Goal: Transaction & Acquisition: Purchase product/service

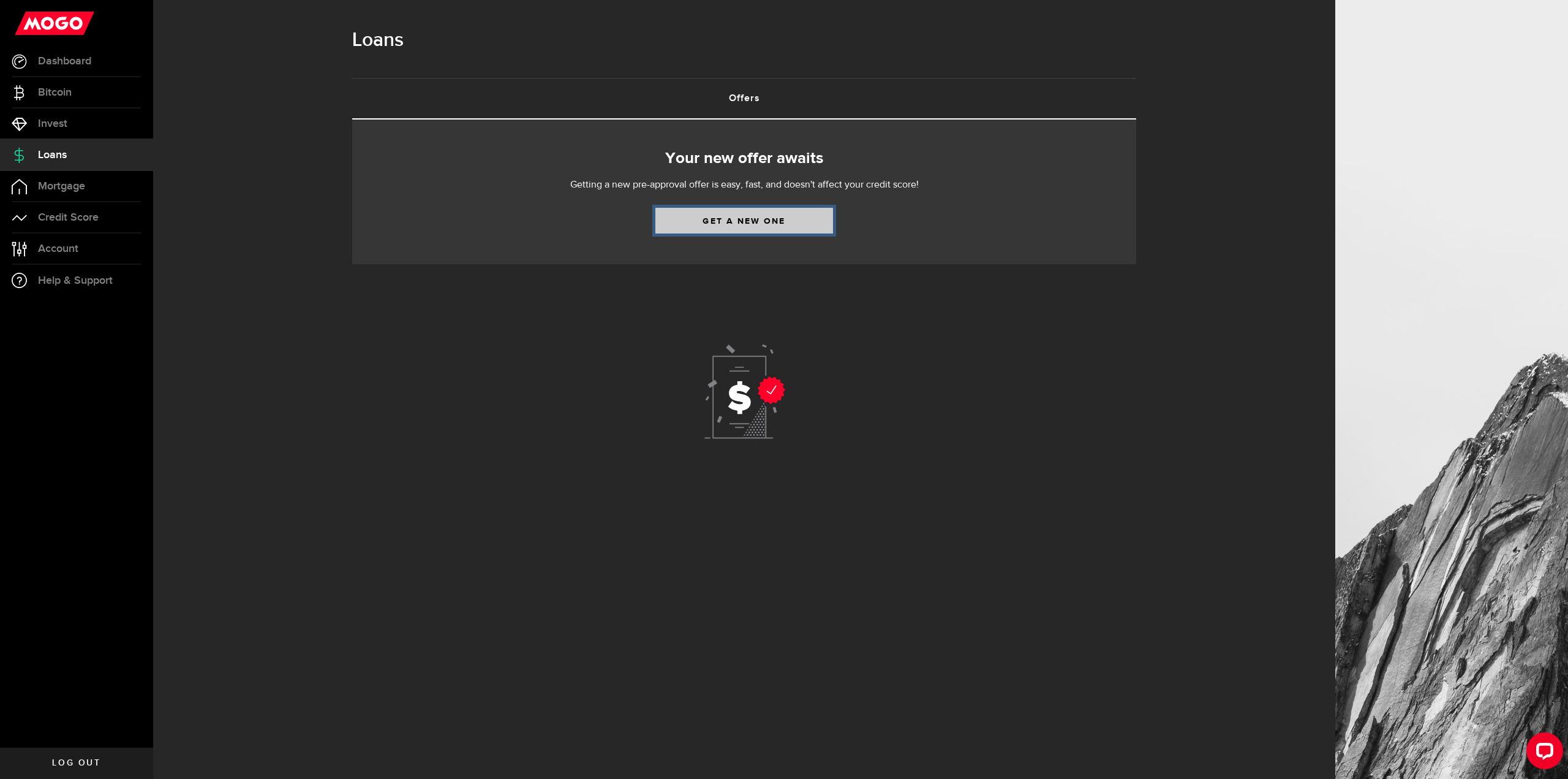
click at [744, 223] on link "Get a new one" at bounding box center [744, 221] width 177 height 26
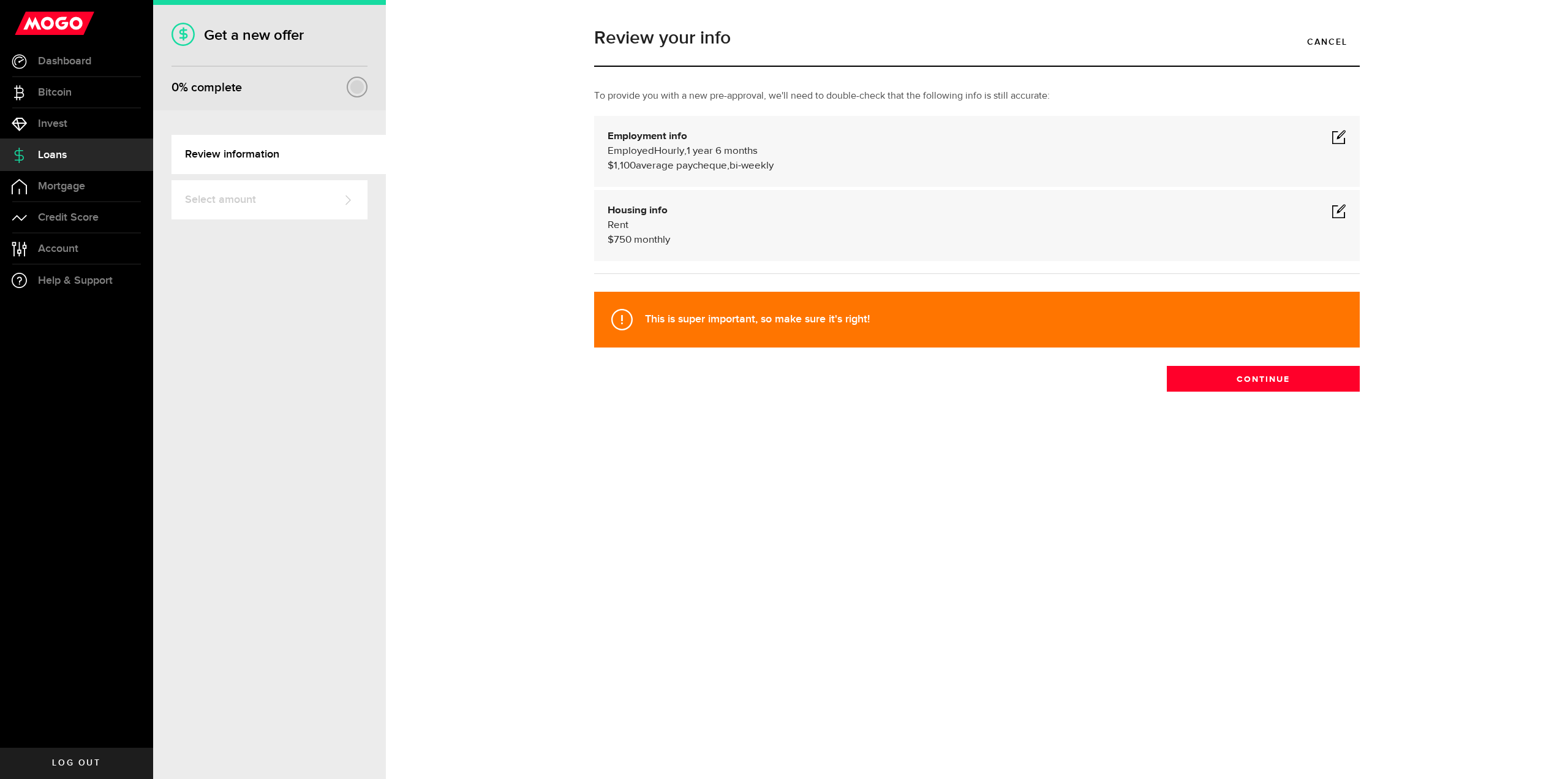
click at [1338, 212] on span at bounding box center [1339, 211] width 15 height 15
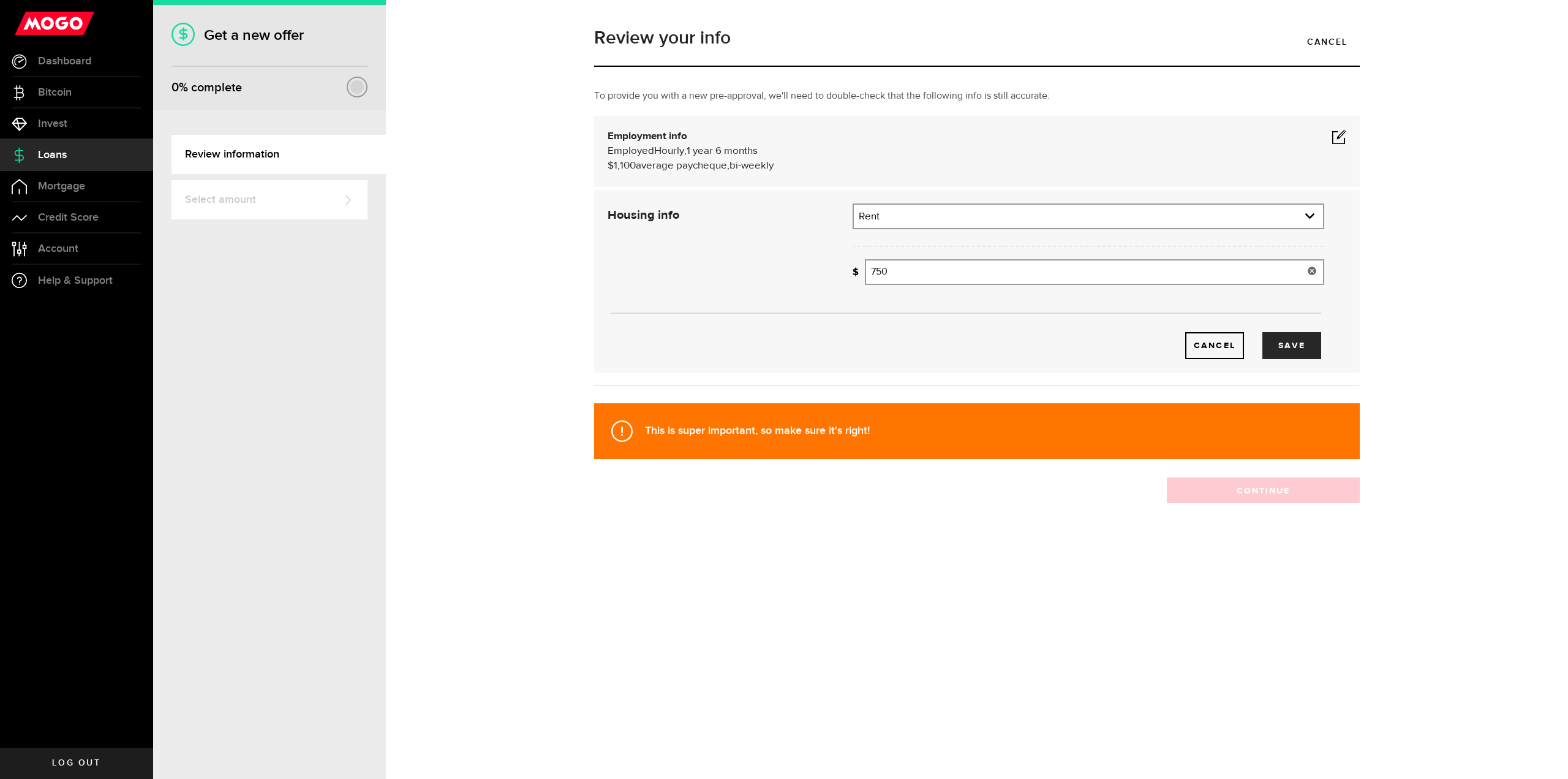
click at [903, 270] on input "750" at bounding box center [1095, 272] width 460 height 26
type input "7"
type input "550"
click at [1302, 344] on button "Save" at bounding box center [1291, 345] width 59 height 27
click at [816, 160] on div "$1,100 average paycheque, bi-weekly" at bounding box center [977, 166] width 738 height 15
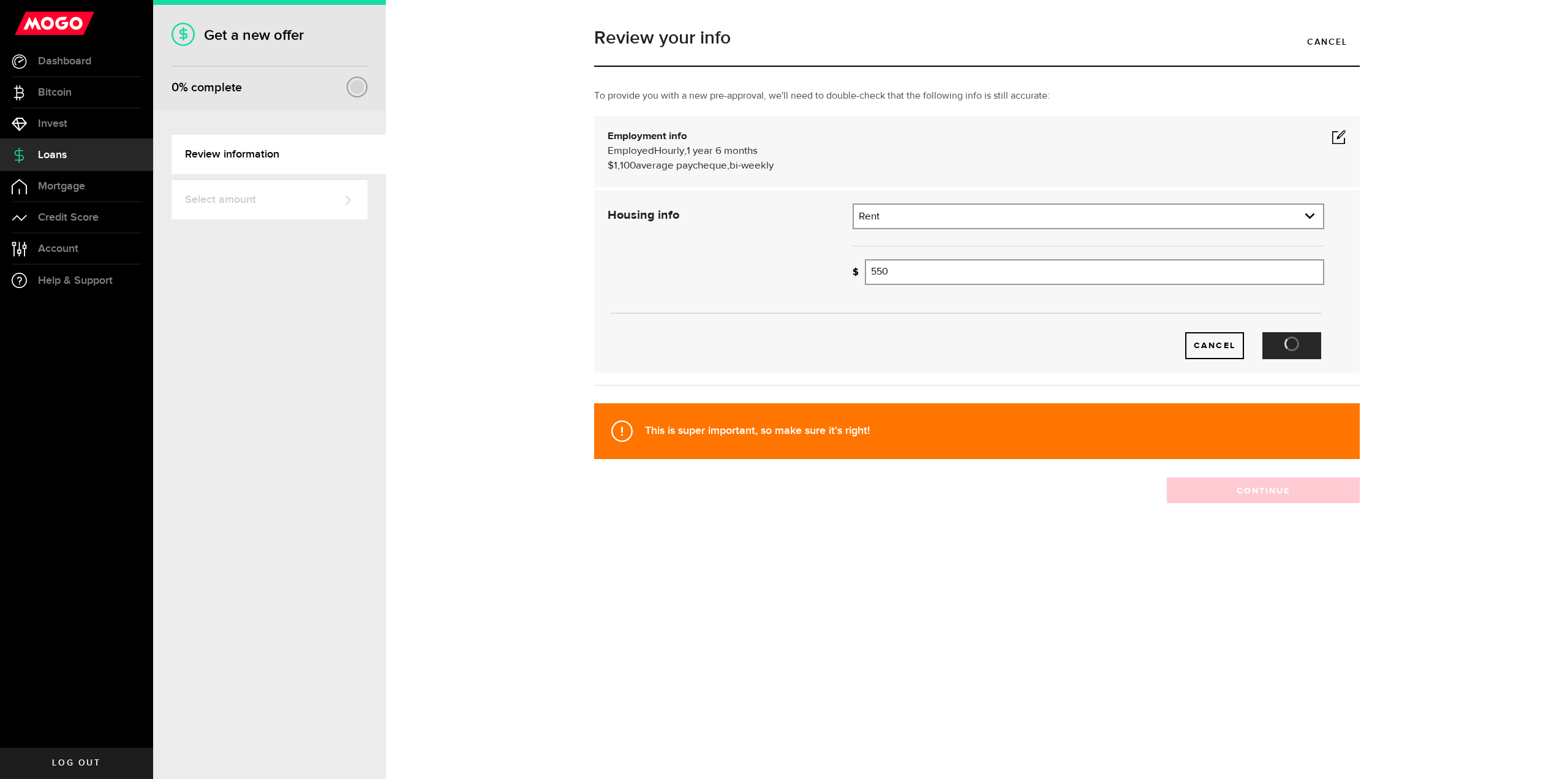
click at [1339, 134] on span at bounding box center [1339, 136] width 15 height 15
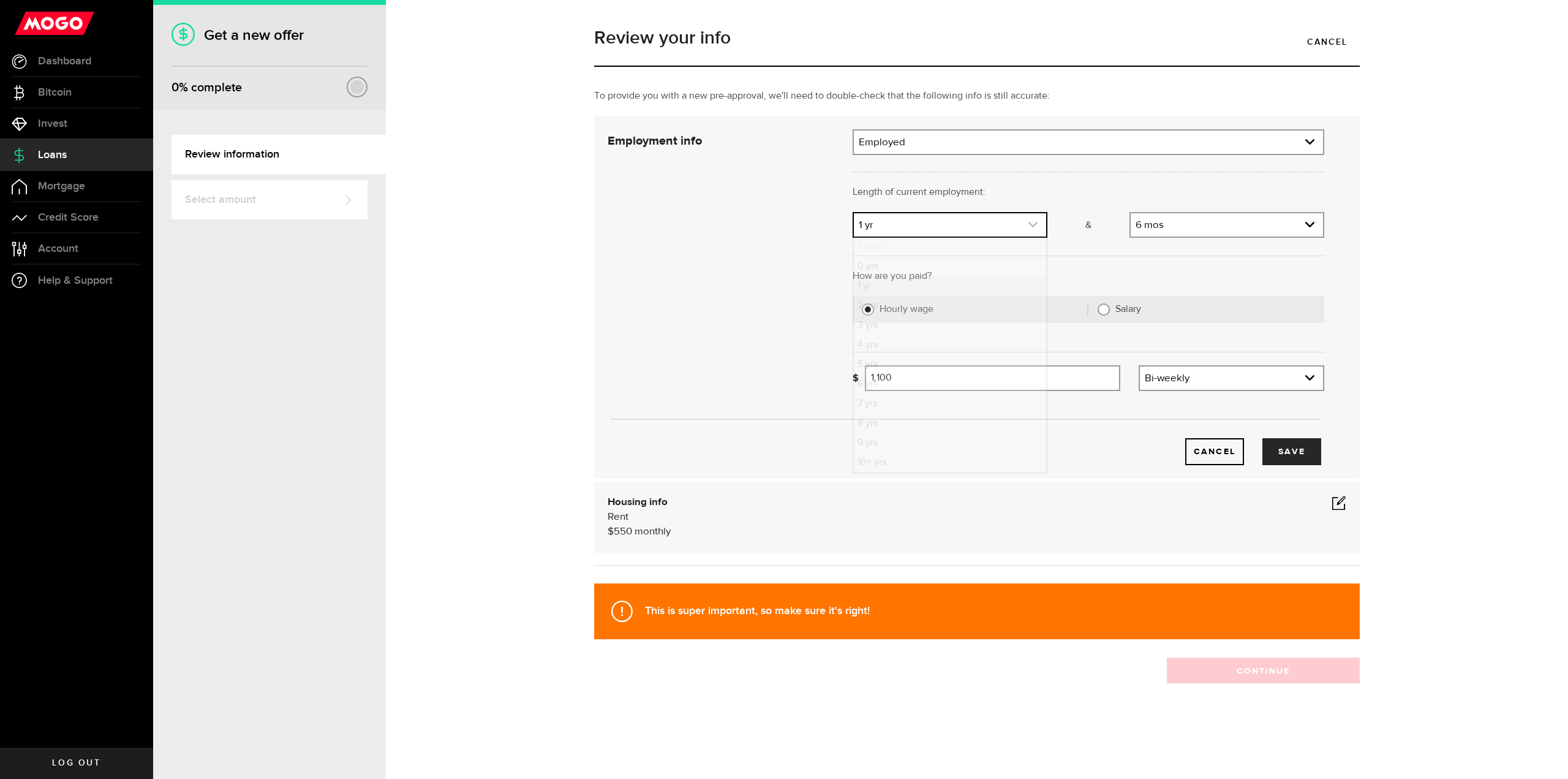
click at [983, 221] on link "expand select" at bounding box center [950, 225] width 192 height 23
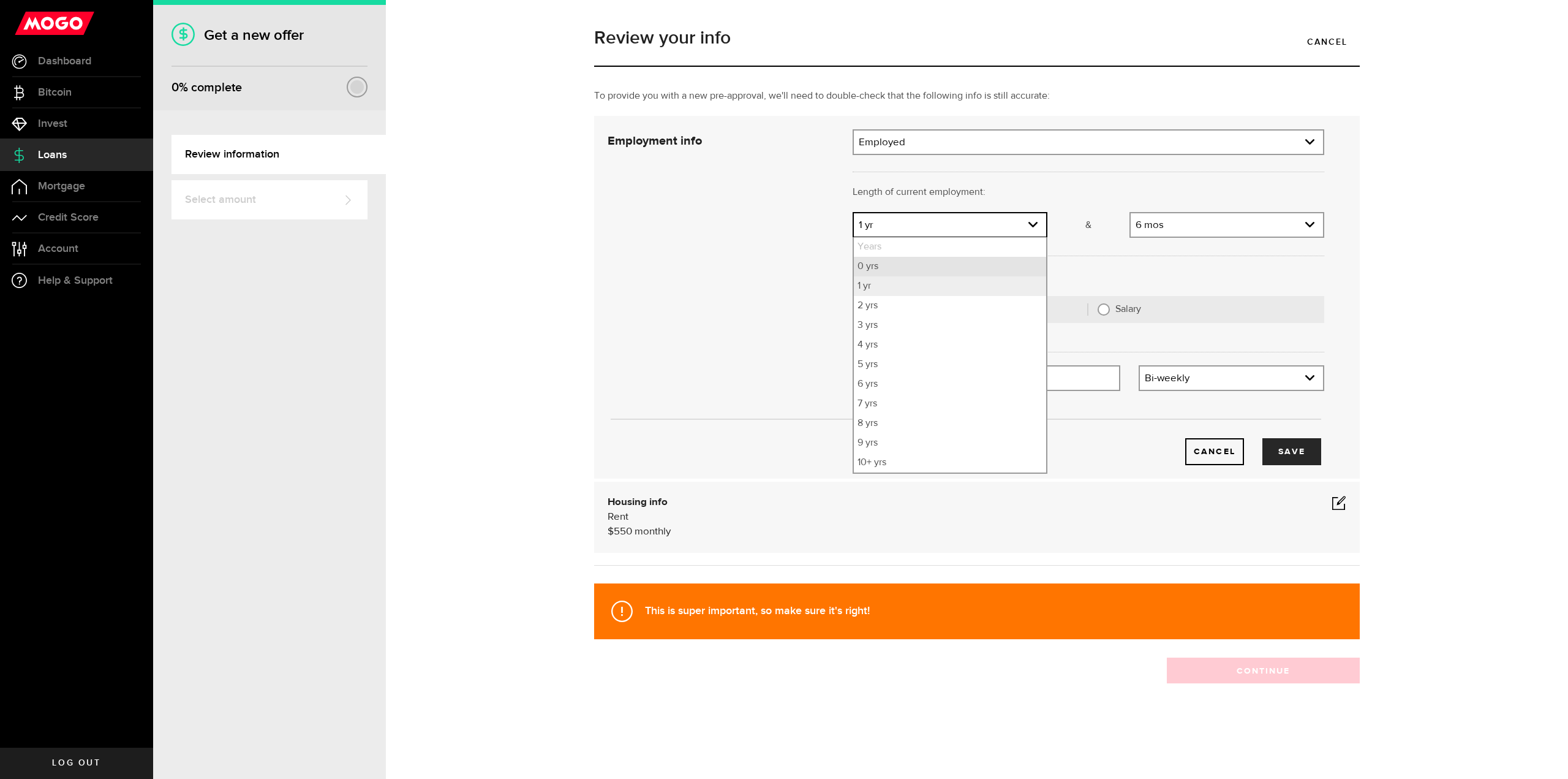
click at [902, 270] on li "0 yrs" at bounding box center [950, 267] width 192 height 20
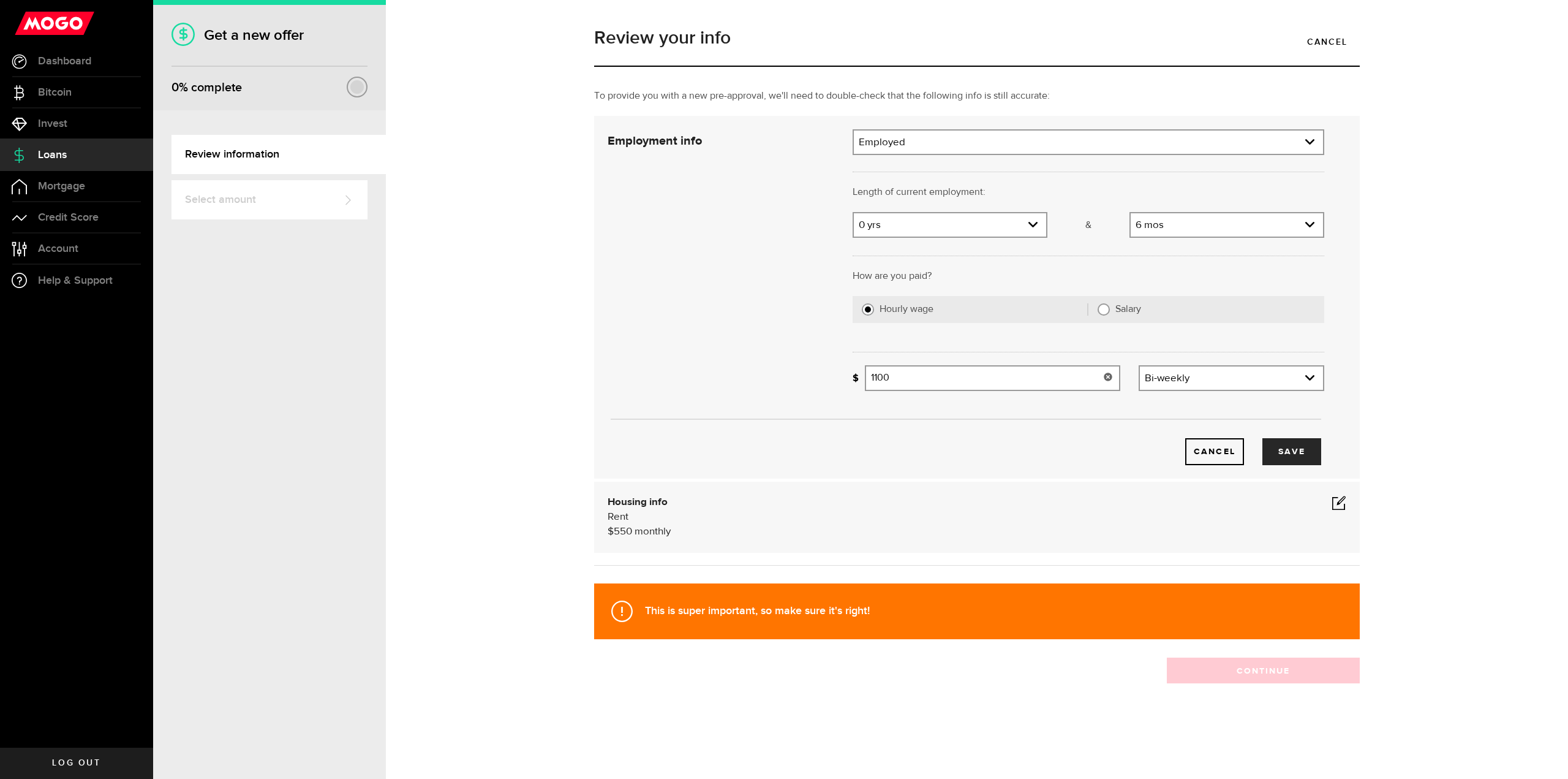
click at [922, 374] on input "1100" at bounding box center [993, 378] width 256 height 26
type input "1,250"
click at [1297, 458] on button "Save" at bounding box center [1291, 451] width 59 height 27
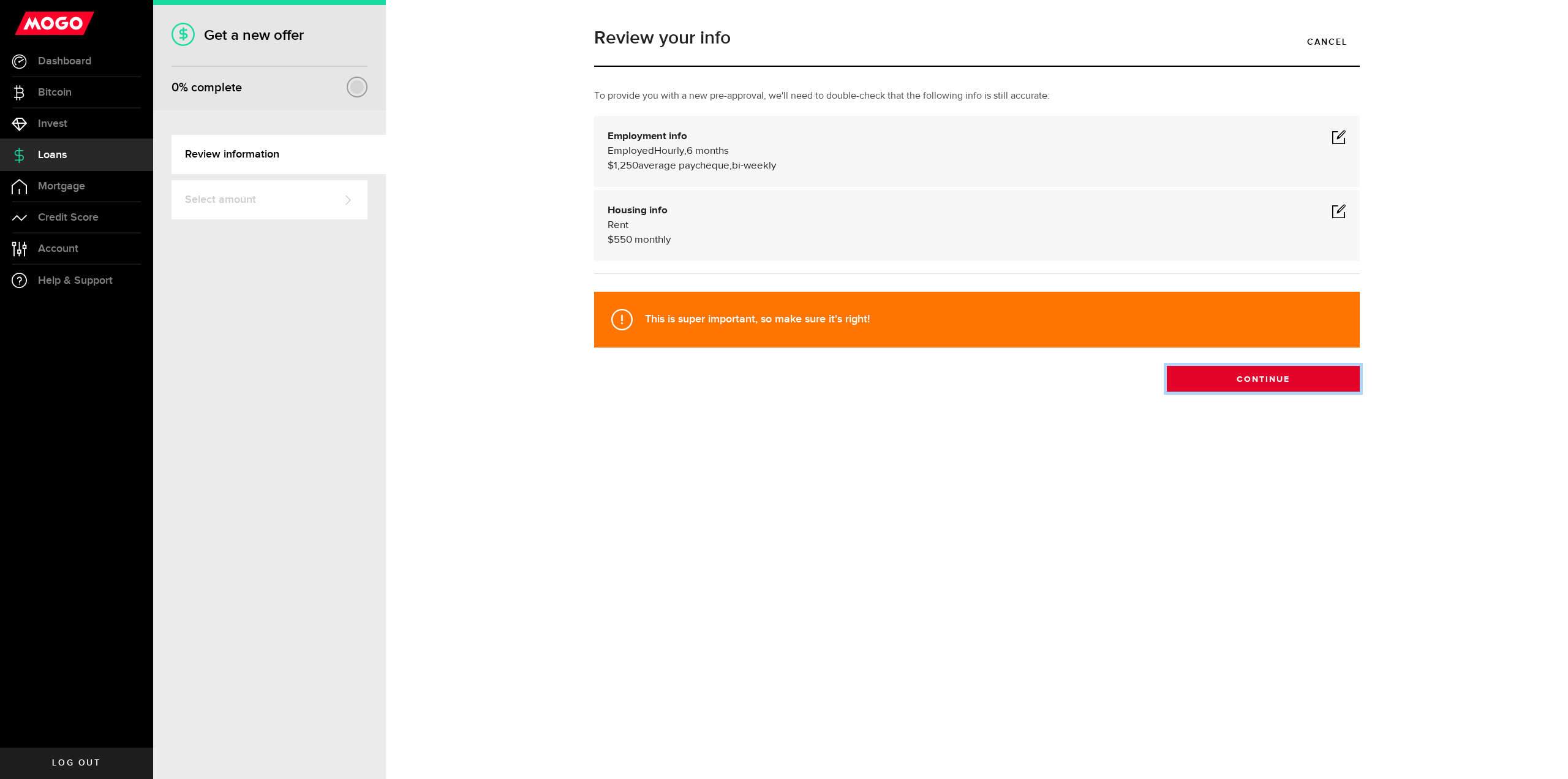
click at [1261, 380] on button "Continue" at bounding box center [1263, 378] width 193 height 26
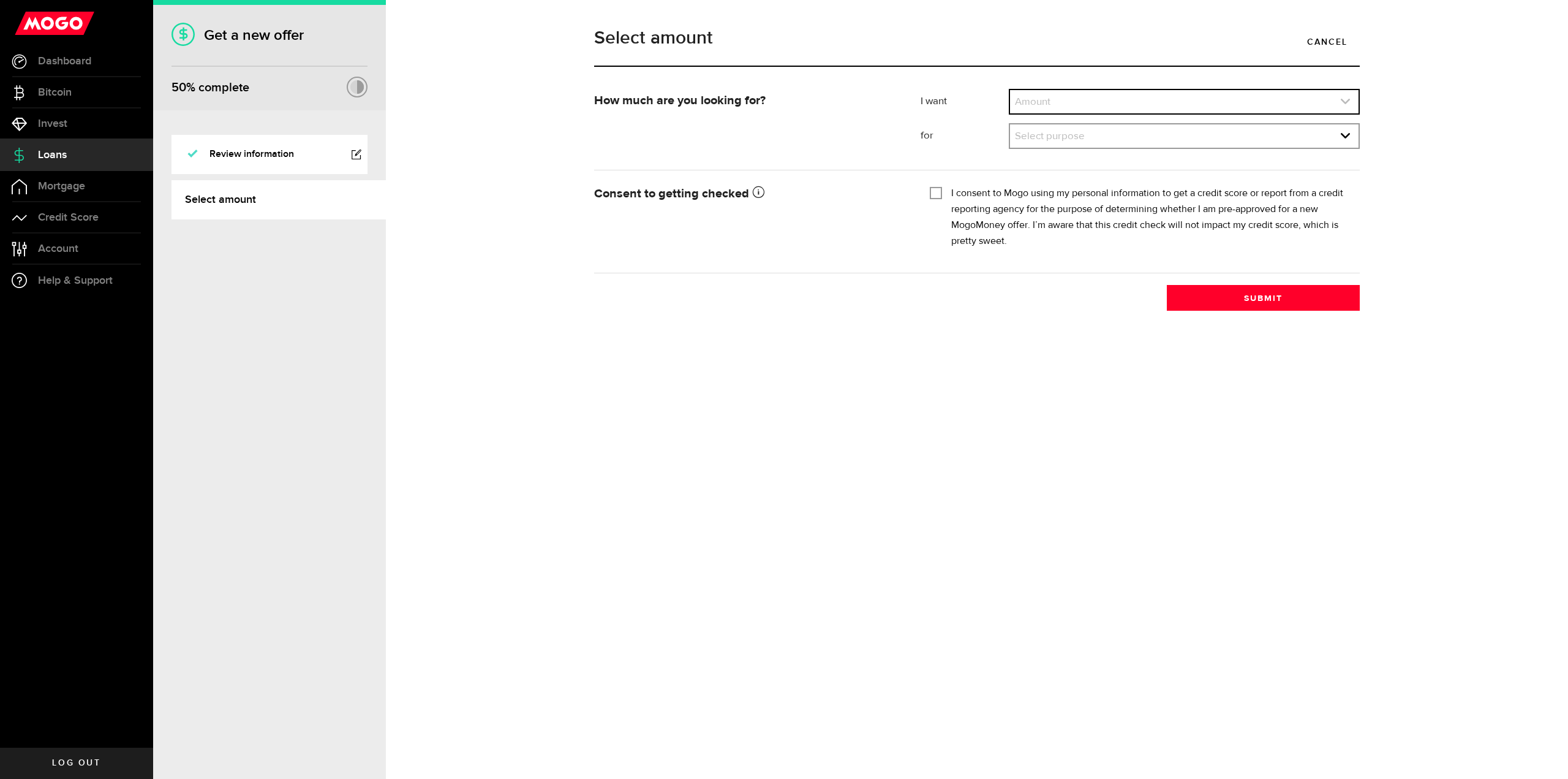
click at [1049, 101] on link "expand select" at bounding box center [1184, 101] width 348 height 23
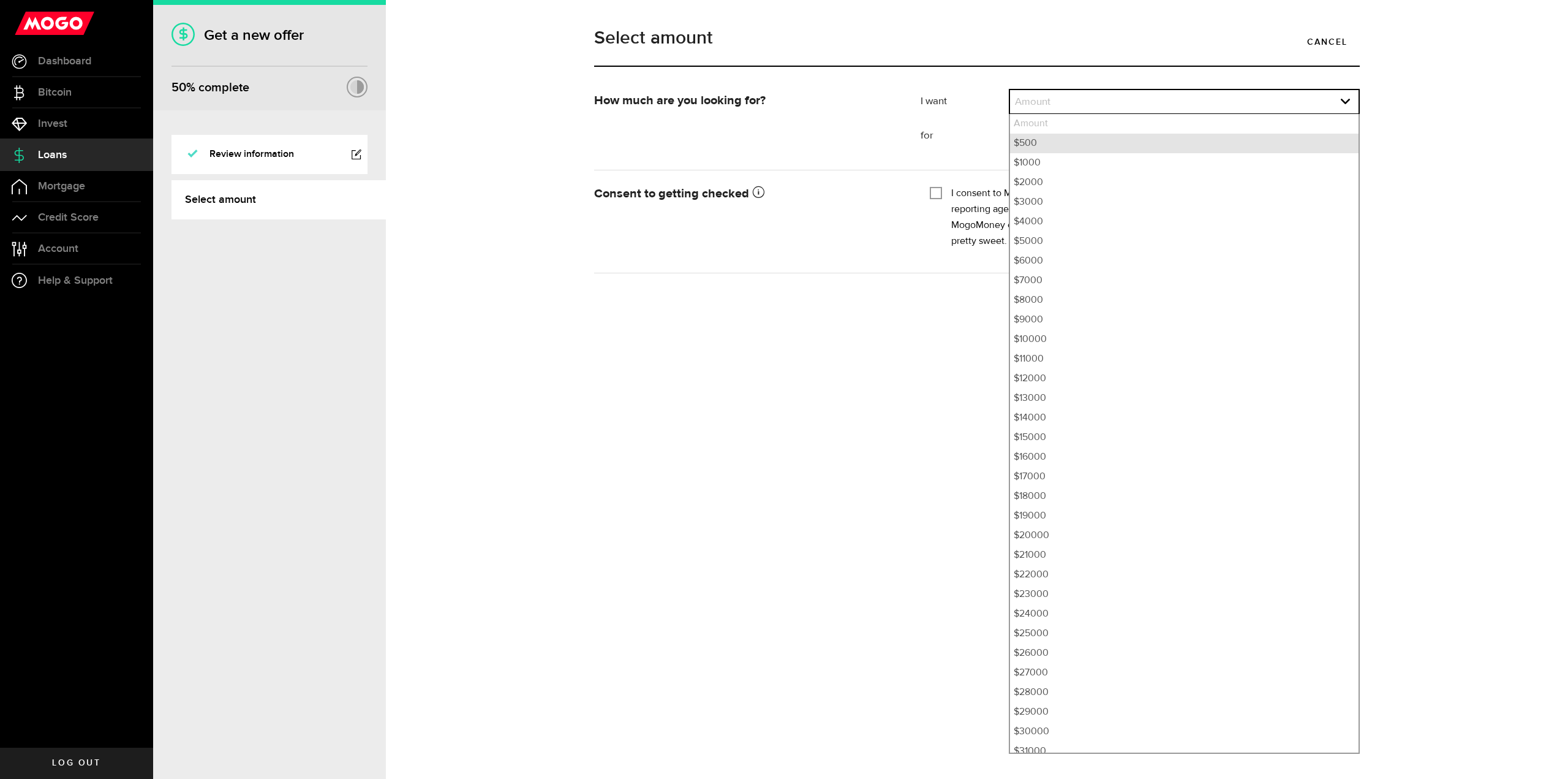
click at [1043, 141] on li "$500" at bounding box center [1184, 144] width 348 height 20
select select "500"
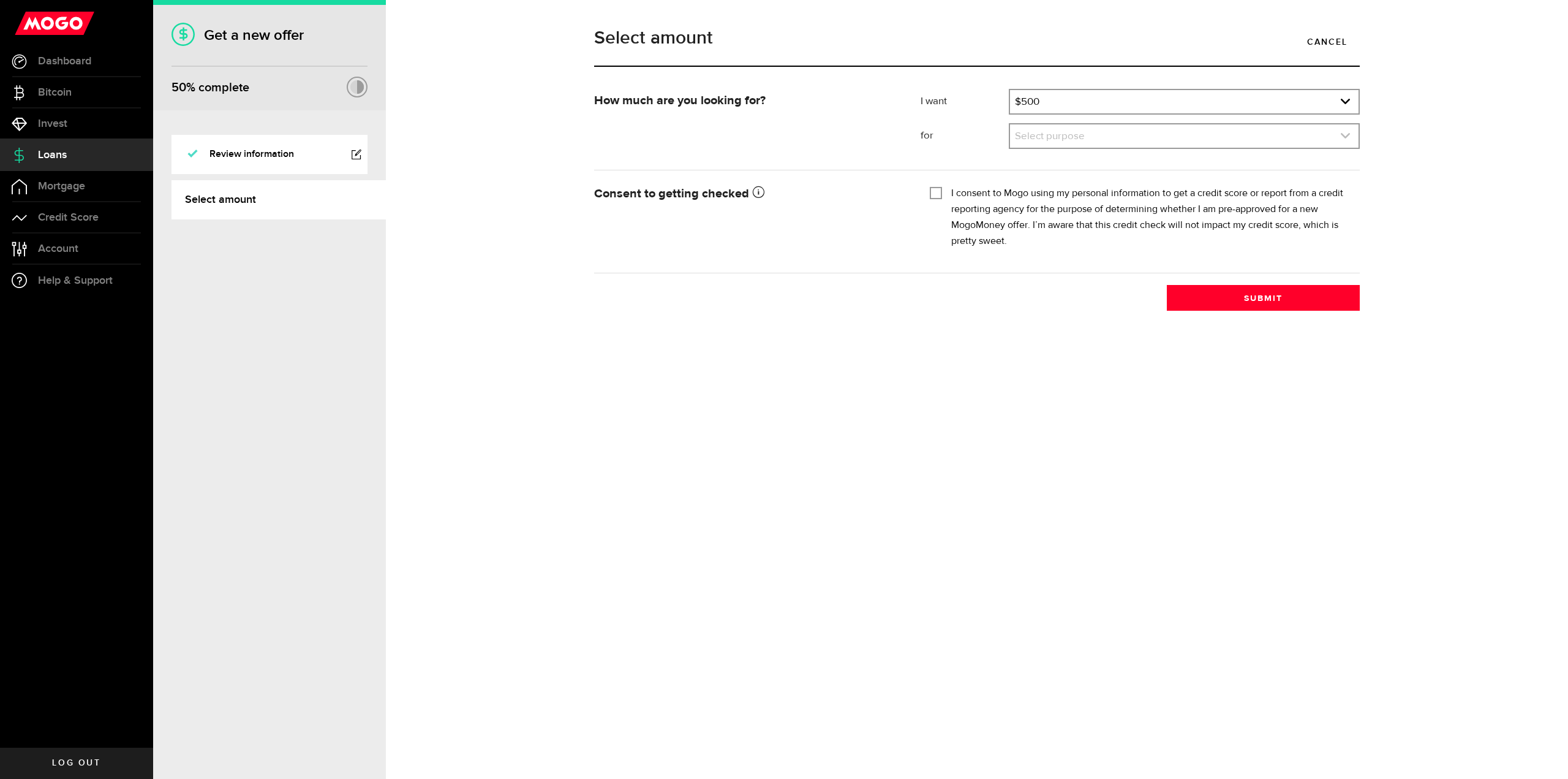
click at [1055, 136] on link "expand select" at bounding box center [1184, 136] width 348 height 23
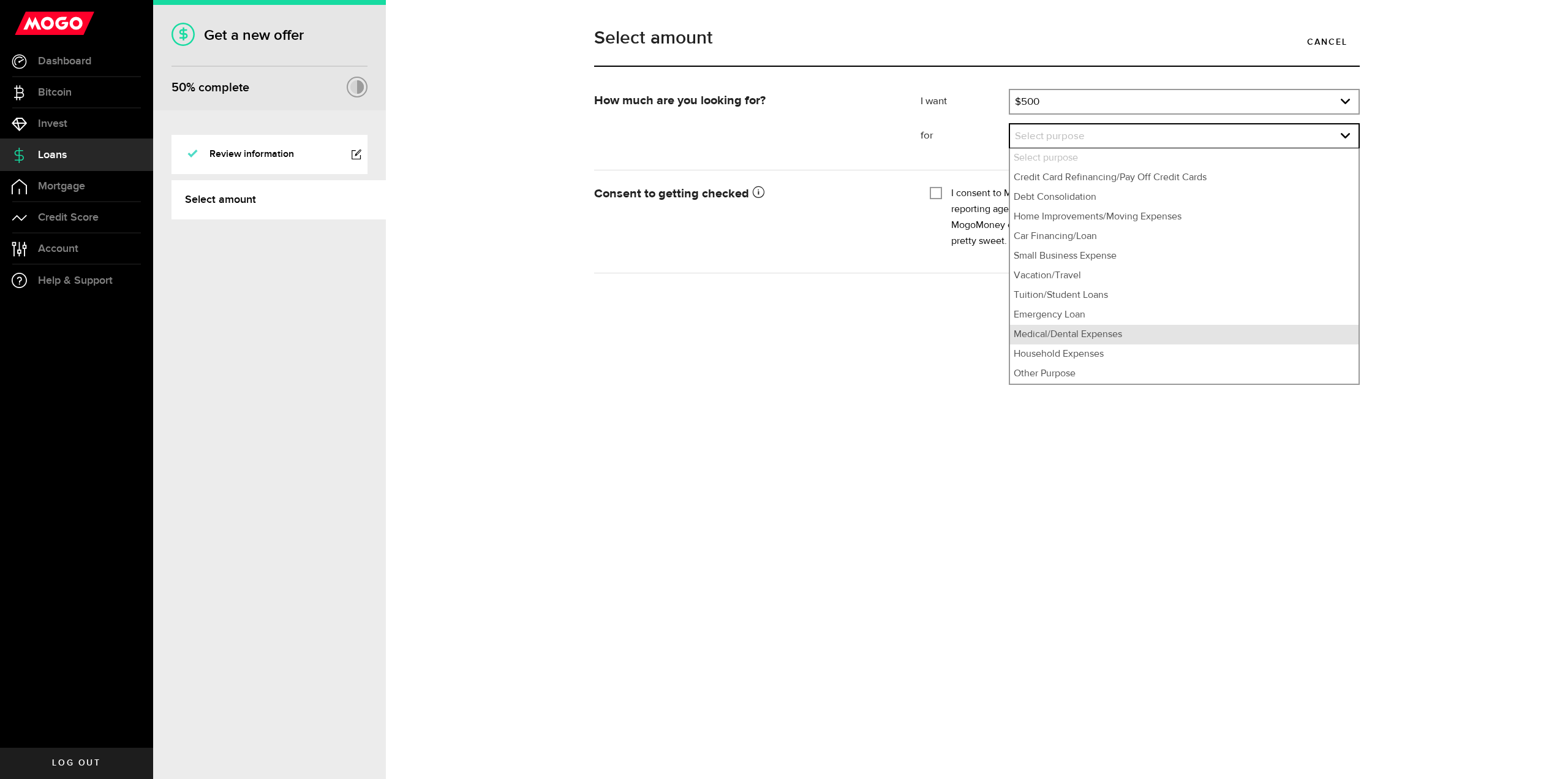
click at [1109, 337] on li "Medical/Dental Expenses" at bounding box center [1184, 335] width 348 height 20
select select "Medical/Dental Expenses"
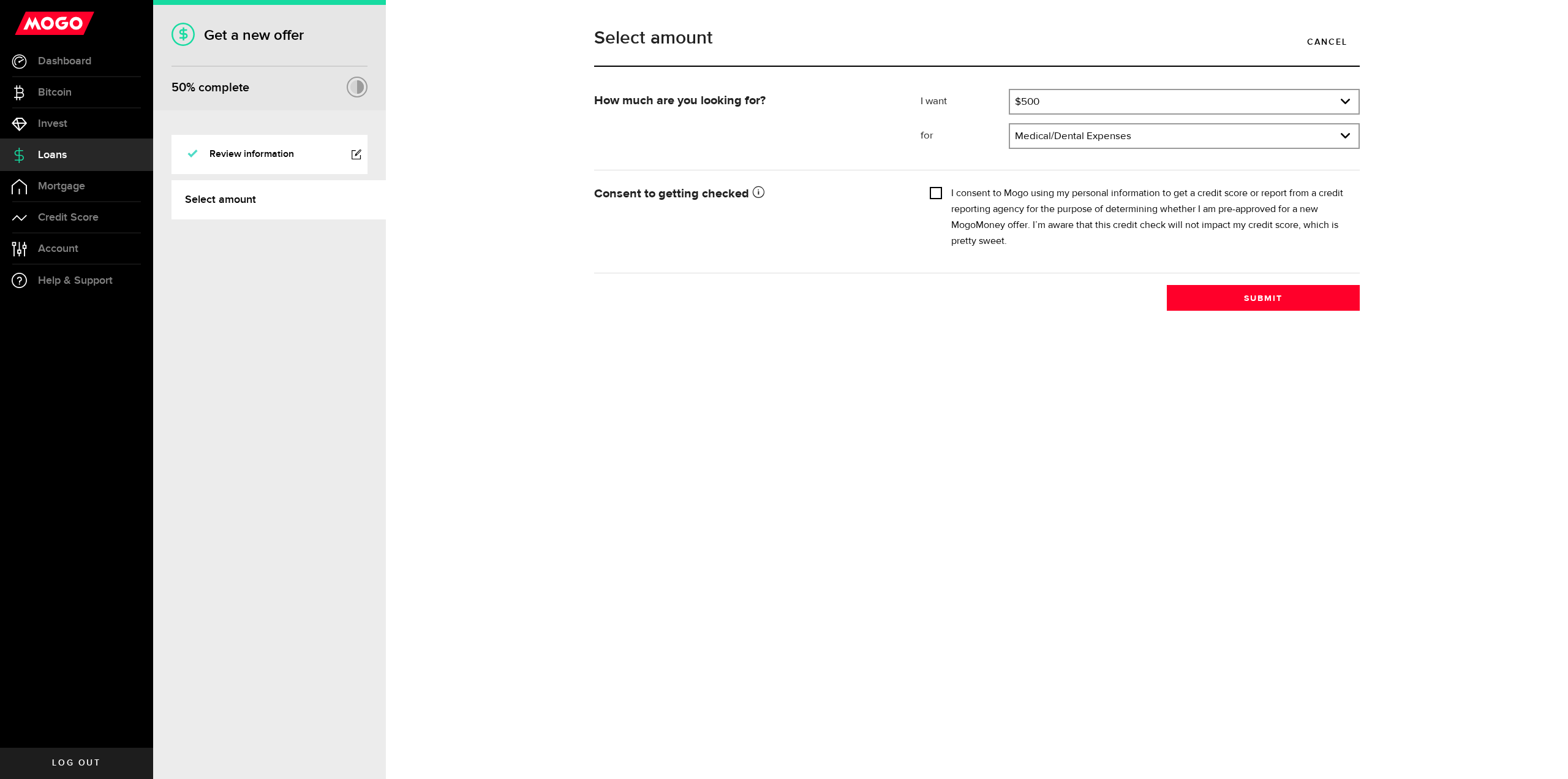
click at [940, 194] on input "I consent to Mogo using my personal information to get a credit score or report…" at bounding box center [936, 191] width 12 height 12
checkbox input "true"
click at [1249, 301] on button "Submit" at bounding box center [1263, 297] width 193 height 26
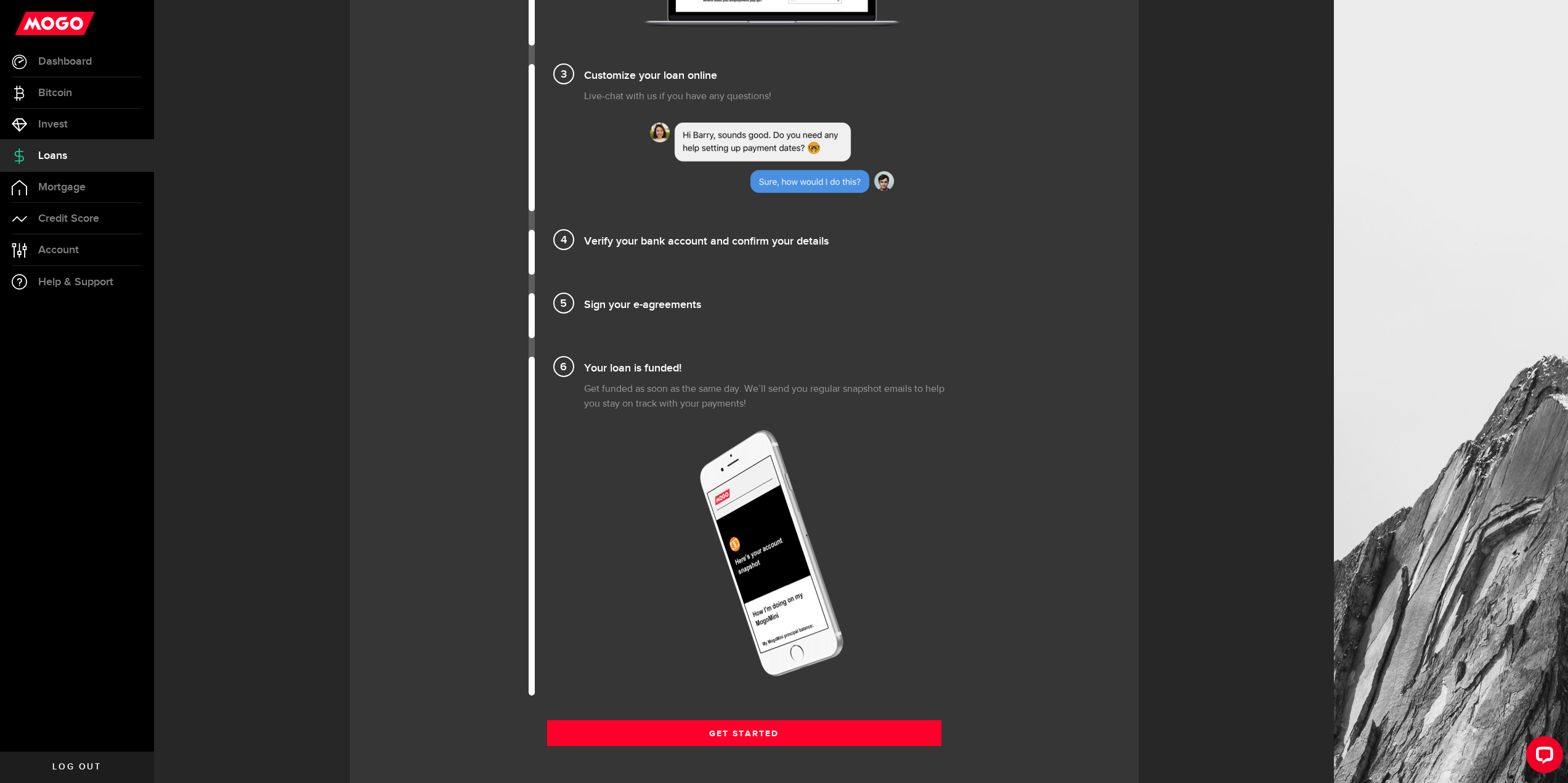
scroll to position [1351, 0]
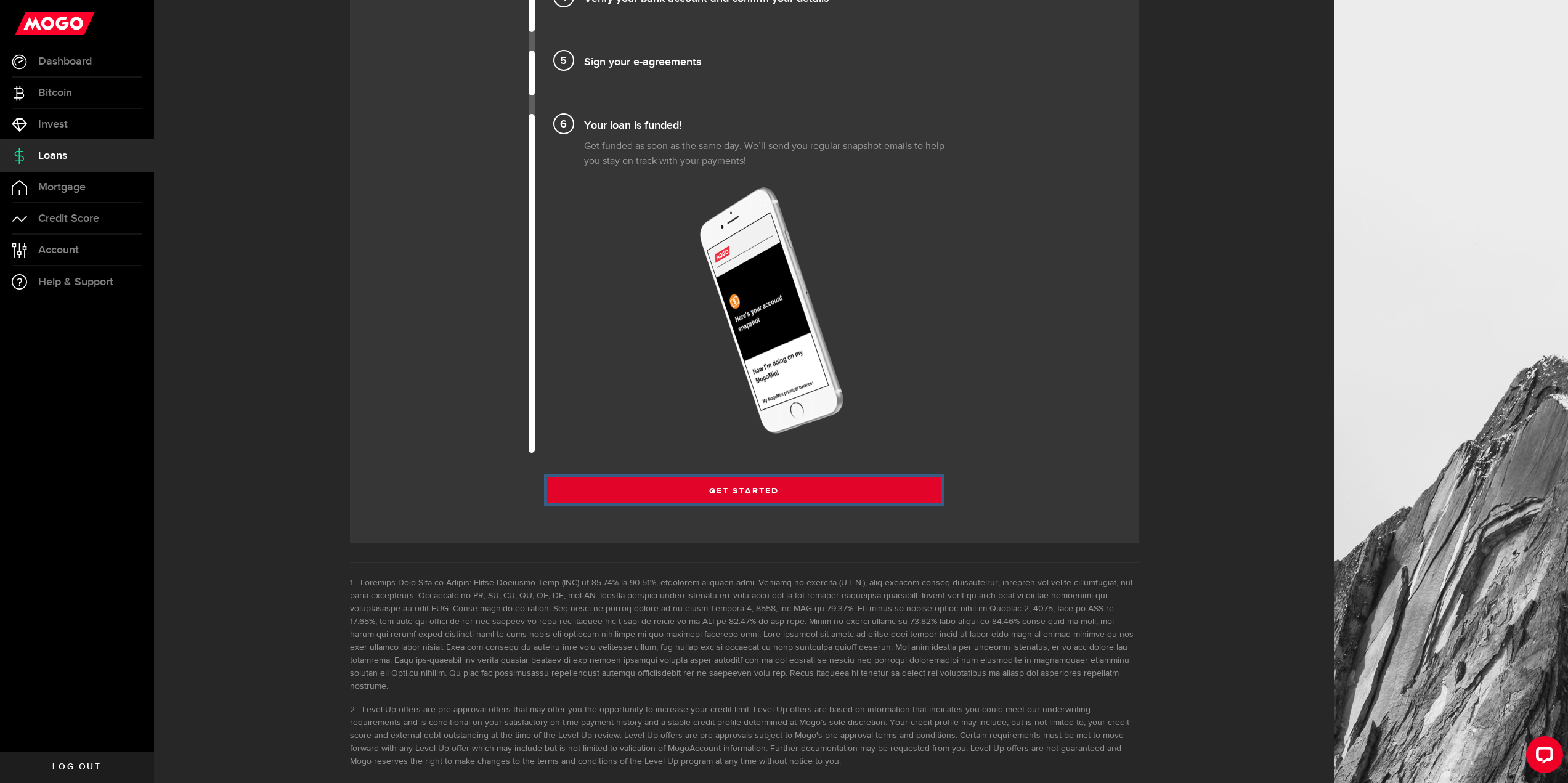
click at [818, 487] on link "Get Started" at bounding box center [744, 490] width 394 height 26
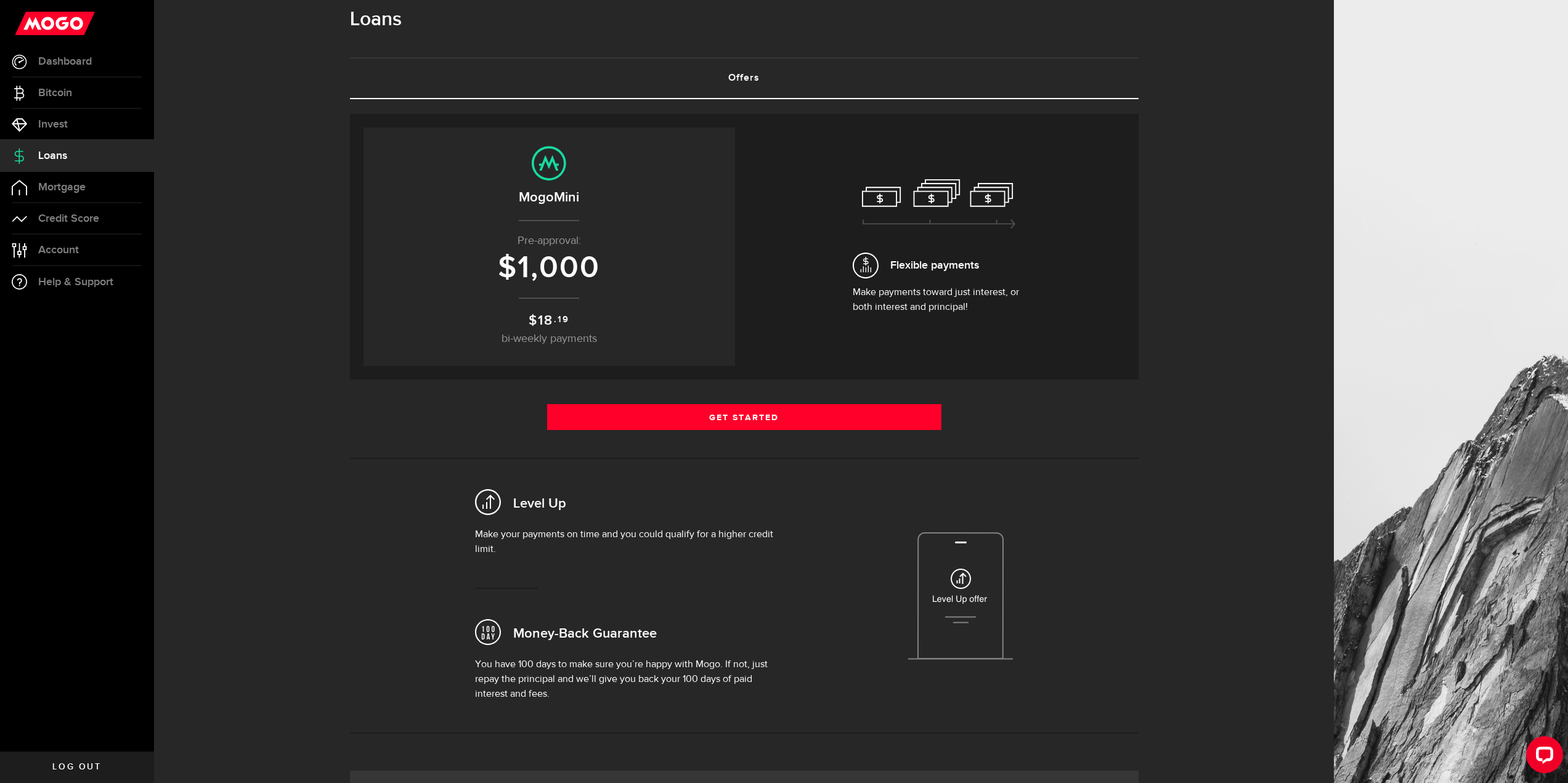
scroll to position [0, 0]
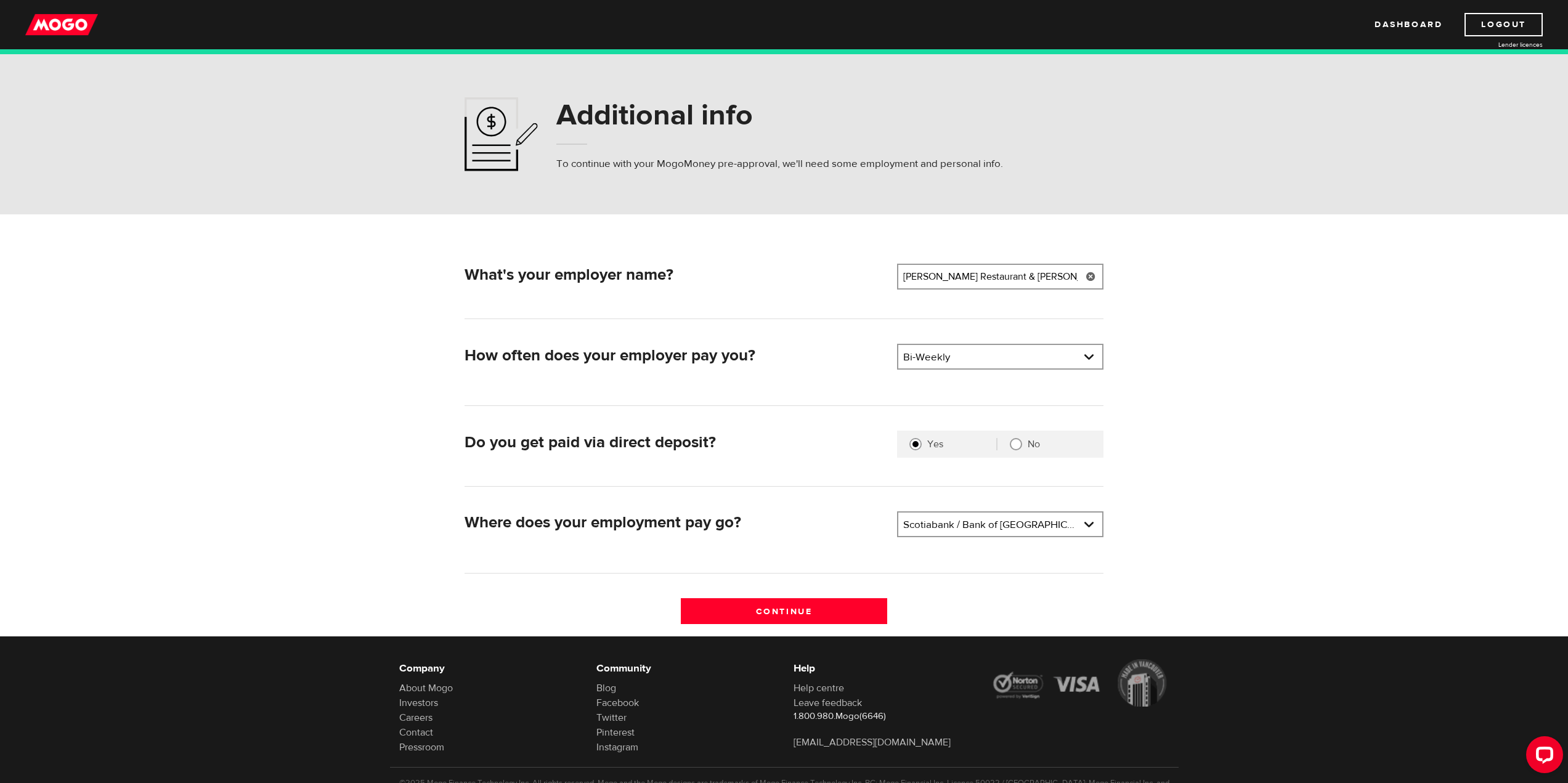
click at [1091, 279] on link at bounding box center [1091, 276] width 25 height 26
drag, startPoint x: 943, startPoint y: 274, endPoint x: 906, endPoint y: 278, distance: 37.2
click at [899, 277] on input "Muggn" at bounding box center [1000, 276] width 206 height 26
paste input "z Family Restaurant"
type input "Muggnz Family Restaurant"
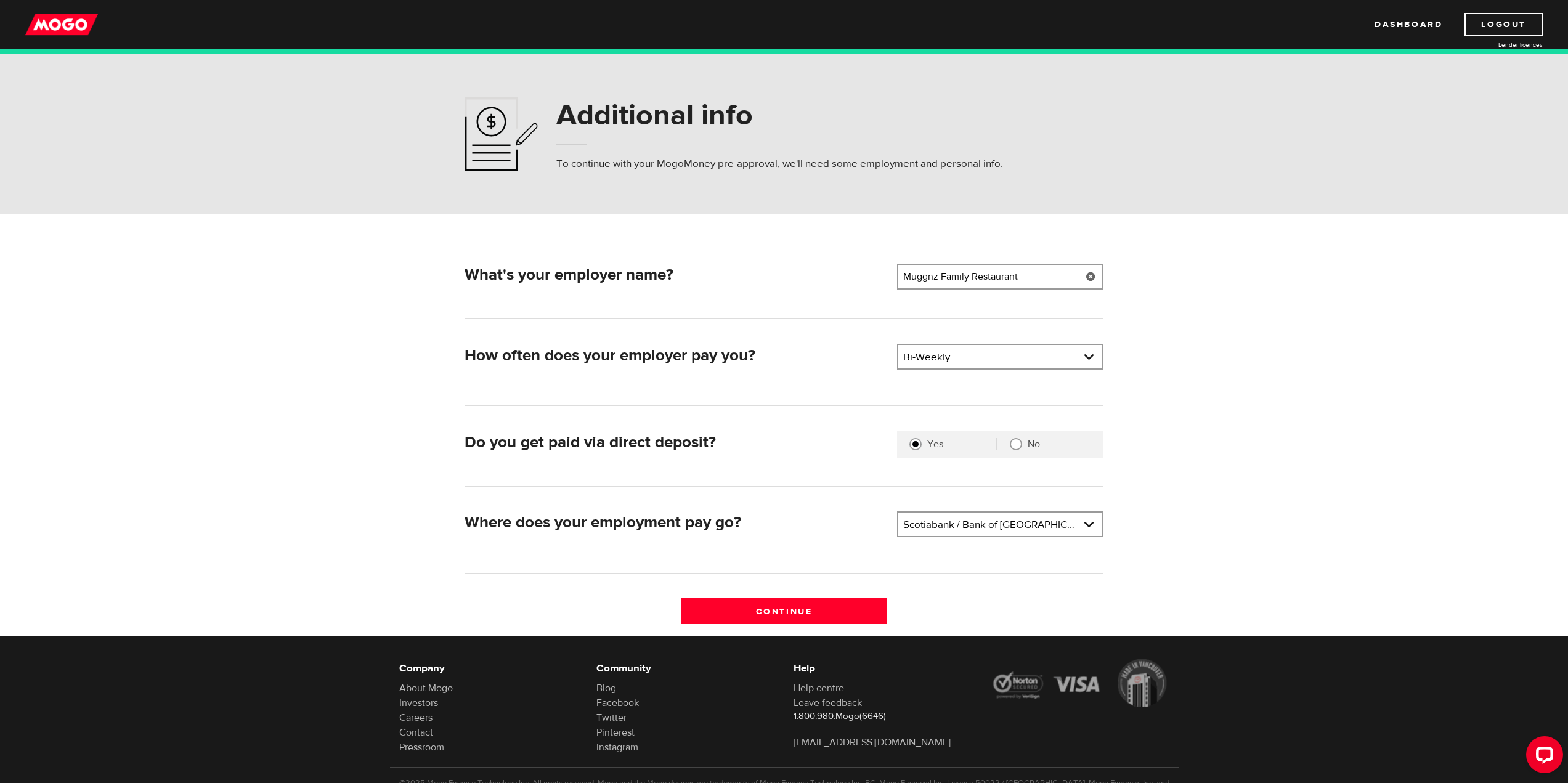
click at [832, 283] on h2 "What's your employer name?" at bounding box center [675, 275] width 423 height 19
click at [949, 527] on link at bounding box center [1000, 524] width 204 height 23
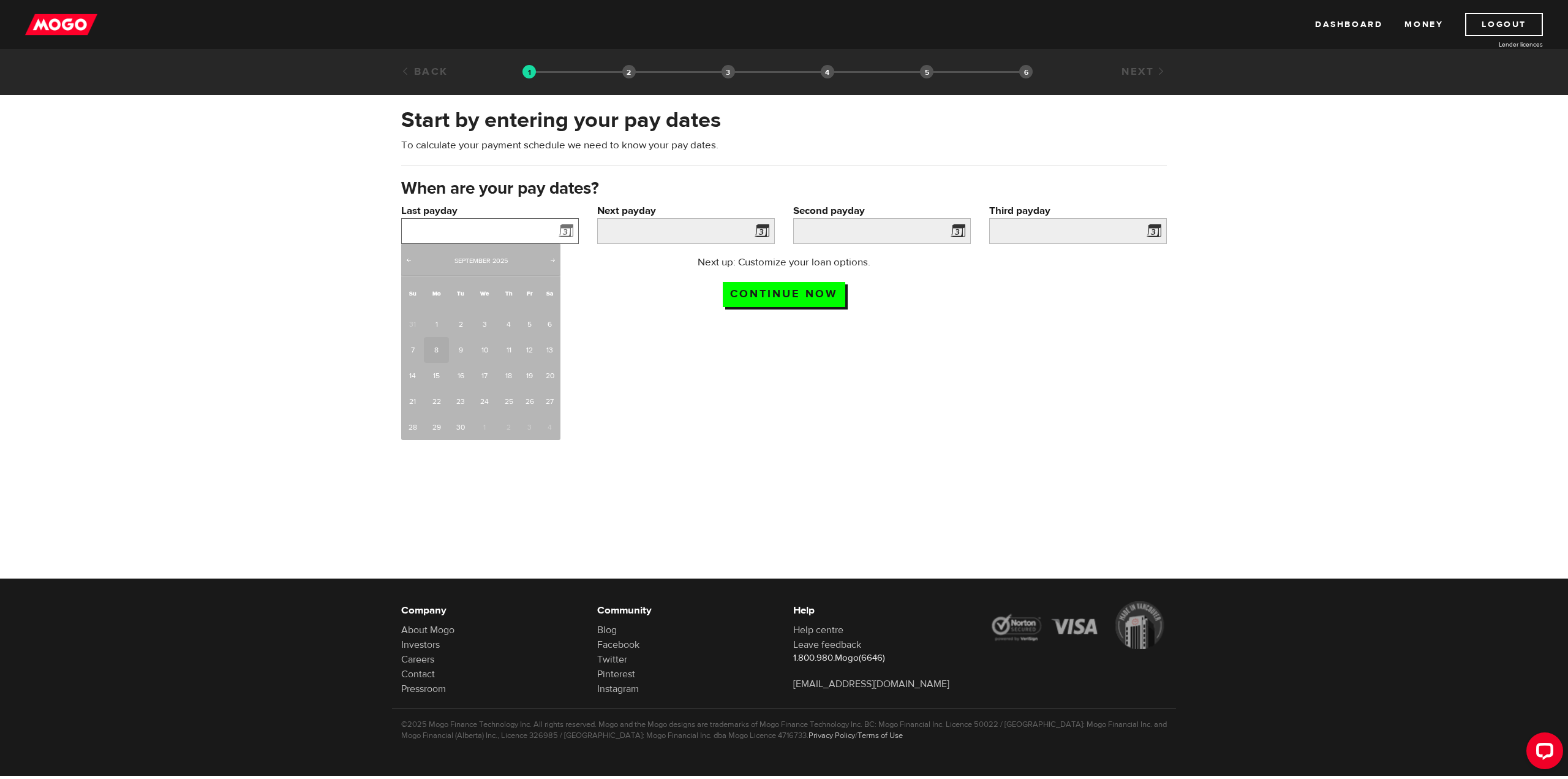
click at [491, 233] on input "Last payday" at bounding box center [490, 231] width 177 height 26
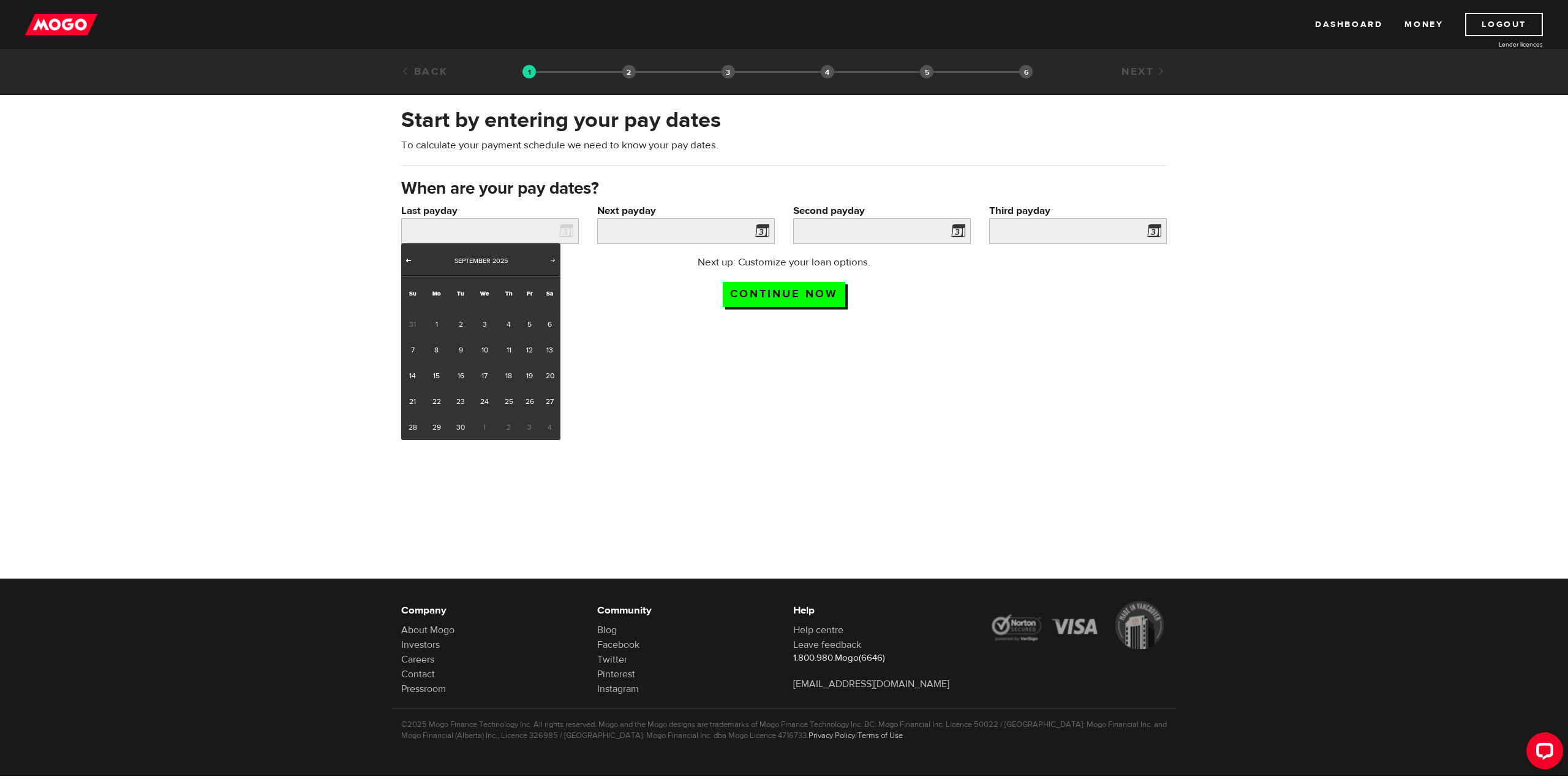
click at [409, 261] on span "Prev" at bounding box center [409, 260] width 10 height 10
click at [526, 430] on link "29" at bounding box center [529, 427] width 19 height 26
type input "2025/08/29"
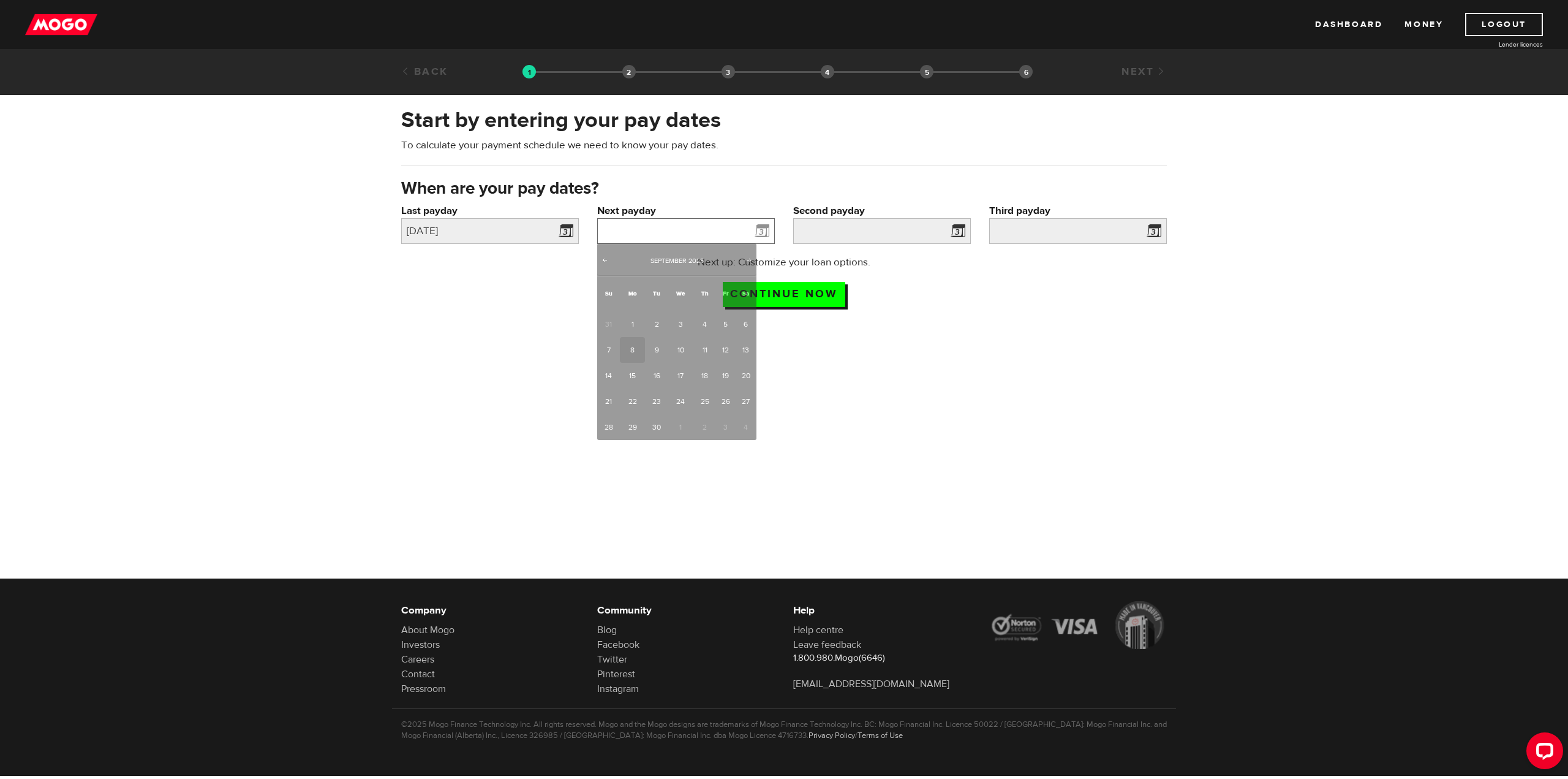
click at [632, 223] on input "Next payday" at bounding box center [686, 231] width 177 height 26
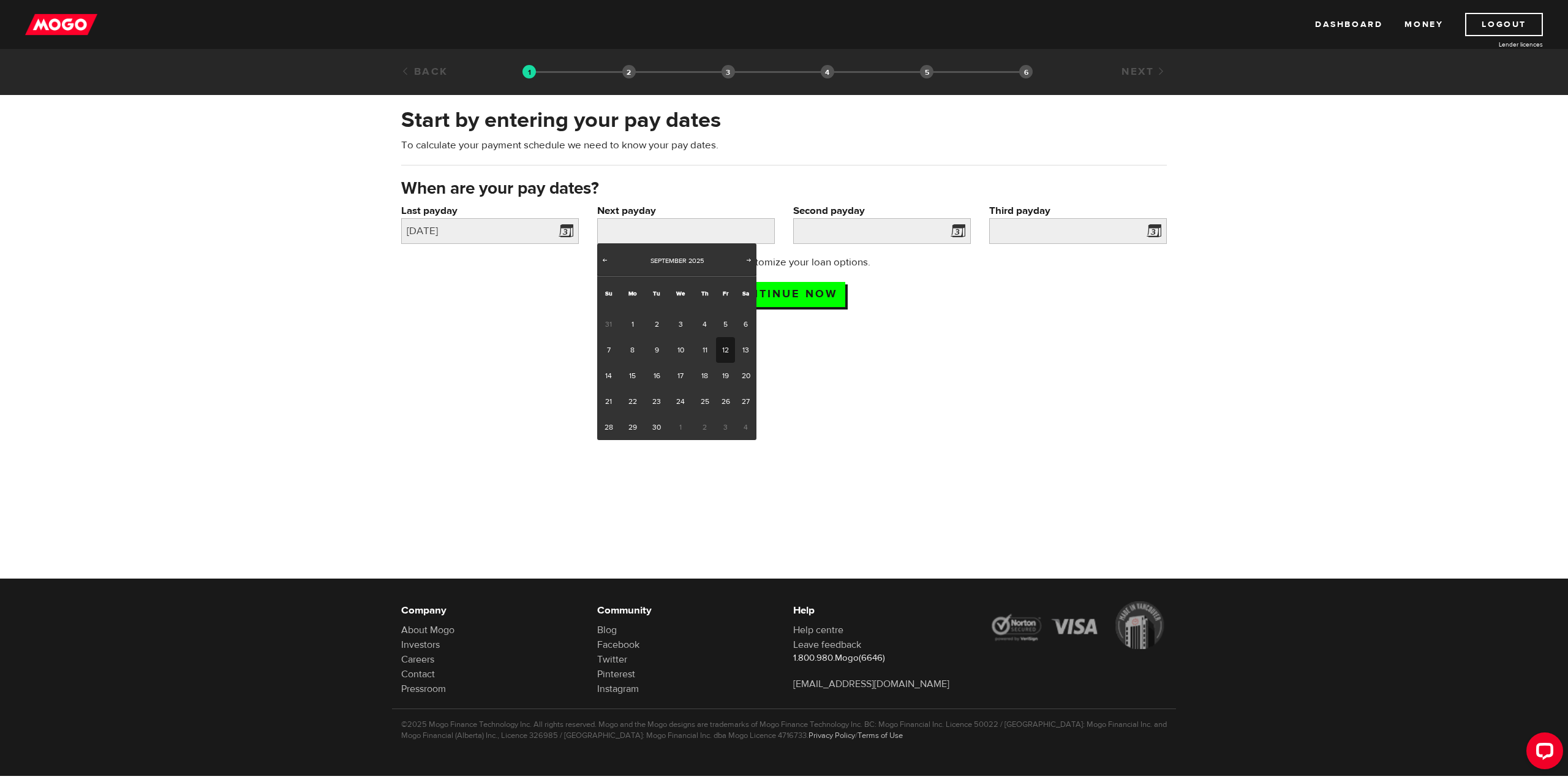
click at [722, 351] on link "12" at bounding box center [725, 350] width 19 height 26
type input "2025/09/12"
type input "2025/9/26"
type input "2025/10/10"
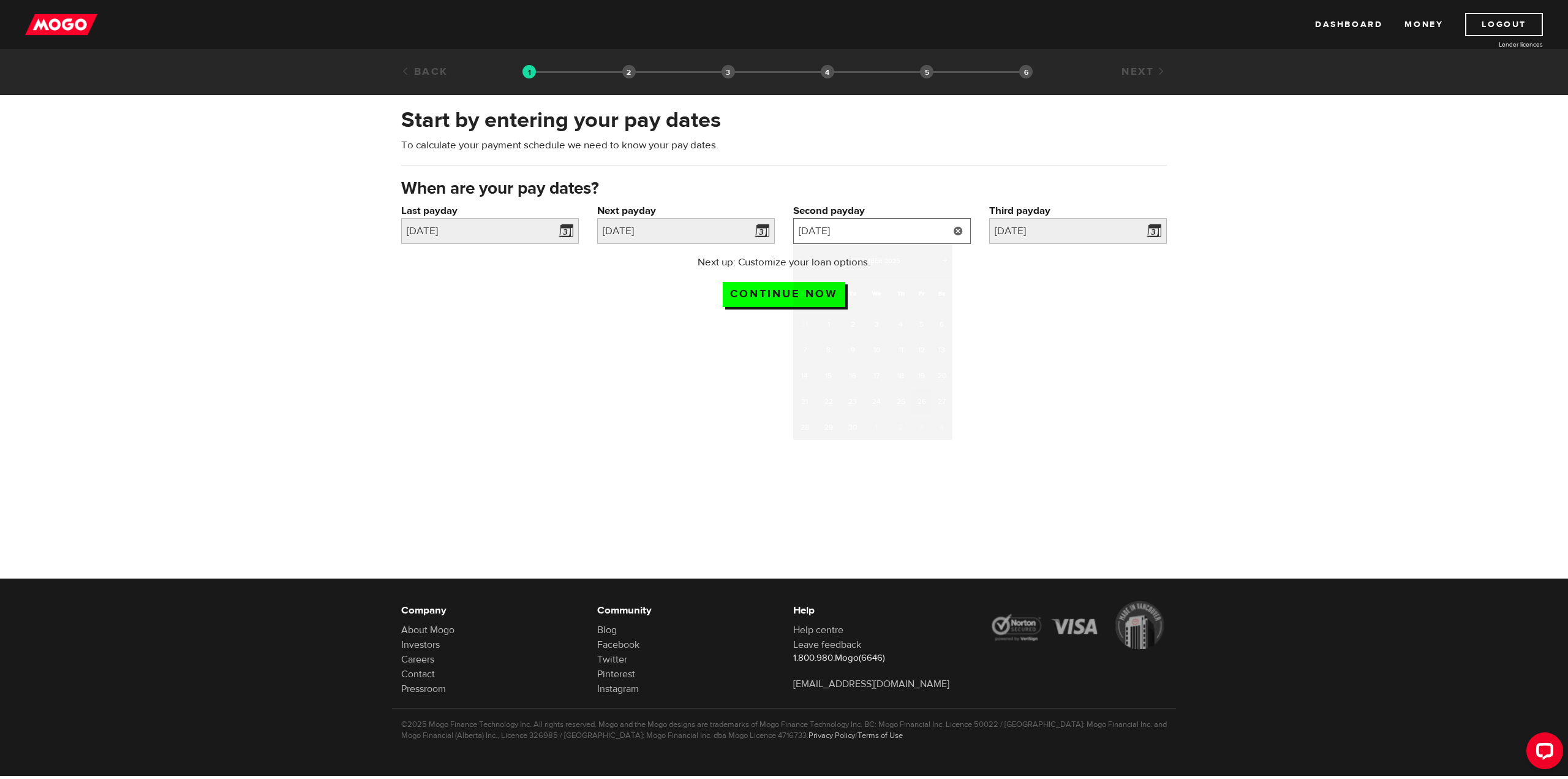
click at [859, 231] on input "2025/9/26" at bounding box center [882, 231] width 177 height 26
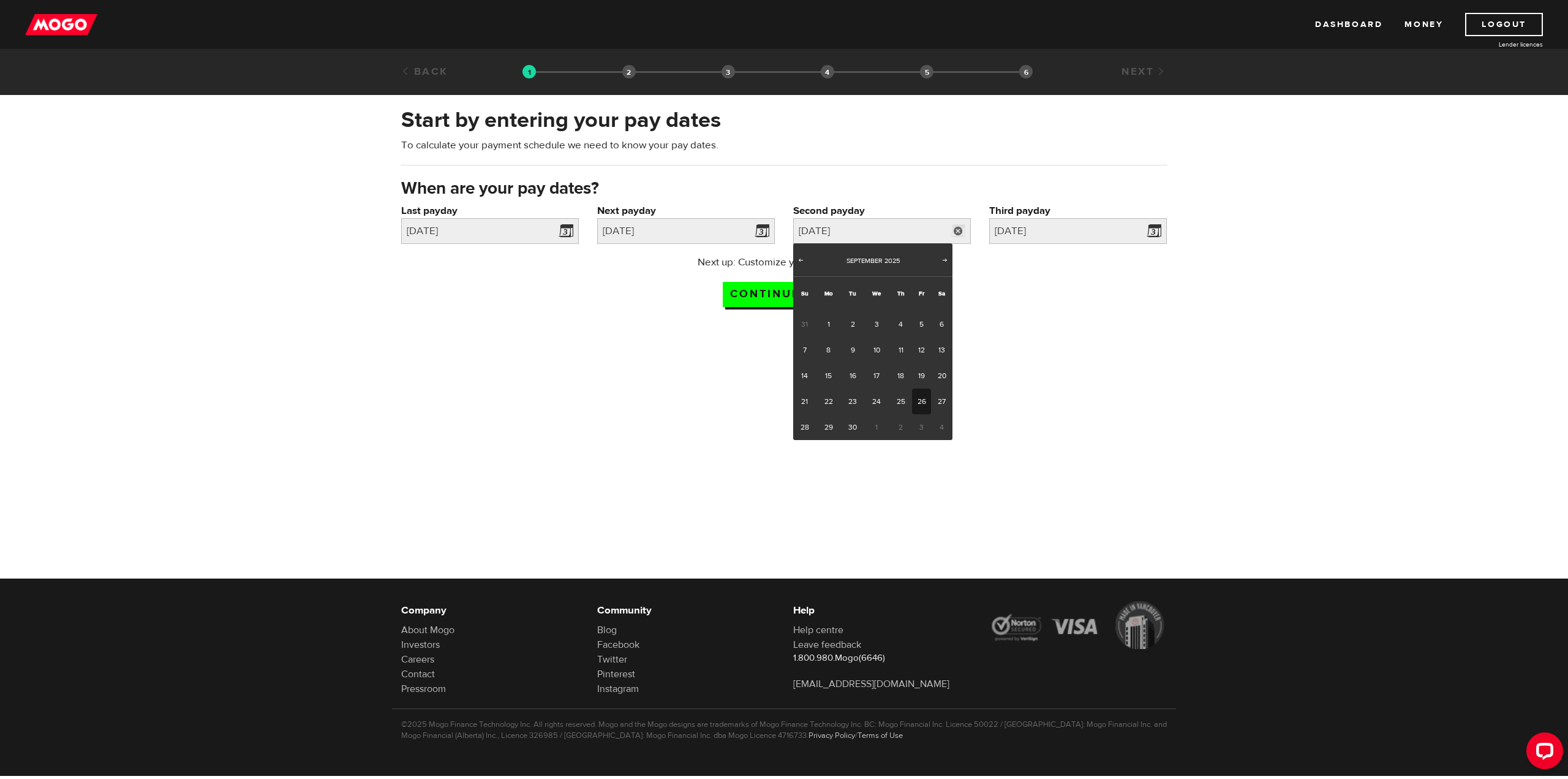
click at [922, 404] on link "26" at bounding box center [921, 401] width 19 height 26
type input "2025/09/26"
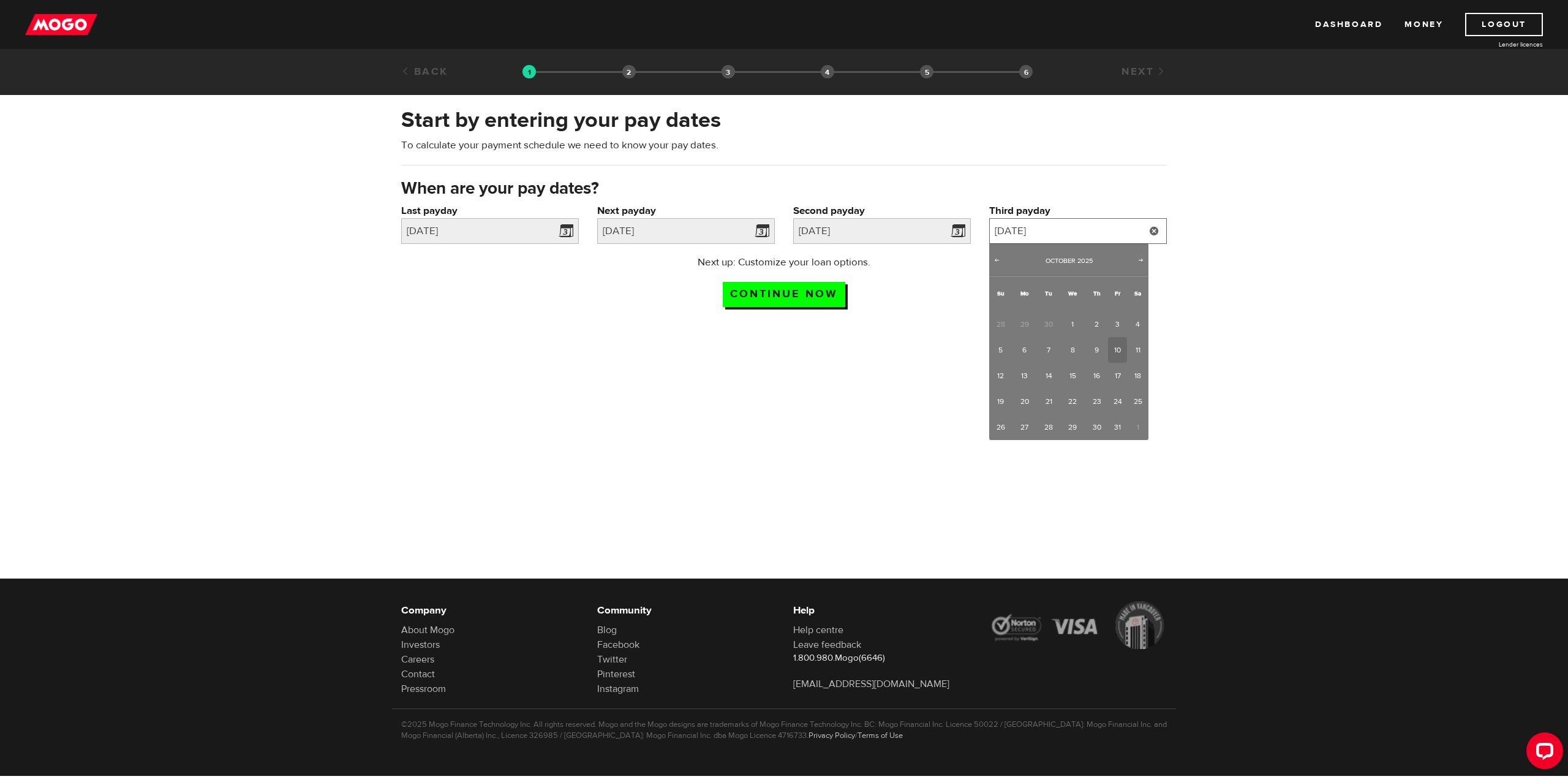
click at [1022, 234] on input "2025/10/10" at bounding box center [1078, 231] width 177 height 26
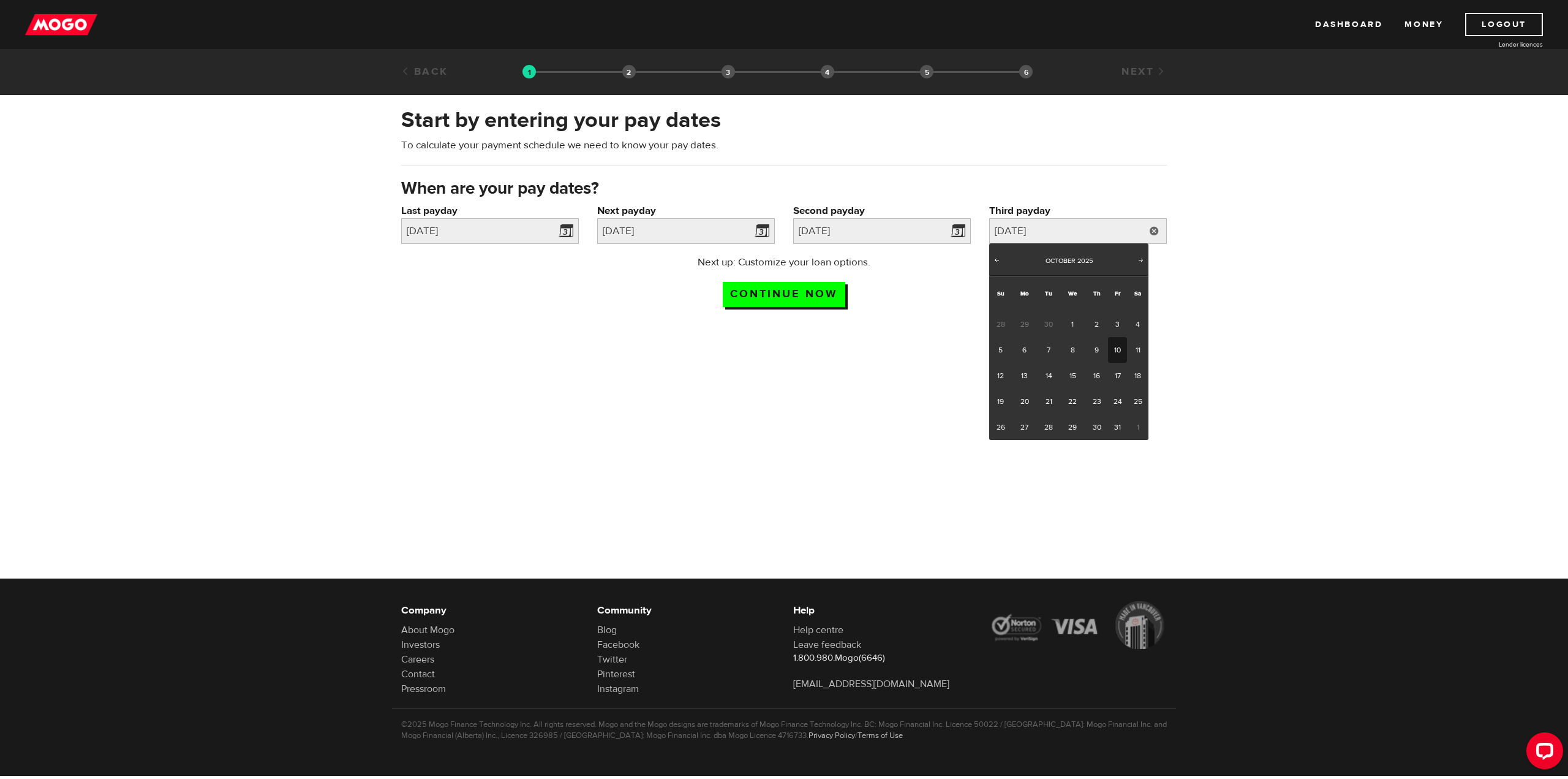
click at [1120, 348] on link "10" at bounding box center [1117, 350] width 19 height 26
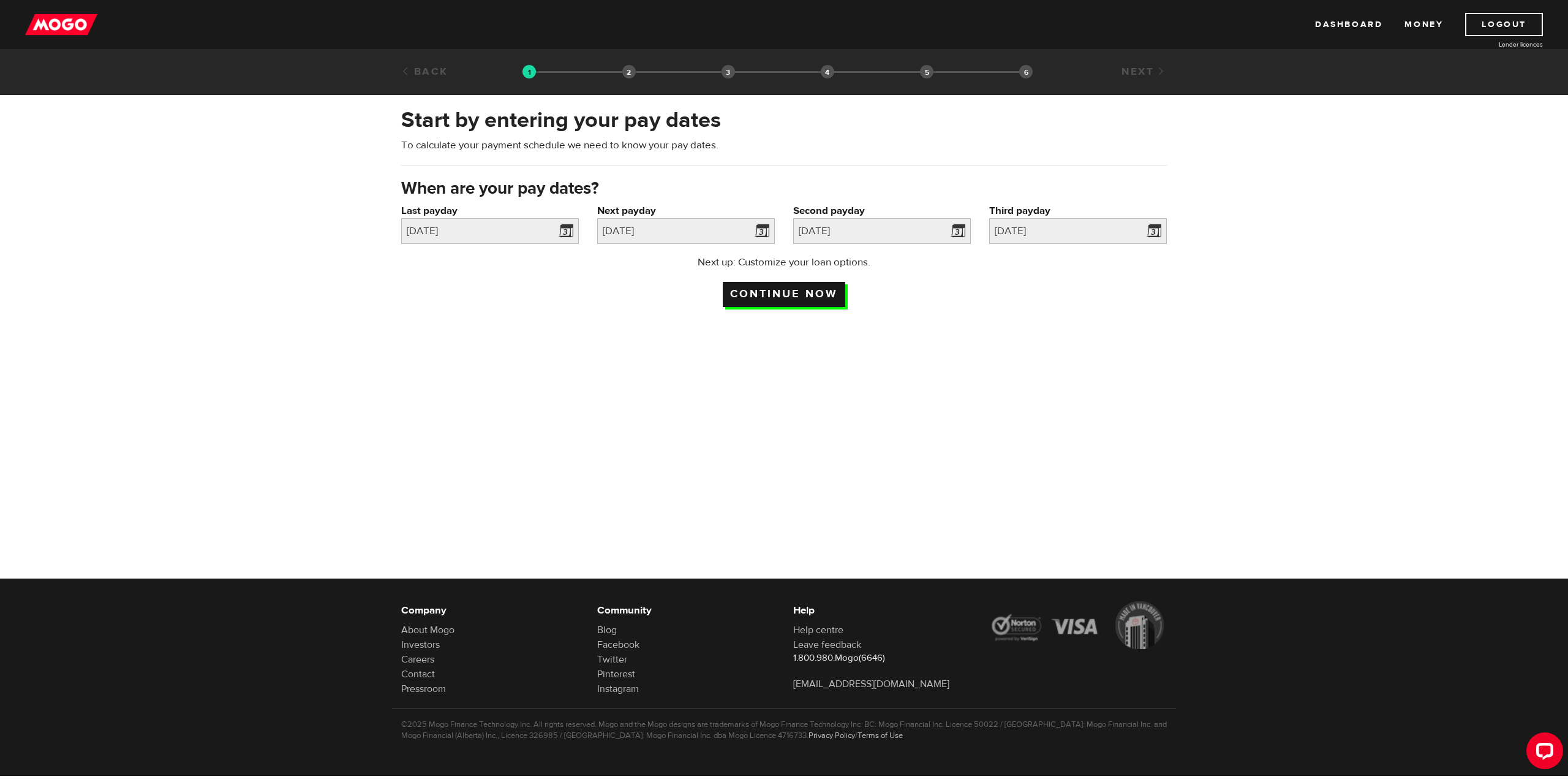
click at [801, 296] on input "Continue now" at bounding box center [783, 294] width 122 height 25
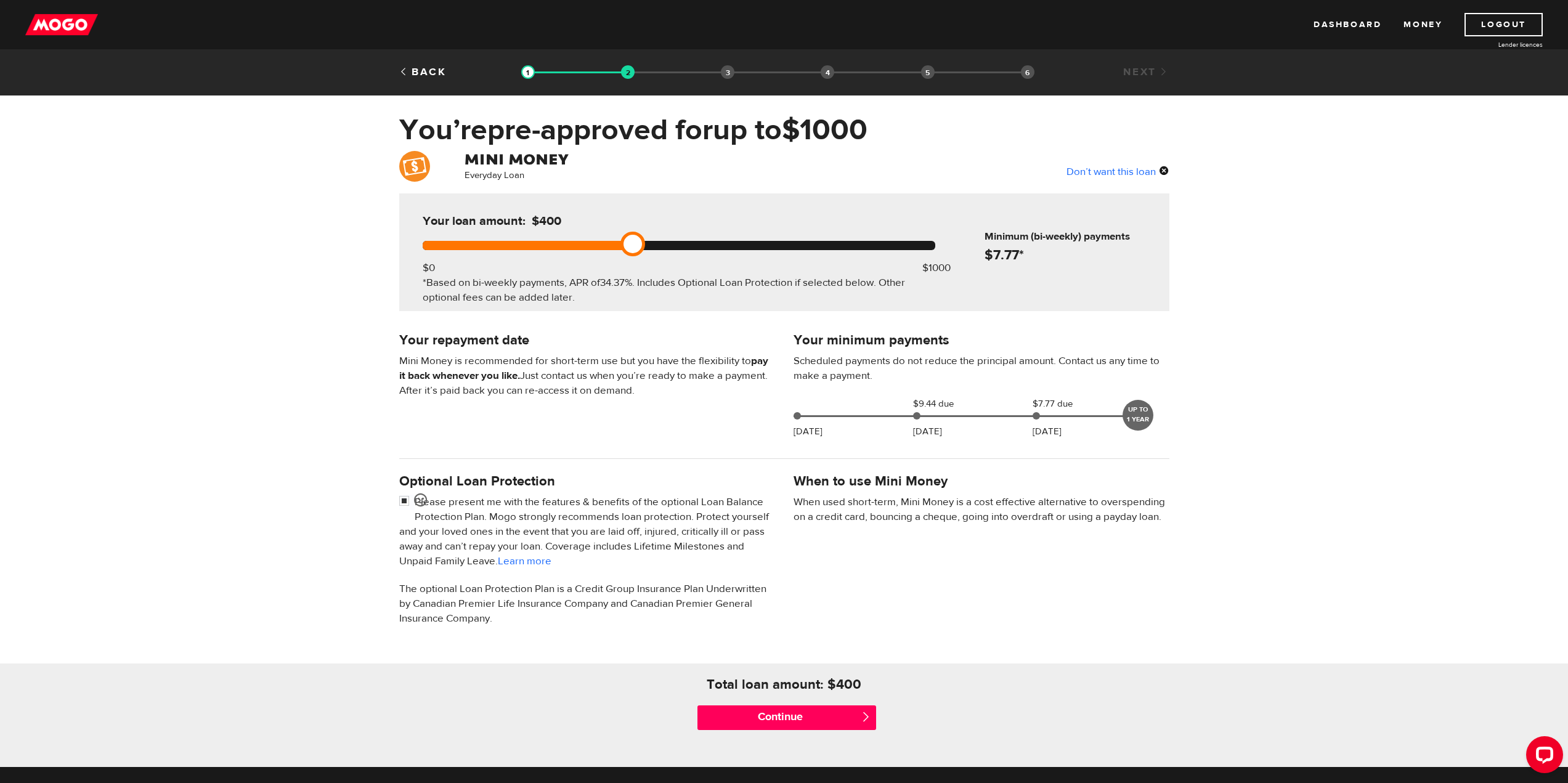
drag, startPoint x: 936, startPoint y: 244, endPoint x: 658, endPoint y: 246, distance: 278.0
click at [658, 246] on div at bounding box center [679, 246] width 513 height 9
click at [1128, 411] on div "UP TO 1 YEAR" at bounding box center [1138, 415] width 31 height 31
drag, startPoint x: 914, startPoint y: 392, endPoint x: 898, endPoint y: 390, distance: 16.1
click at [912, 392] on div "Your minimum payments Scheduled payments do not reduce the principal amount. Co…" at bounding box center [981, 388] width 394 height 116
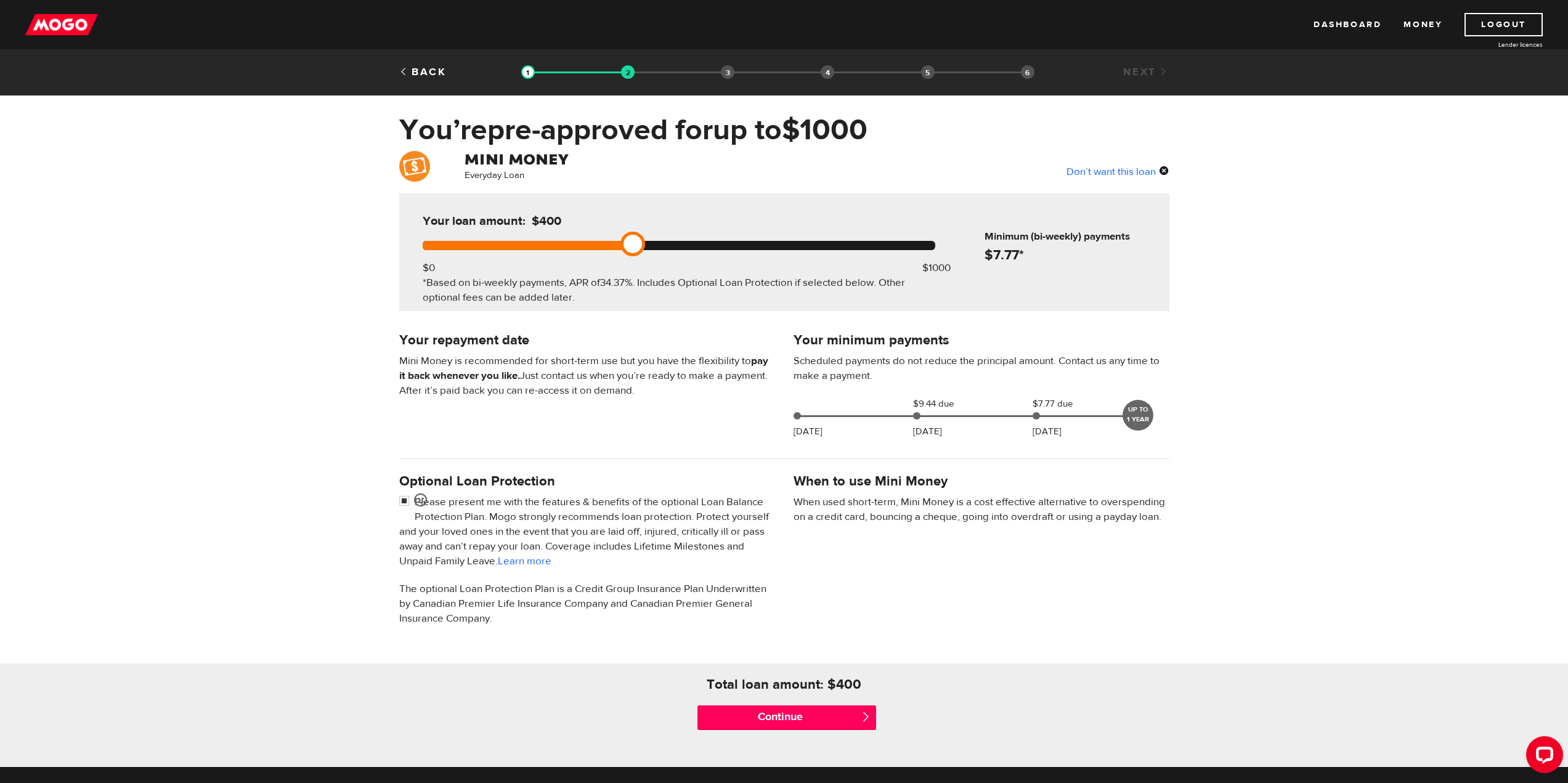
click at [776, 371] on div "Your repayment date Mini Money is recommended for short-term use but you have t…" at bounding box center [587, 370] width 394 height 81
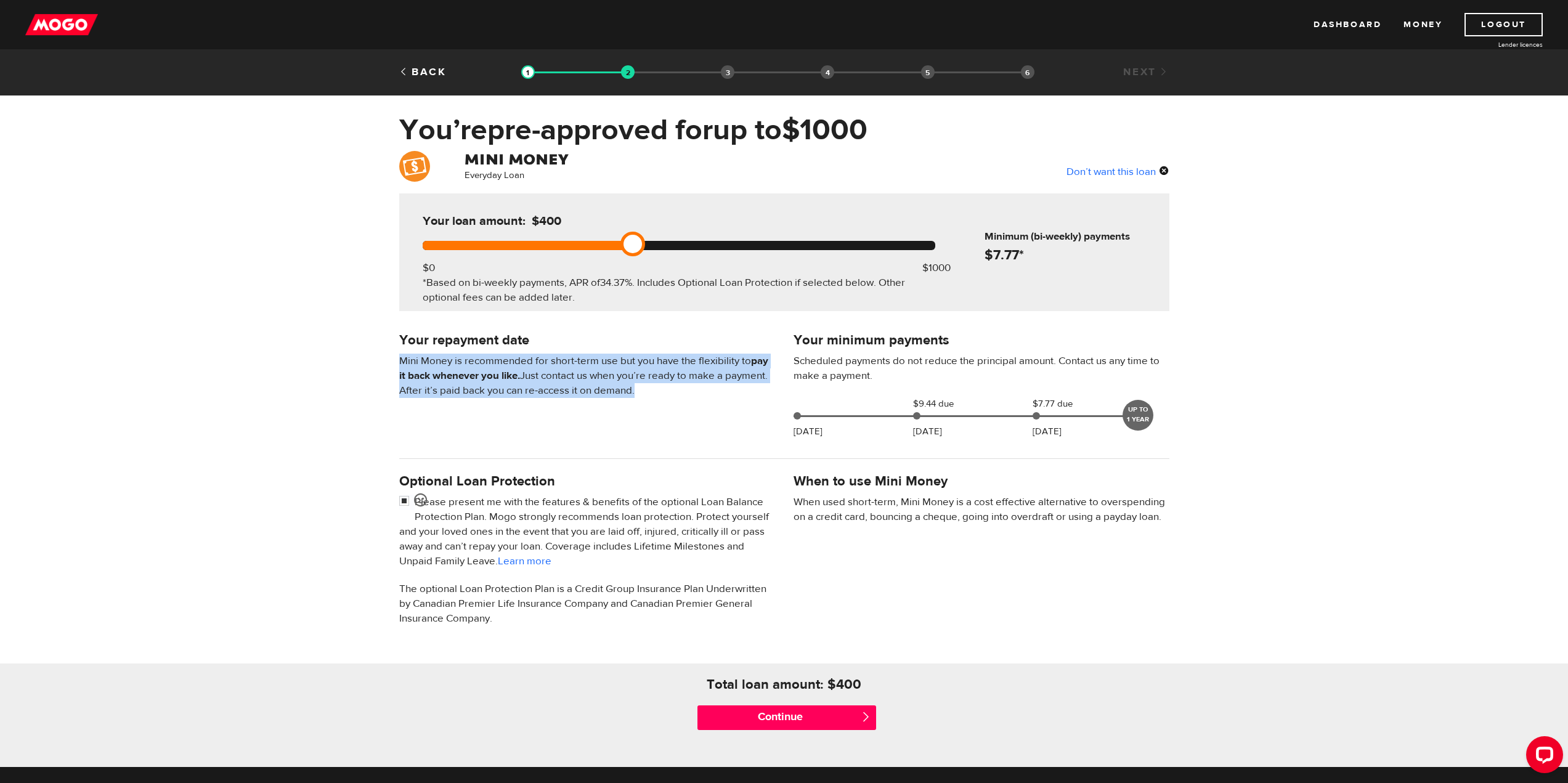
click at [776, 371] on div "Your repayment date Mini Money is recommended for short-term use but you have t…" at bounding box center [587, 370] width 394 height 81
click at [250, 409] on div "Everyday Loan Don’t want this loan Your loan amount: $400 $0 $1000 *Based on bi…" at bounding box center [784, 459] width 1568 height 616
click at [808, 720] on input "Continue" at bounding box center [787, 717] width 179 height 25
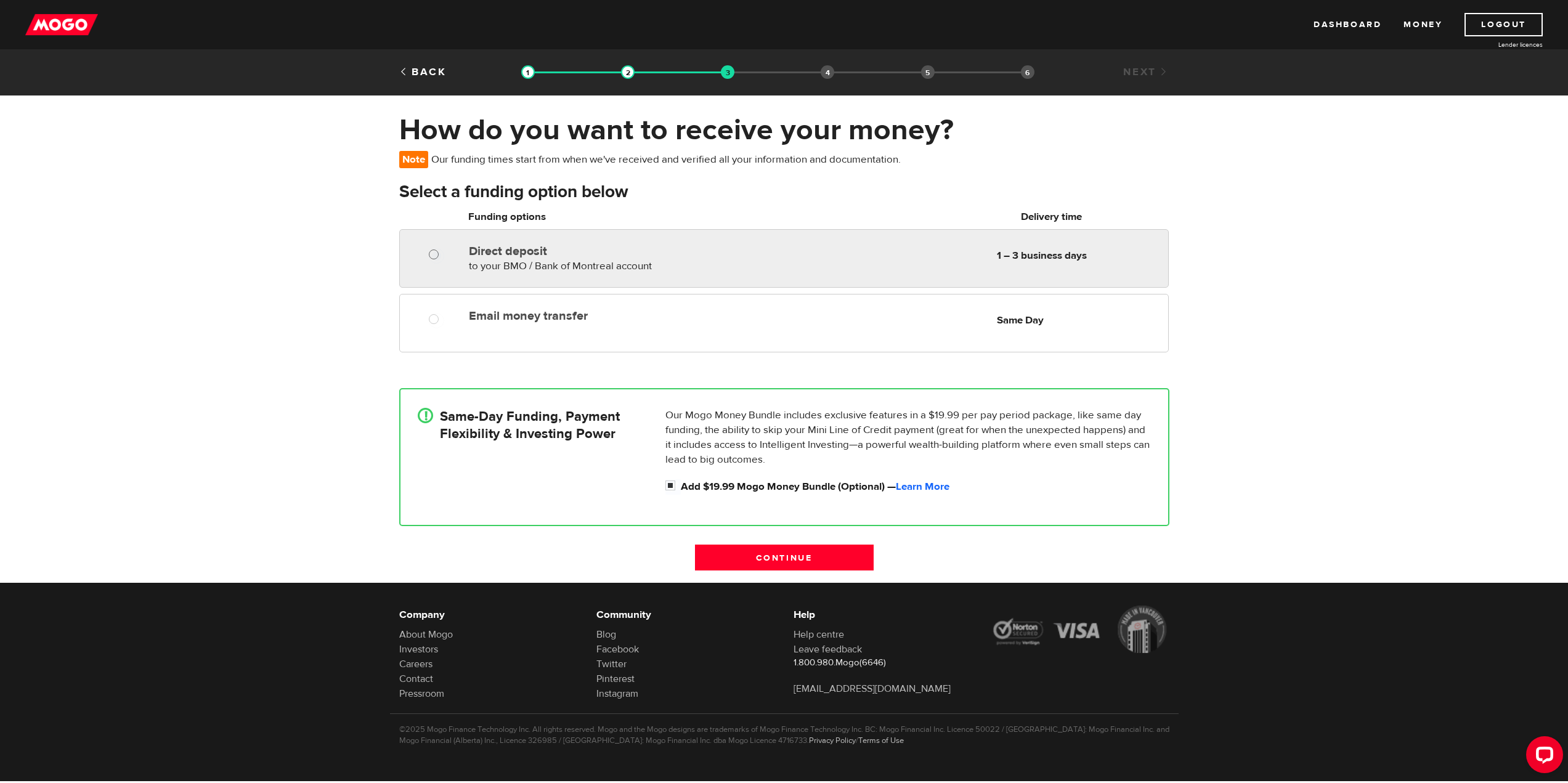
radio input "true"
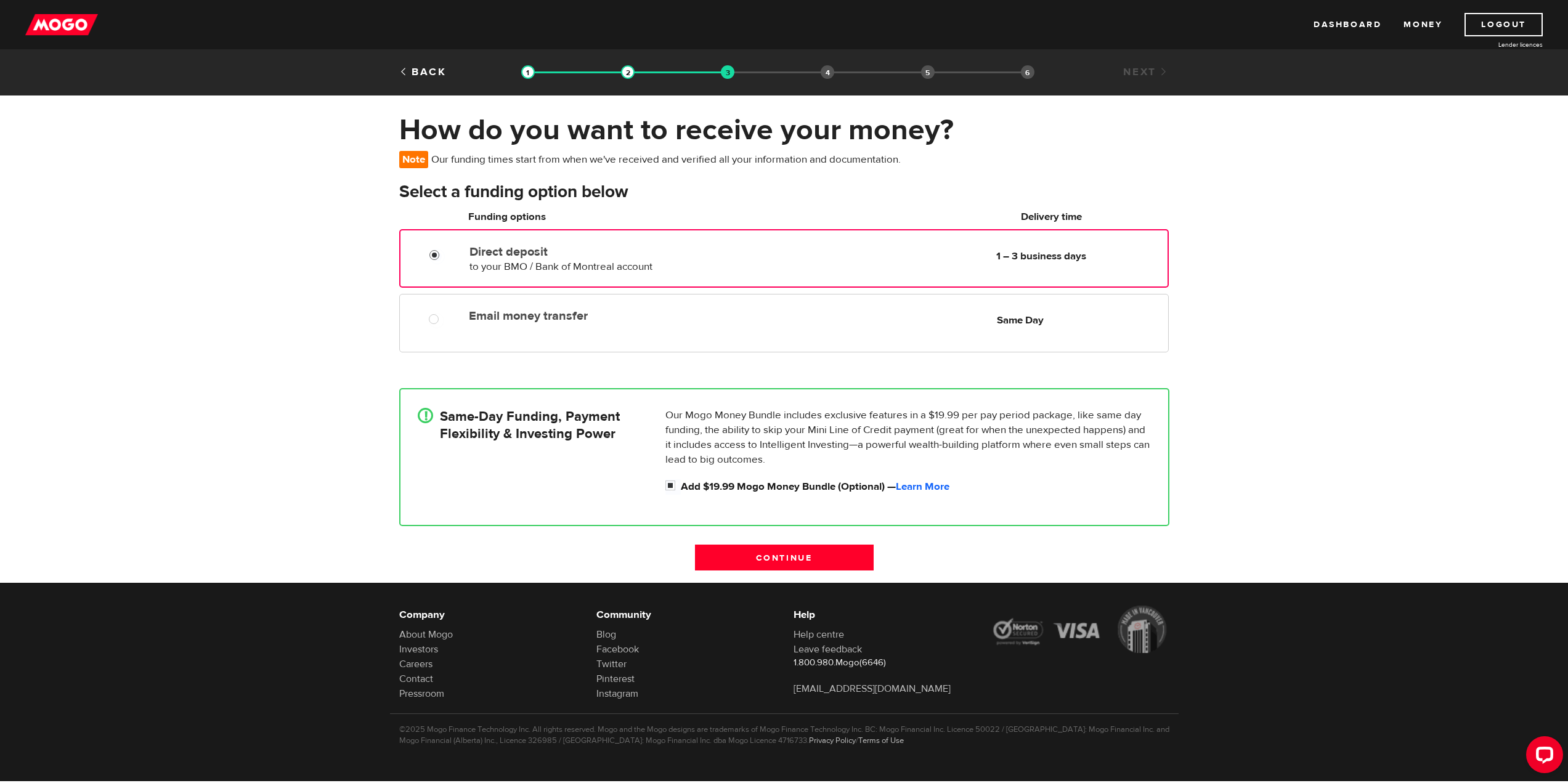
click at [430, 252] on input "Direct deposit" at bounding box center [437, 256] width 15 height 15
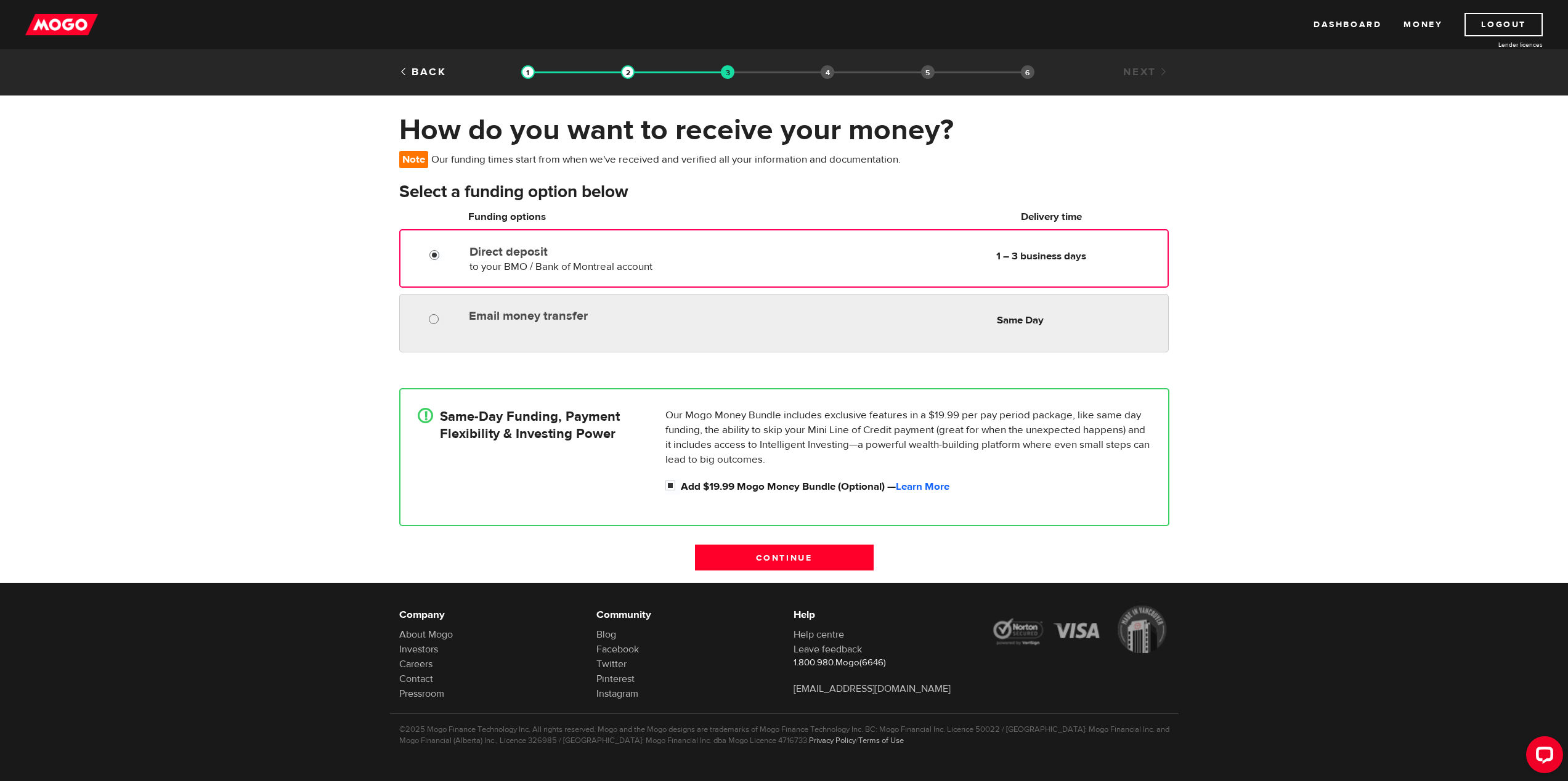
radio input "true"
click at [432, 314] on input "Email money transfer" at bounding box center [436, 320] width 15 height 15
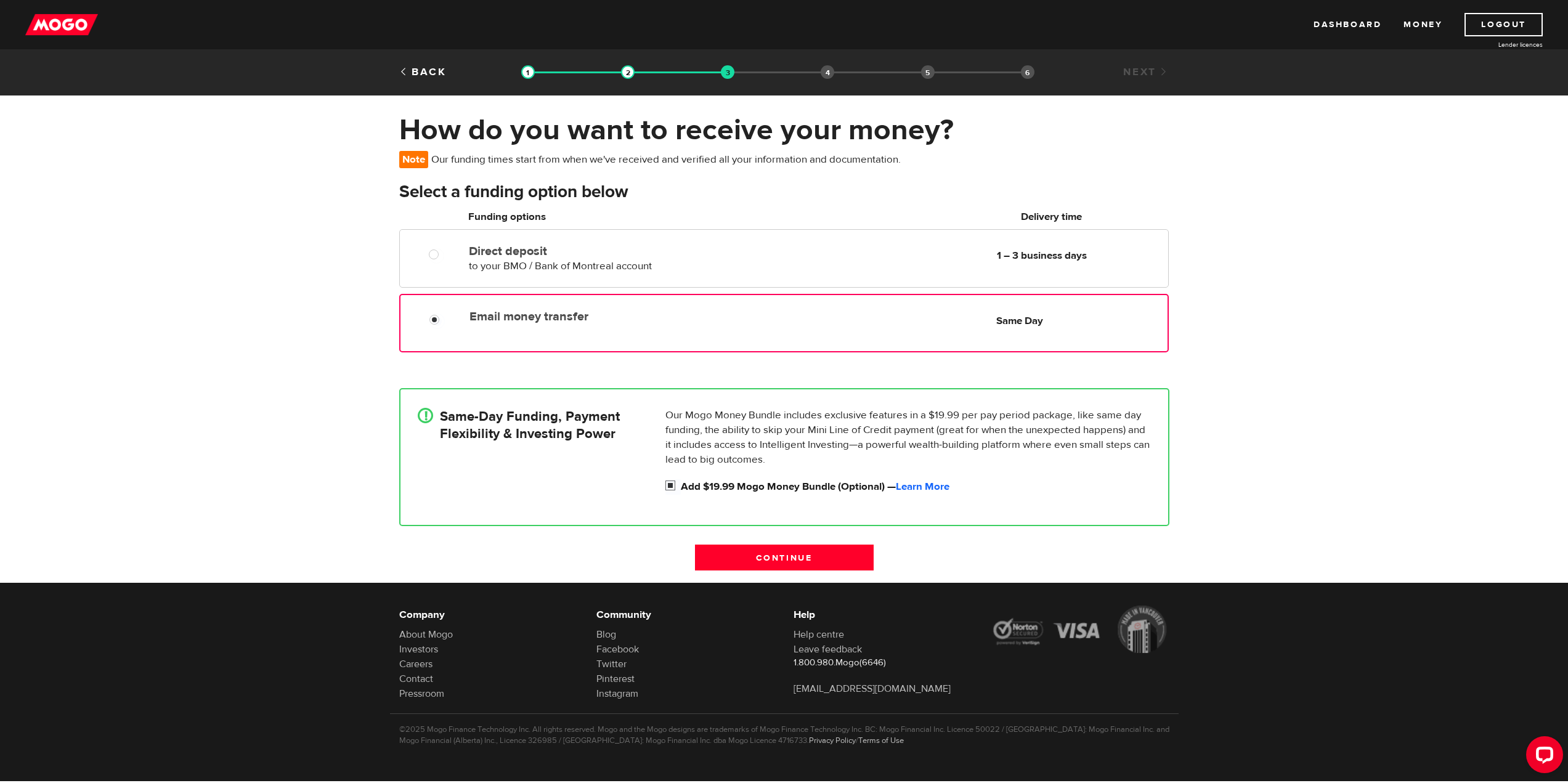
click at [665, 483] on input "Add $19.99 Mogo Money Bundle (Optional) — Learn More" at bounding box center [673, 487] width 15 height 15
checkbox input "false"
radio input "false"
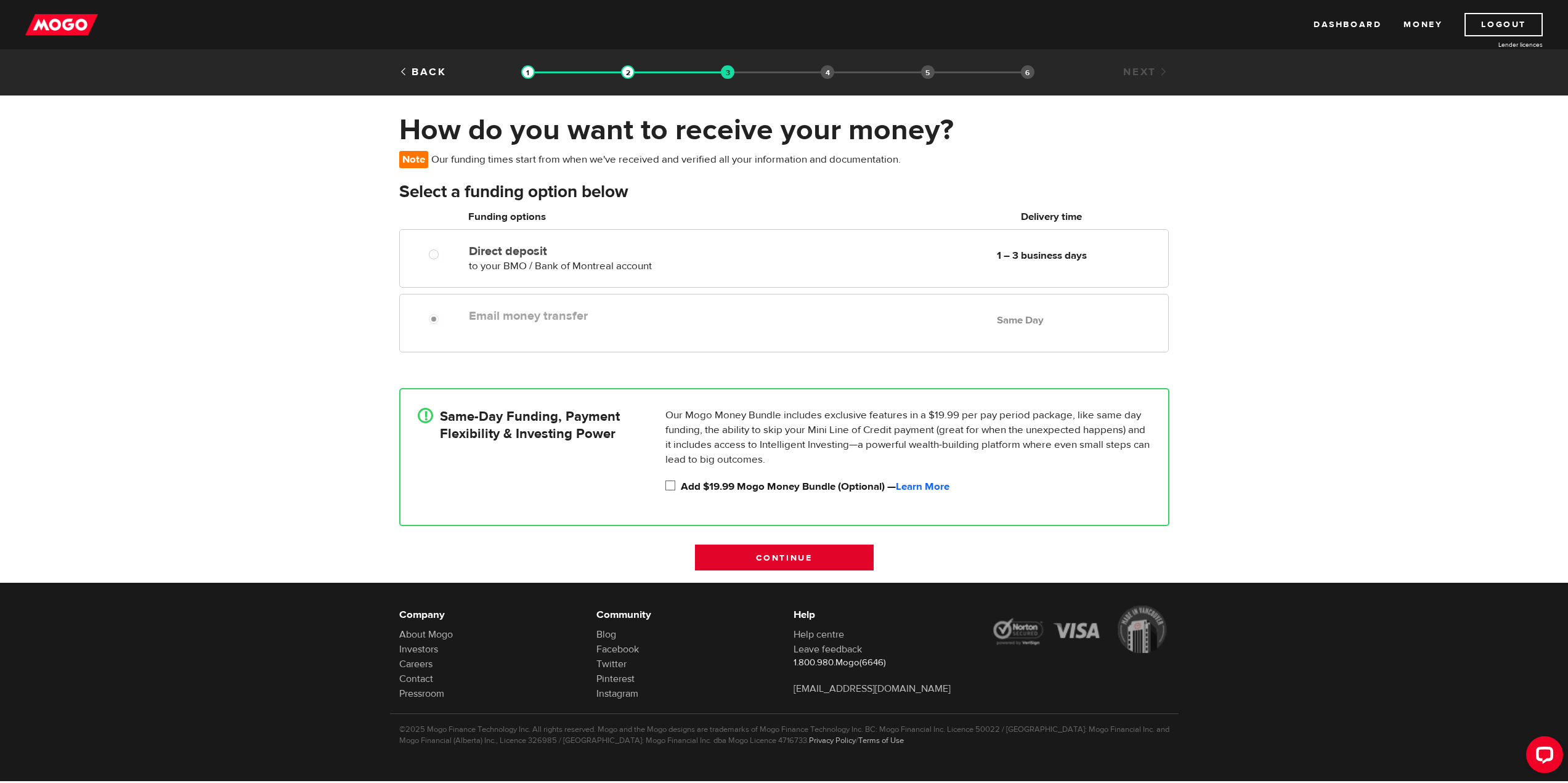
click at [841, 558] on input "Continue" at bounding box center [784, 557] width 179 height 26
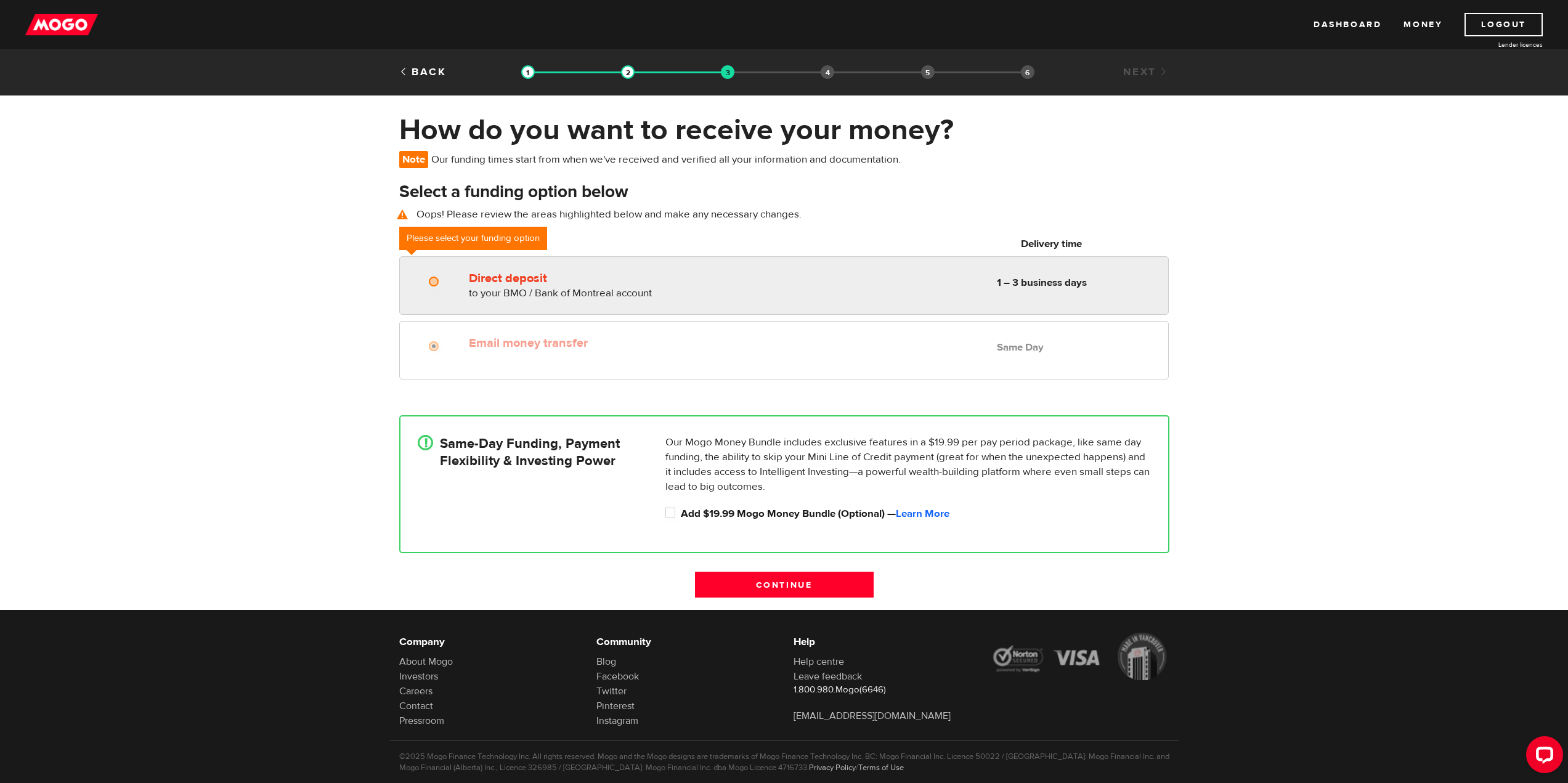
radio input "true"
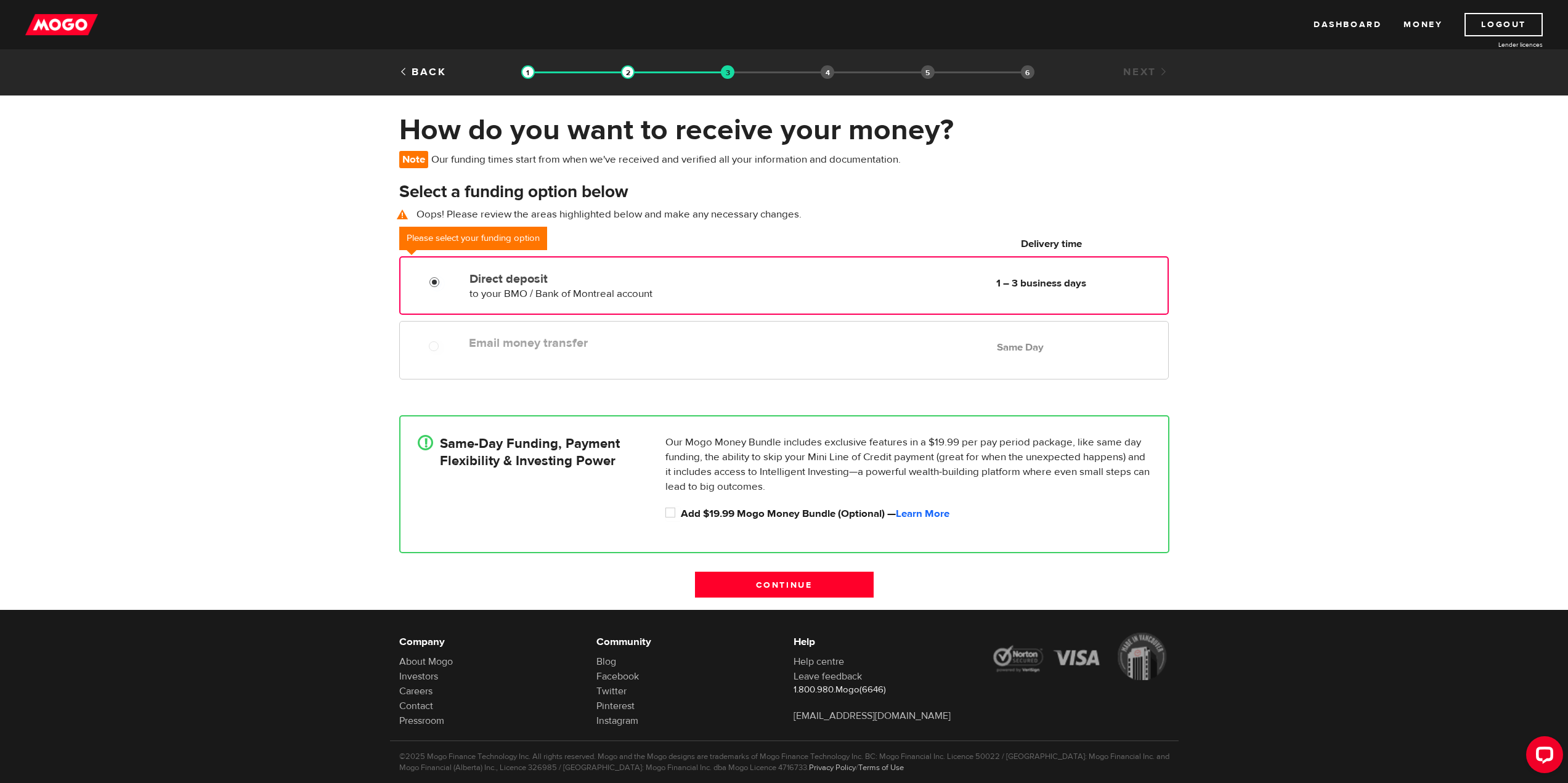
click at [428, 287] on div at bounding box center [438, 283] width 74 height 15
click at [446, 347] on div at bounding box center [438, 348] width 18 height 15
click at [438, 292] on div "Direct deposit to your BMO / Bank of Montreal account Delivery in 1 – 3 busines…" at bounding box center [783, 284] width 767 height 35
click at [490, 280] on label "Direct deposit" at bounding box center [611, 279] width 283 height 15
click at [445, 280] on input "Direct deposit" at bounding box center [437, 283] width 15 height 15
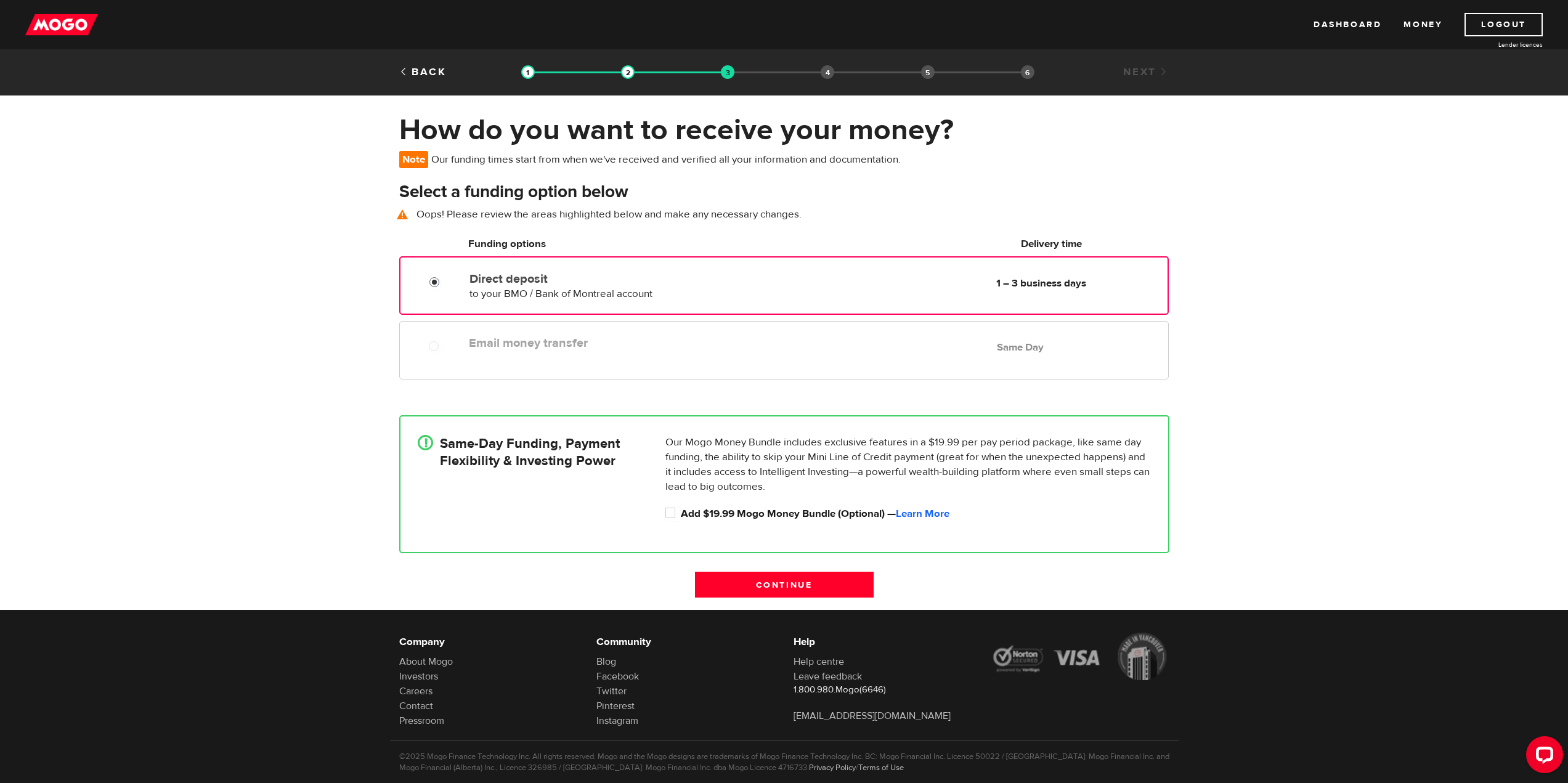
click at [441, 280] on input "Direct deposit" at bounding box center [437, 283] width 15 height 15
click at [434, 280] on input "Direct deposit" at bounding box center [437, 283] width 15 height 15
drag, startPoint x: 442, startPoint y: 330, endPoint x: 437, endPoint y: 353, distance: 23.5
click at [442, 338] on div at bounding box center [432, 343] width 74 height 25
click at [671, 509] on input "Add $19.99 Mogo Money Bundle (Optional) — Learn More" at bounding box center [673, 513] width 15 height 15
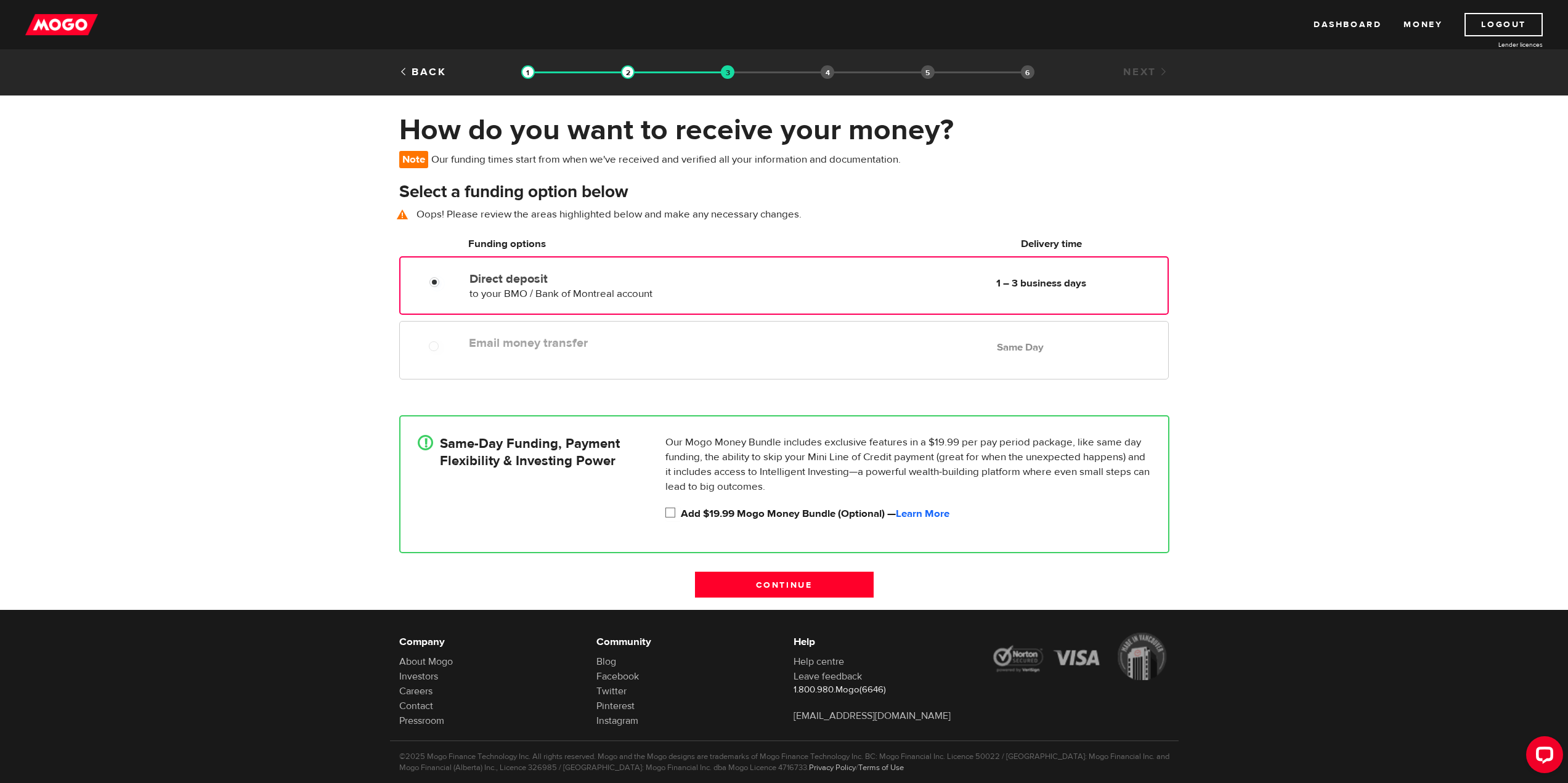
checkbox input "true"
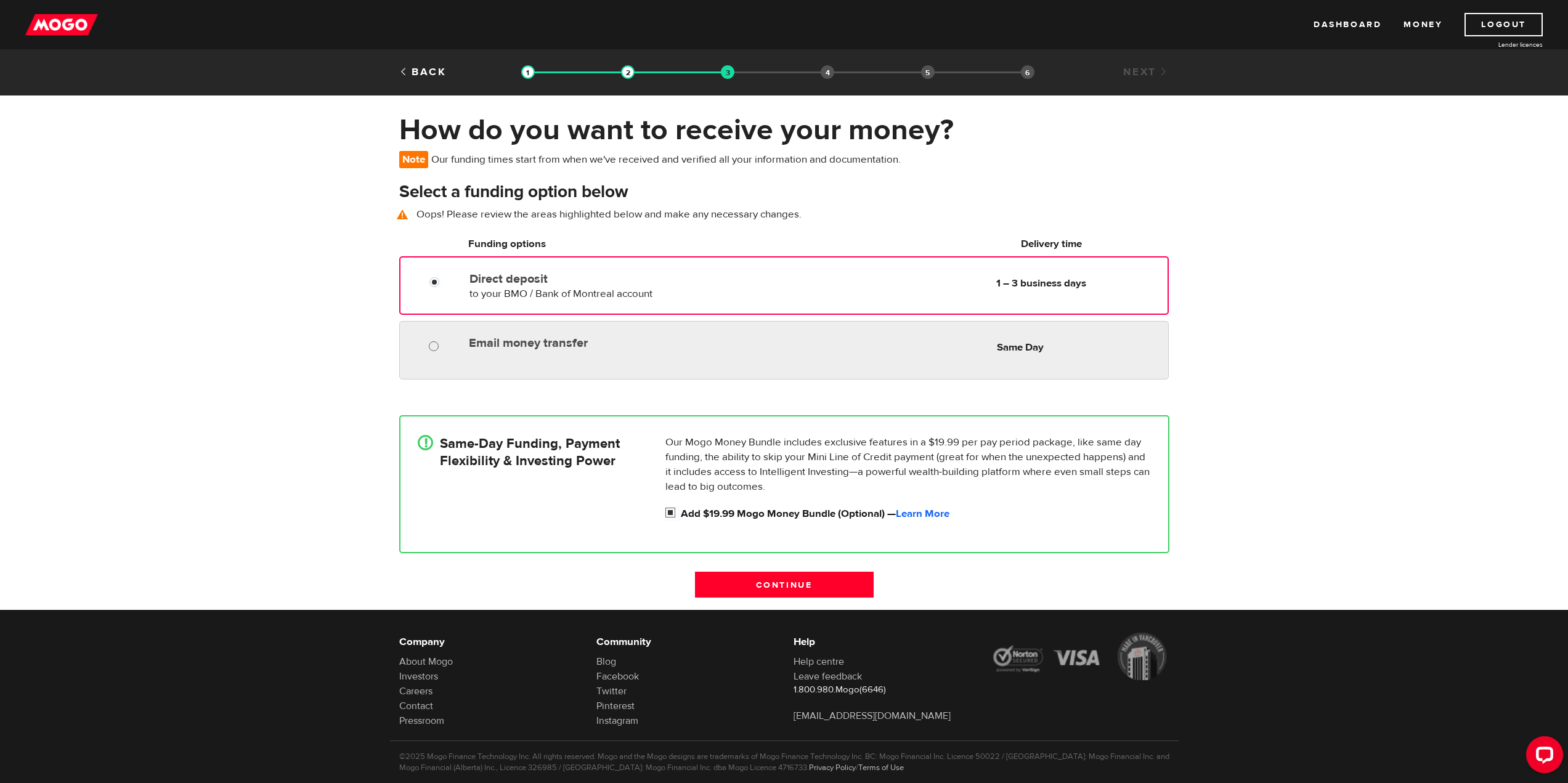
radio input "true"
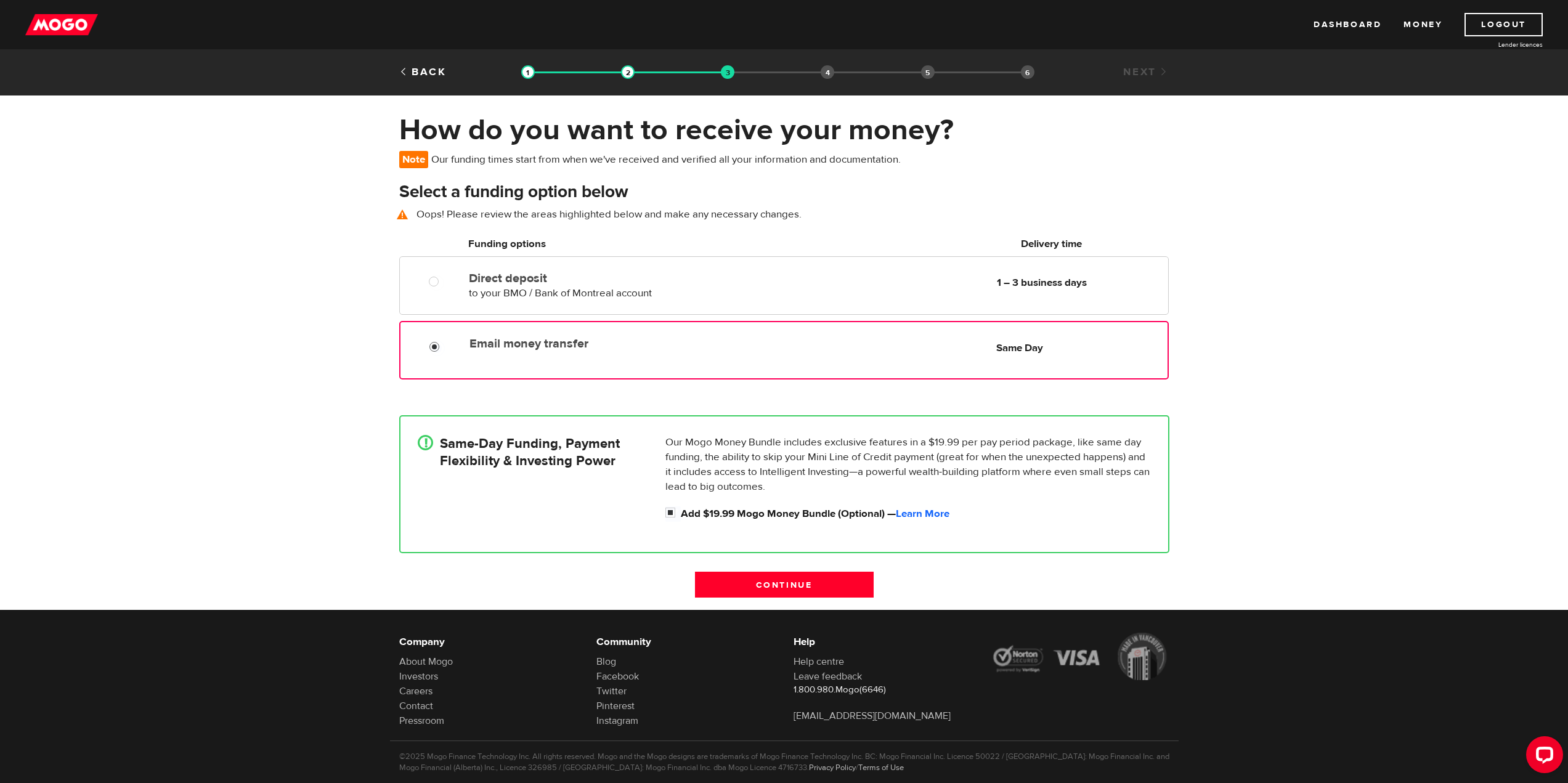
click at [430, 349] on input "Email money transfer" at bounding box center [437, 348] width 15 height 15
click at [792, 583] on input "Continue" at bounding box center [784, 584] width 179 height 26
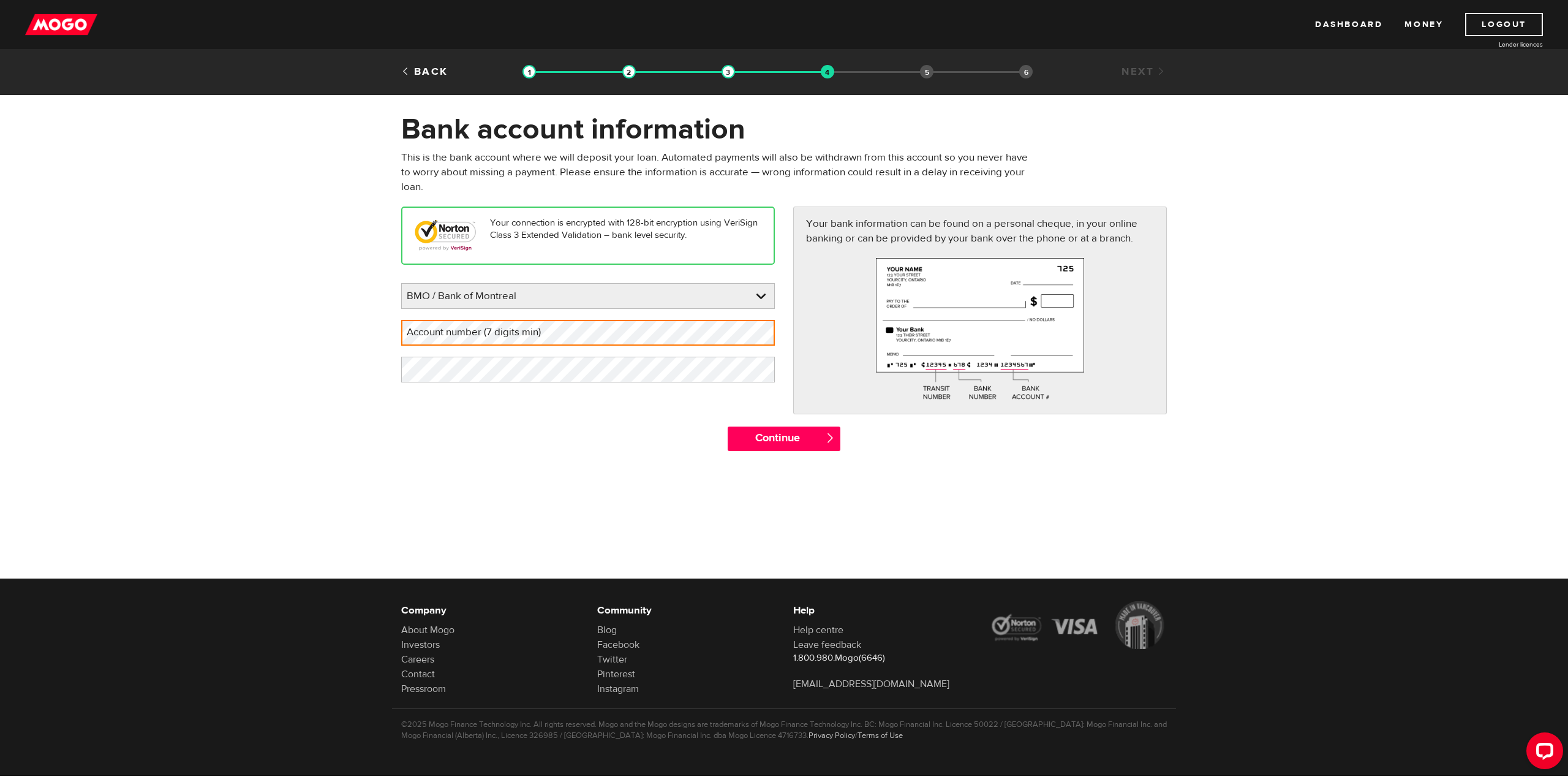
click at [347, 363] on form "Bank account information Oops! Please review the areas highlighted below and ma…" at bounding box center [784, 287] width 1568 height 352
click at [432, 331] on label "Account number (7 digits min)" at bounding box center [483, 333] width 165 height 25
click at [377, 366] on form "Bank account information Oops! Please review the areas highlighted below and ma…" at bounding box center [784, 287] width 1568 height 352
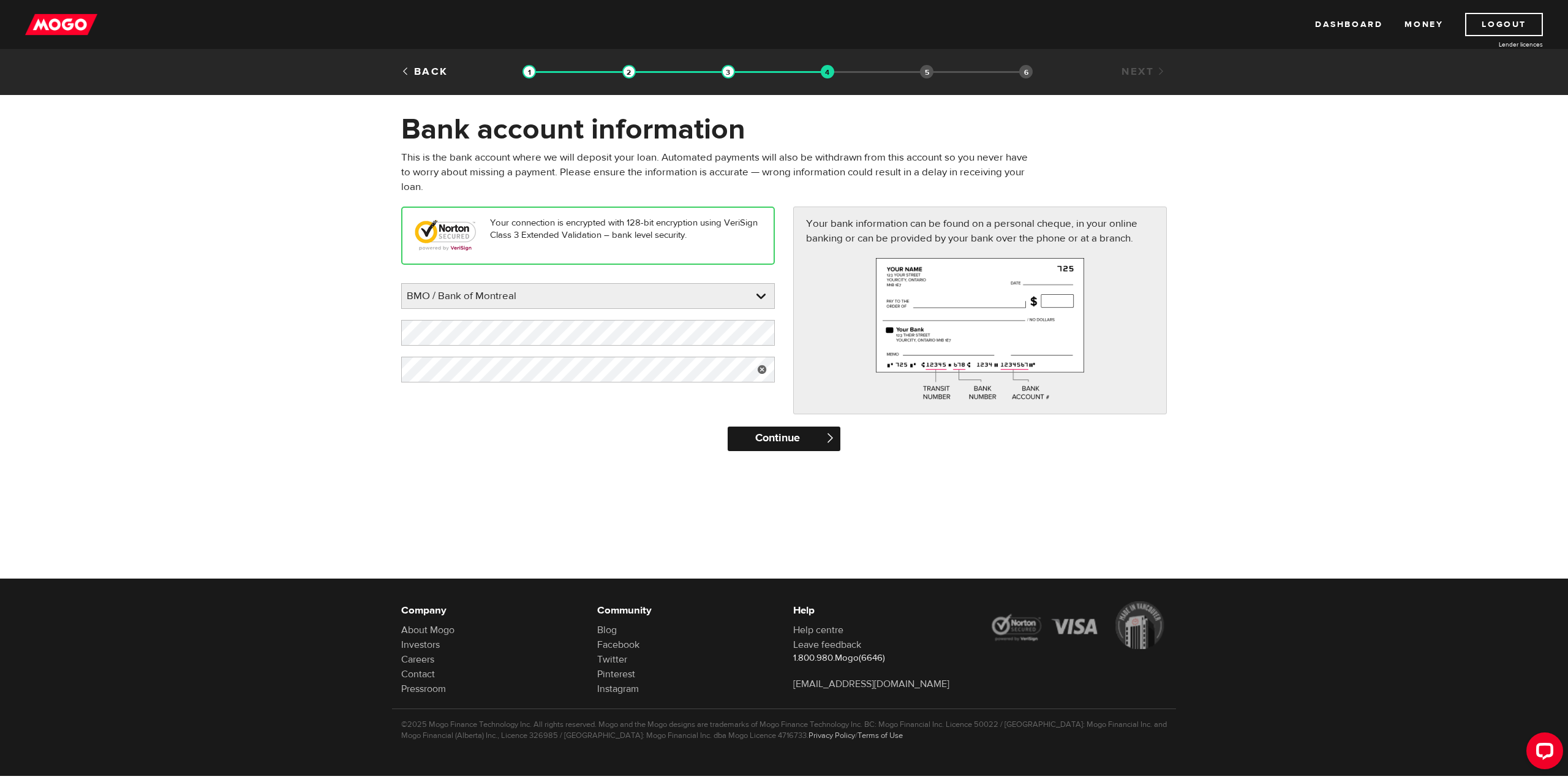
click at [803, 437] on input "Continue" at bounding box center [783, 439] width 112 height 25
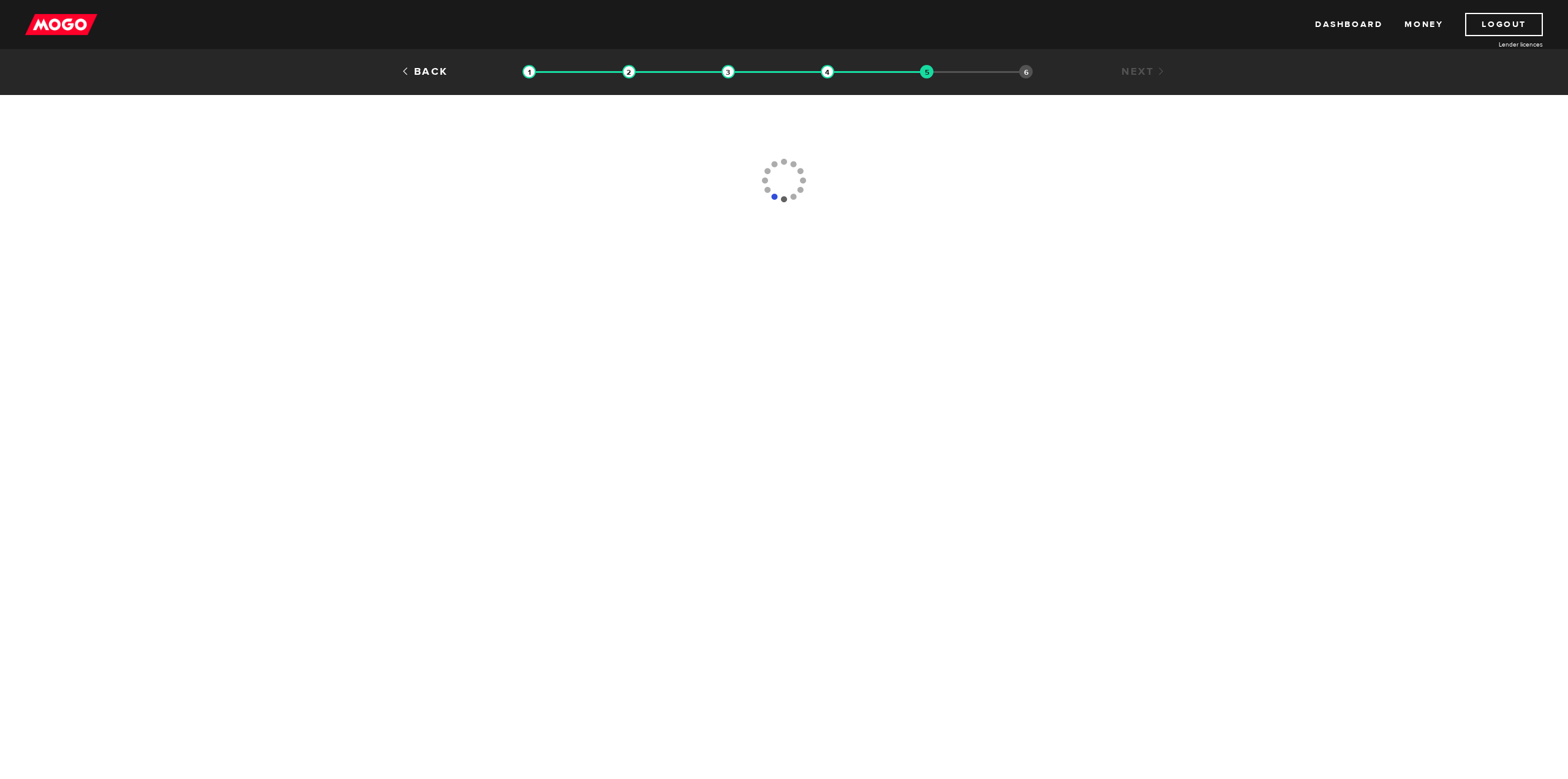
type input "[PHONE_NUMBER]"
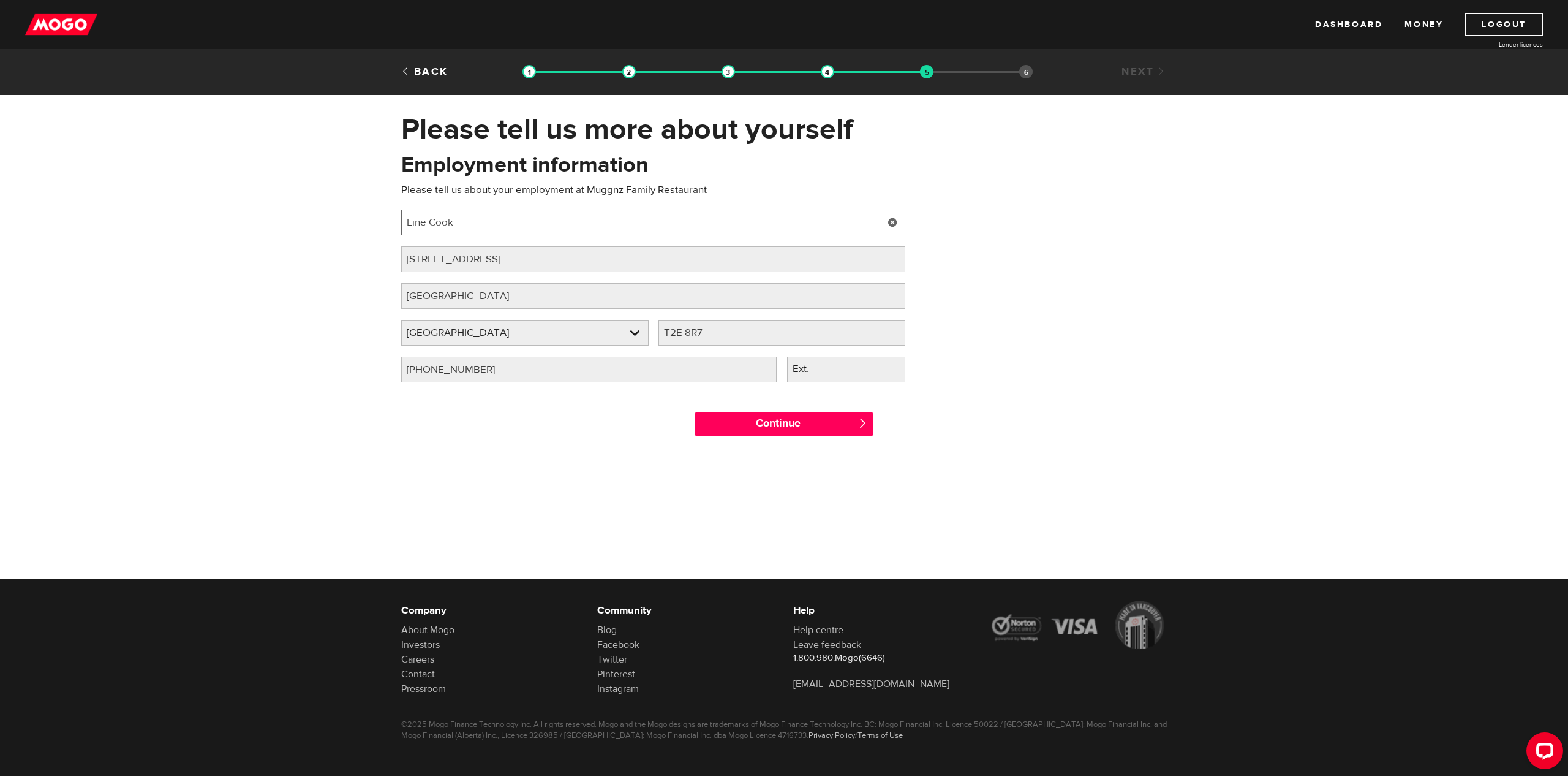
click at [475, 216] on input "Line Cook" at bounding box center [653, 222] width 504 height 26
drag, startPoint x: 461, startPoint y: 217, endPoint x: 374, endPoint y: 224, distance: 87.3
click at [374, 224] on div "Please tell us more about yourself Oops! Please review the areas highlighted be…" at bounding box center [784, 280] width 1568 height 337
type input "Breakfast Cook"
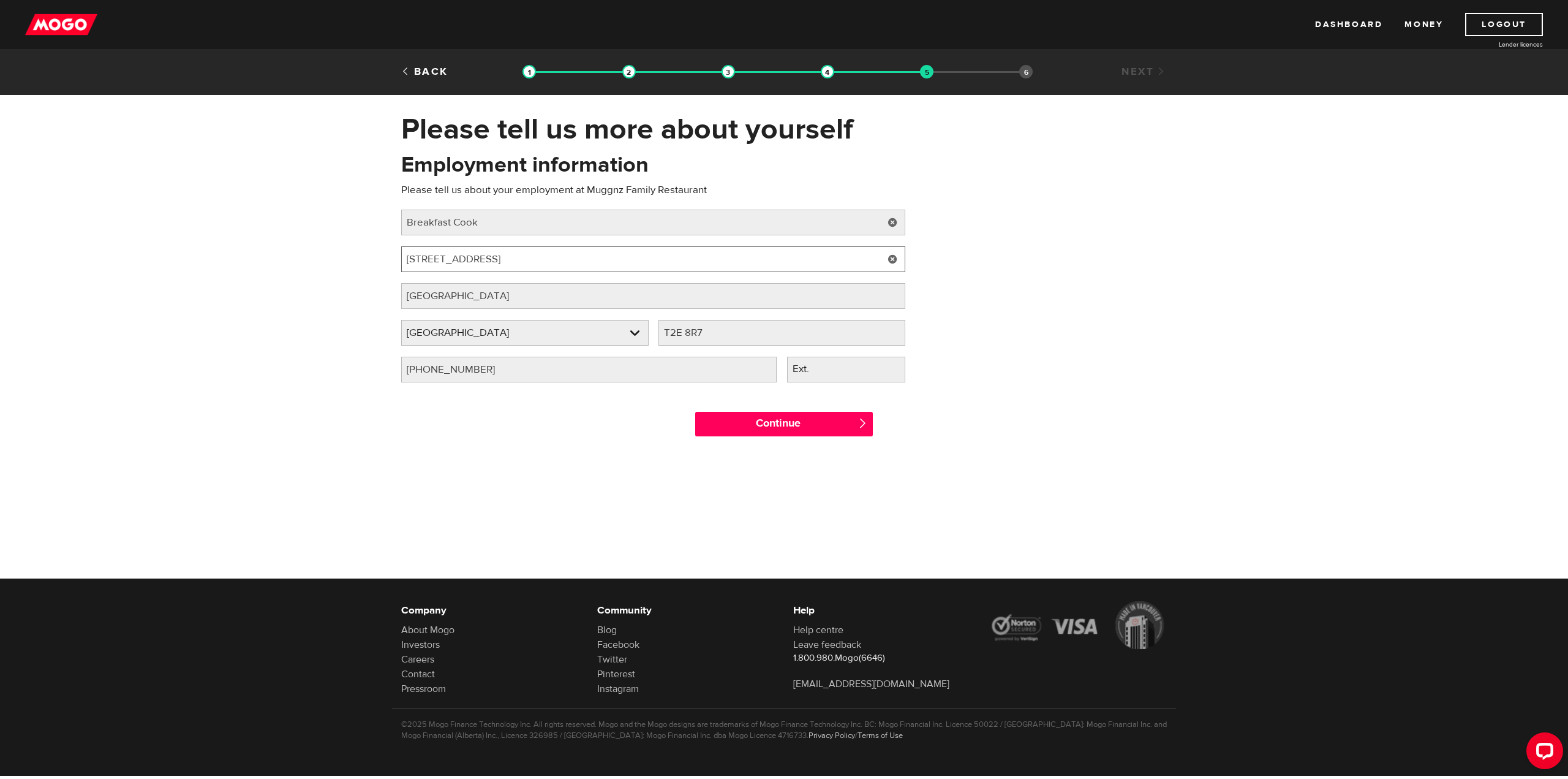
click at [477, 262] on input "[STREET_ADDRESS]" at bounding box center [653, 259] width 504 height 26
drag, startPoint x: 478, startPoint y: 262, endPoint x: 293, endPoint y: 254, distance: 185.2
click at [293, 254] on div "Please tell us more about yourself Oops! Please review the areas highlighted be…" at bounding box center [784, 280] width 1568 height 337
paste input "[STREET_ADDRESS]"
type input "[STREET_ADDRESS]"
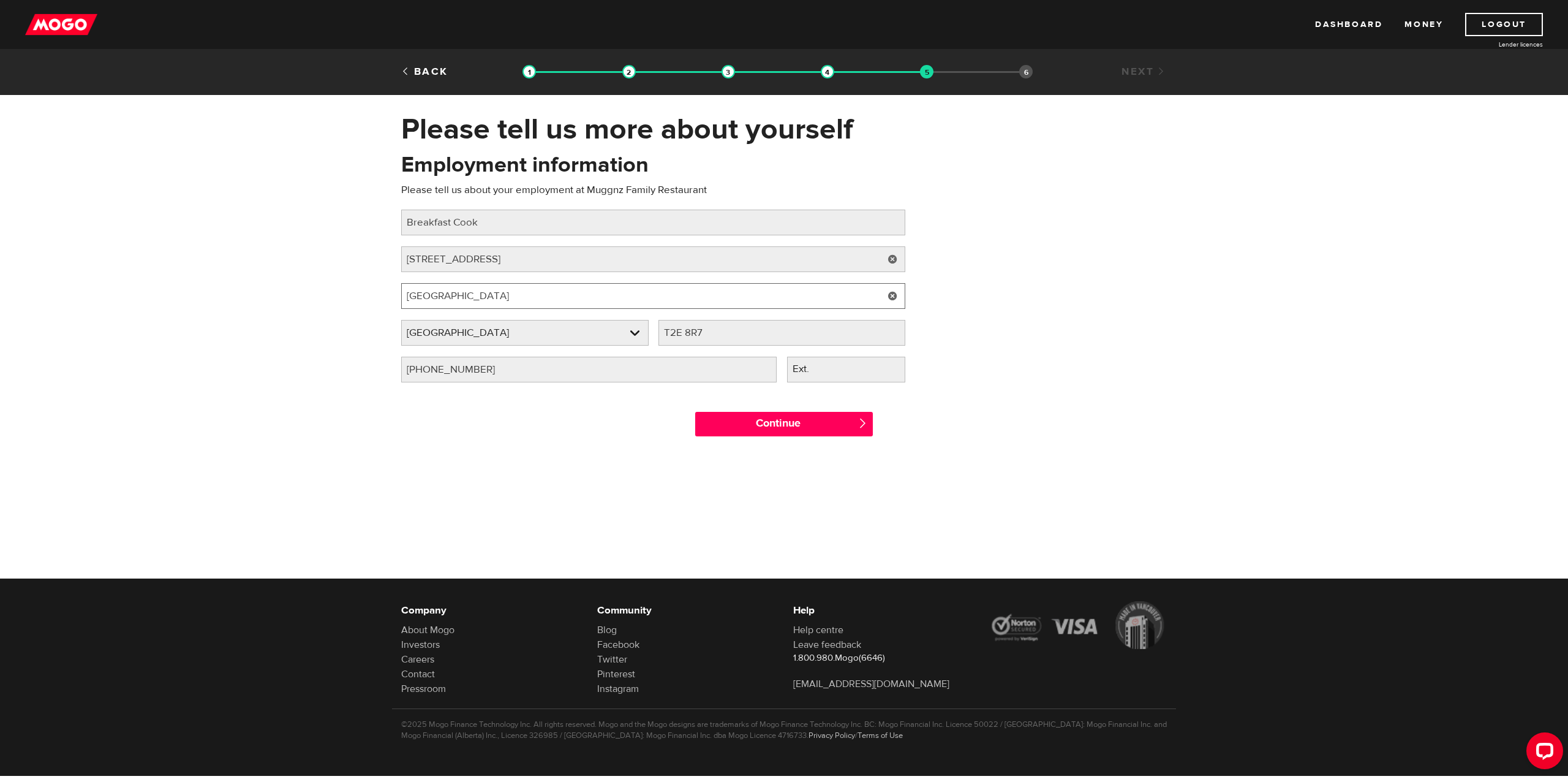
click at [522, 293] on input "[GEOGRAPHIC_DATA]" at bounding box center [653, 295] width 504 height 26
type input "C"
type input "[GEOGRAPHIC_DATA]"
click at [714, 331] on input "T2E 8R7" at bounding box center [782, 333] width 248 height 26
drag, startPoint x: 714, startPoint y: 331, endPoint x: 649, endPoint y: 330, distance: 65.0
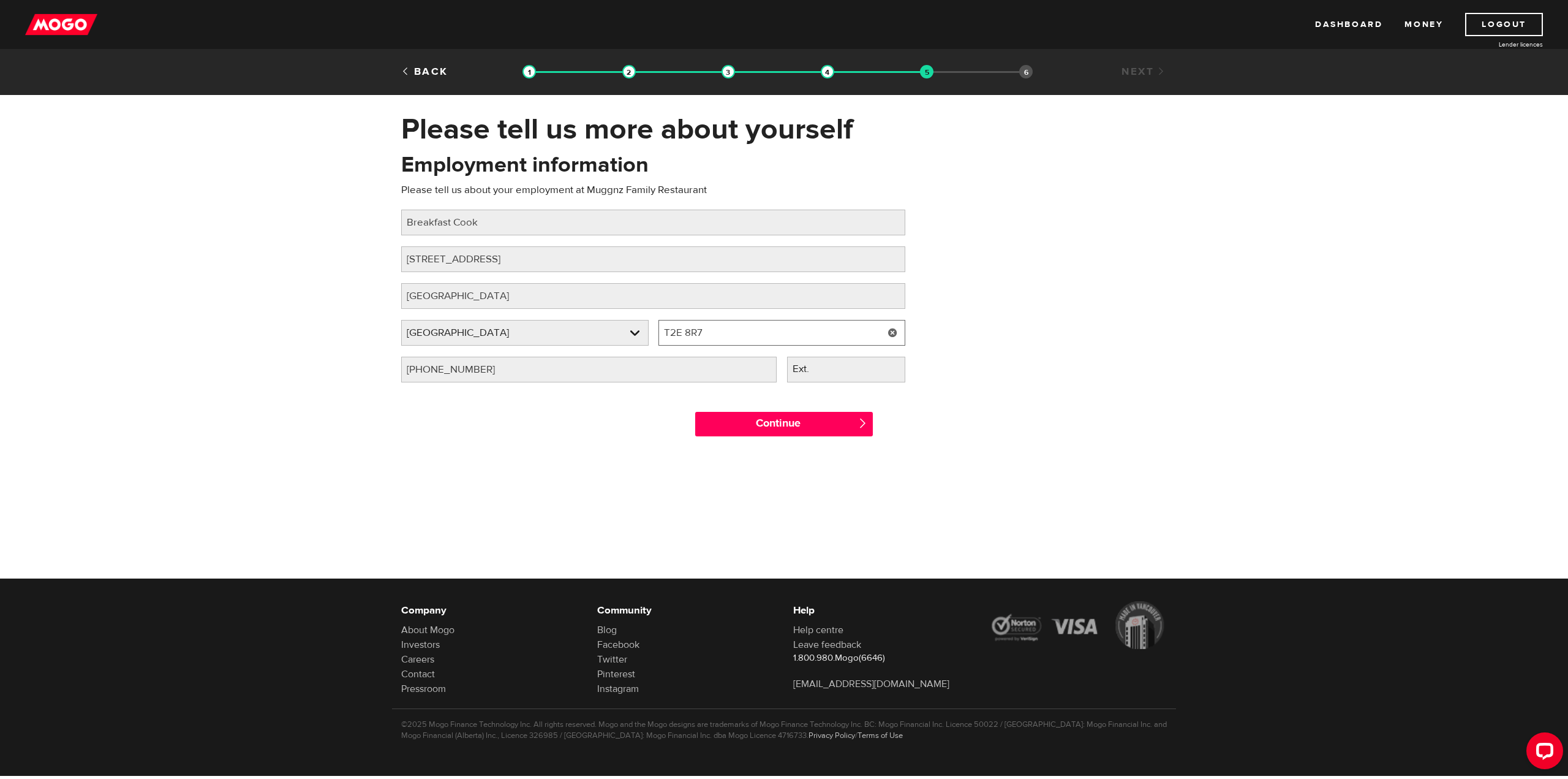
click at [649, 330] on div "Employer province Please select your employer's province [GEOGRAPHIC_DATA] Empl…" at bounding box center [653, 338] width 514 height 36
type input "T5T 4J5"
drag, startPoint x: 486, startPoint y: 368, endPoint x: 382, endPoint y: 355, distance: 104.8
click at [381, 356] on div "Please tell us more about yourself Oops! Please review the areas highlighted be…" at bounding box center [784, 280] width 1568 height 337
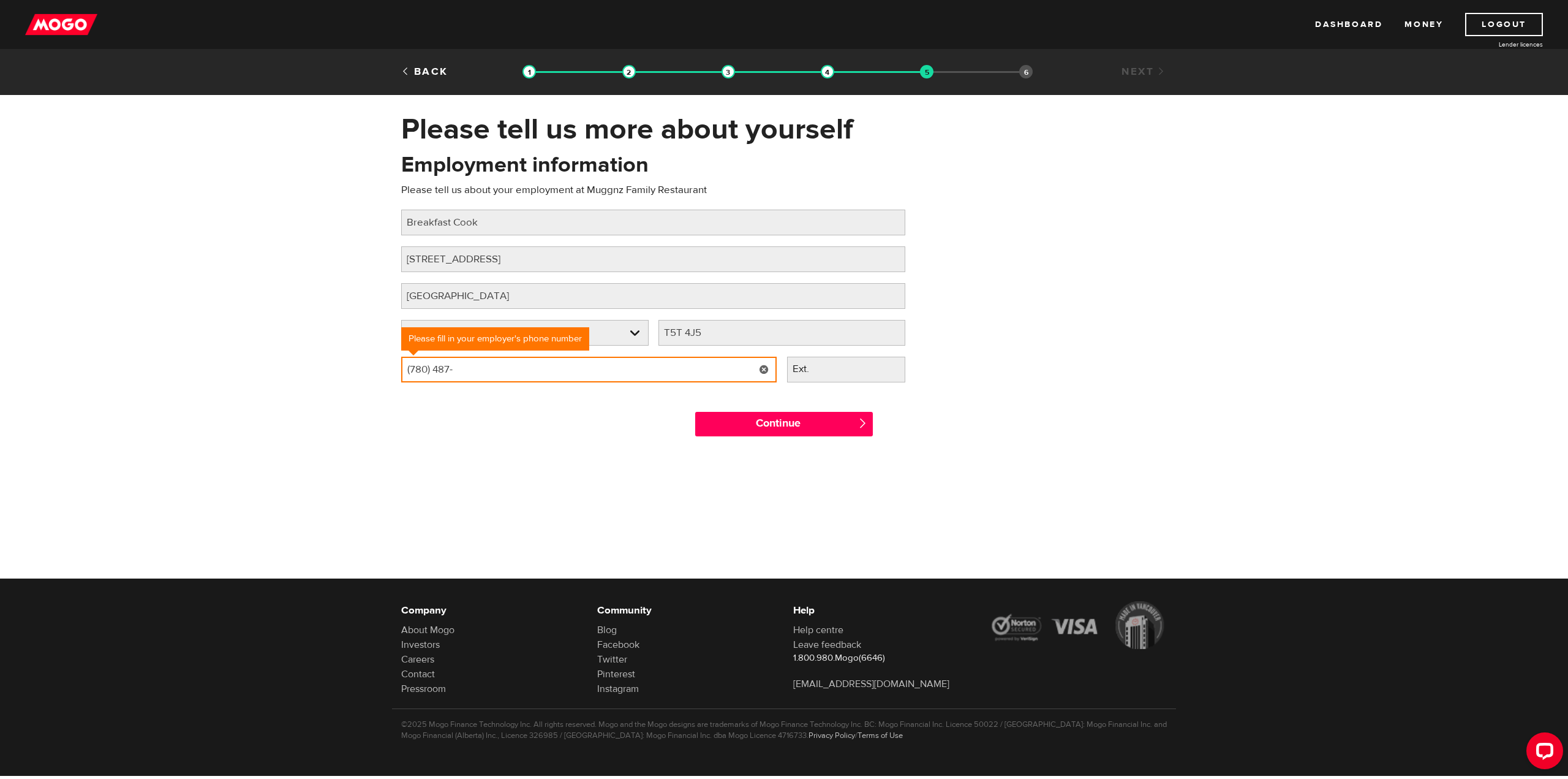
click at [510, 366] on input "(780) 487-" at bounding box center [589, 369] width 375 height 26
type input "(780) 487-5953"
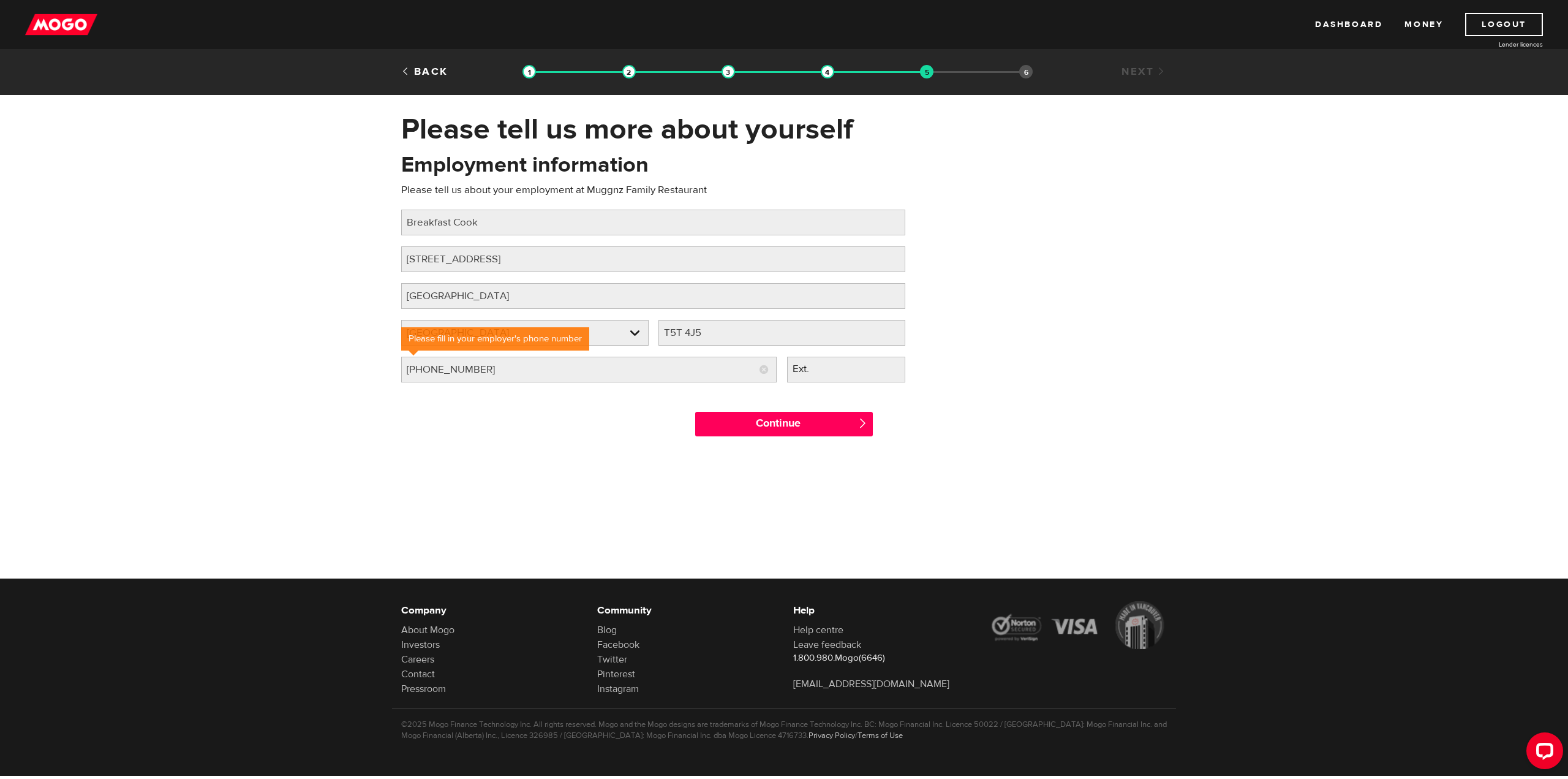
click at [364, 466] on div at bounding box center [784, 548] width 1568 height 200
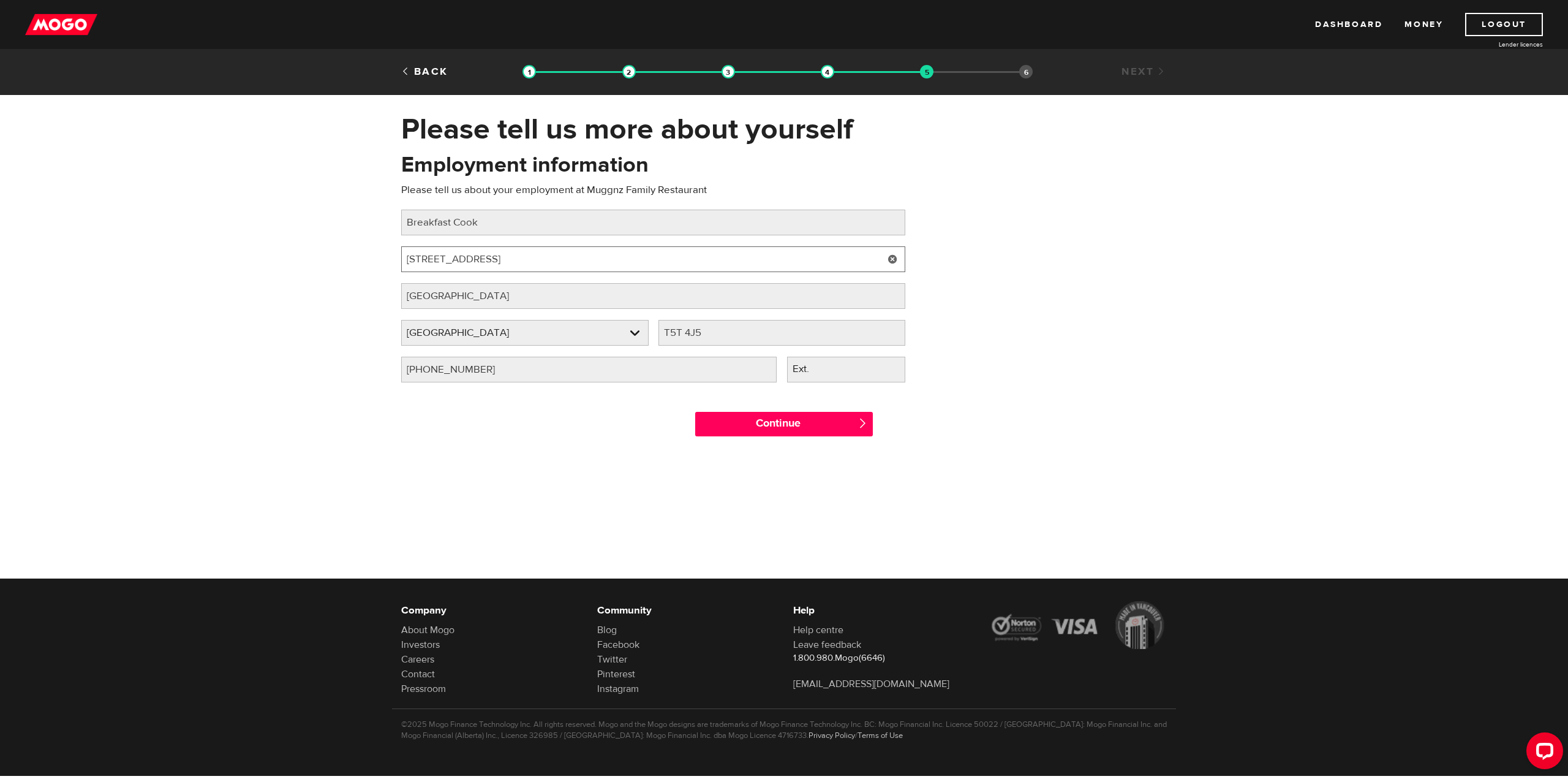
drag, startPoint x: 622, startPoint y: 260, endPoint x: 511, endPoint y: 268, distance: 111.3
click at [511, 268] on input "6655 178 St NW #412, Edmonton, AB T5T 4J5" at bounding box center [653, 259] width 504 height 26
type input "6655 178 St NW #412"
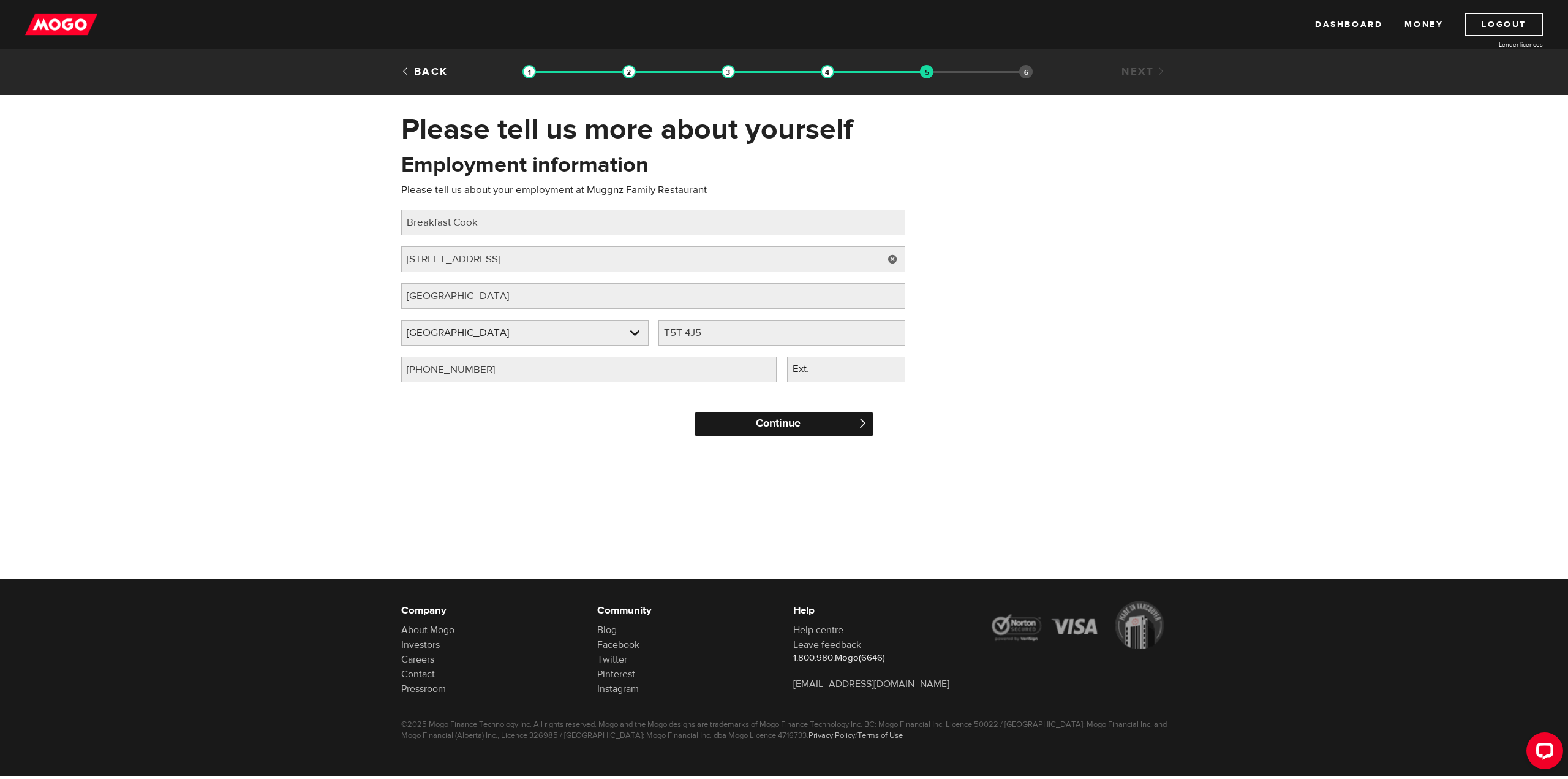
click at [777, 421] on input "Continue" at bounding box center [784, 424] width 177 height 25
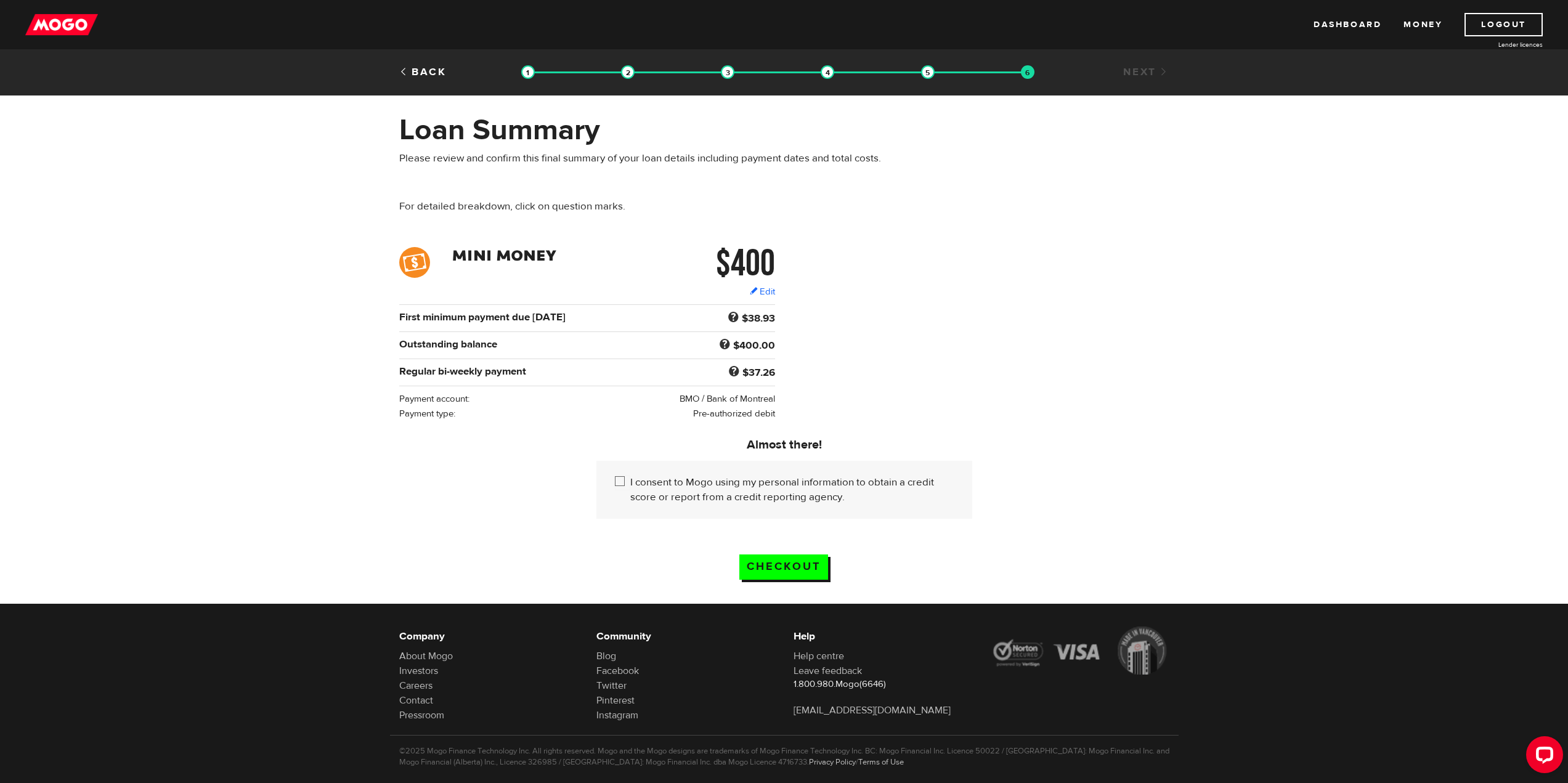
click at [623, 477] on input "I consent to Mogo using my personal information to obtain a credit score or rep…" at bounding box center [622, 482] width 15 height 15
checkbox input "true"
click at [778, 559] on input "Checkout" at bounding box center [783, 567] width 89 height 25
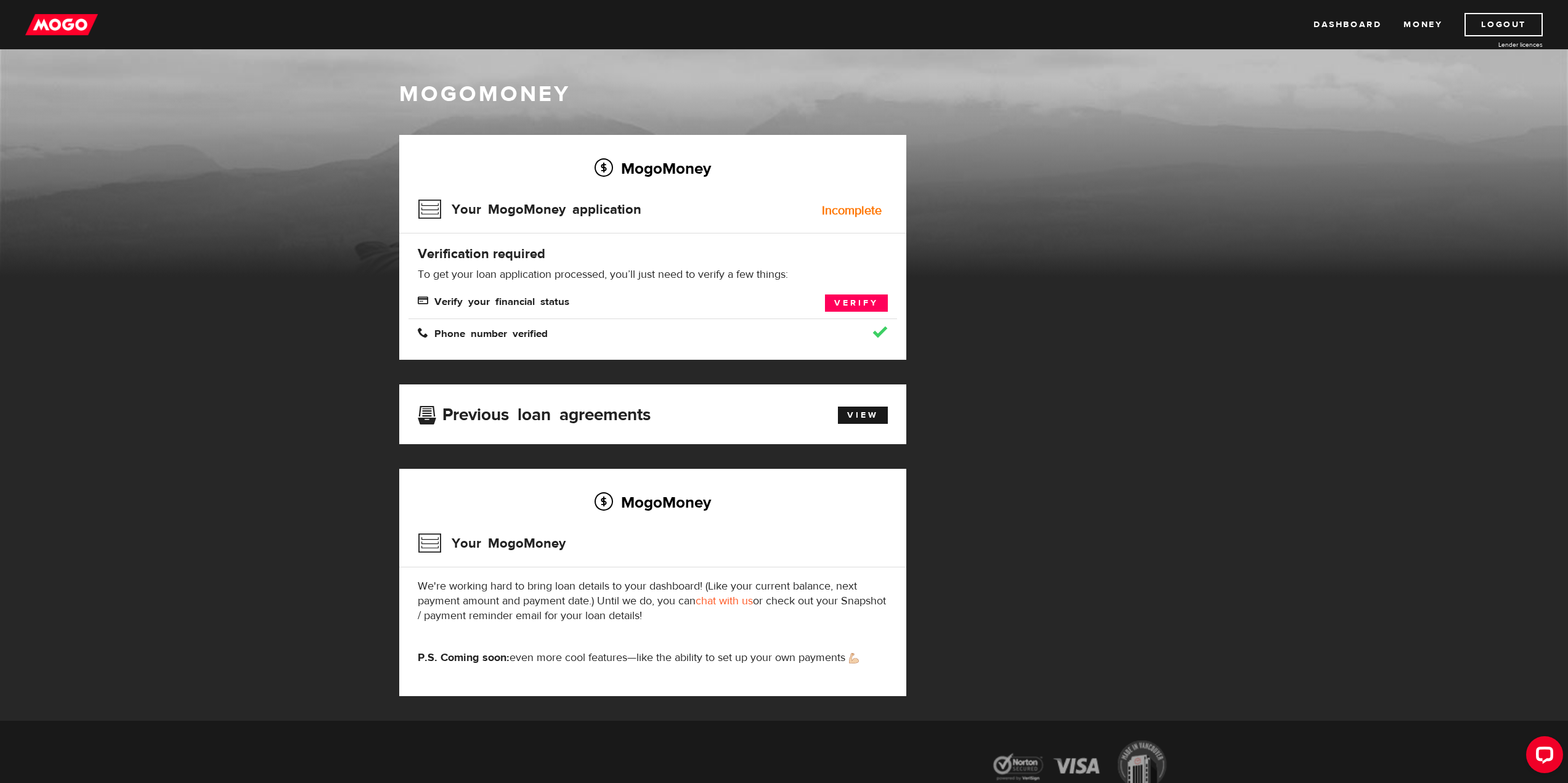
click at [855, 212] on div "Incomplete" at bounding box center [852, 210] width 60 height 12
click at [463, 203] on h3 "Your MogoMoney application" at bounding box center [530, 209] width 224 height 32
click at [850, 303] on link "Verify" at bounding box center [856, 303] width 63 height 17
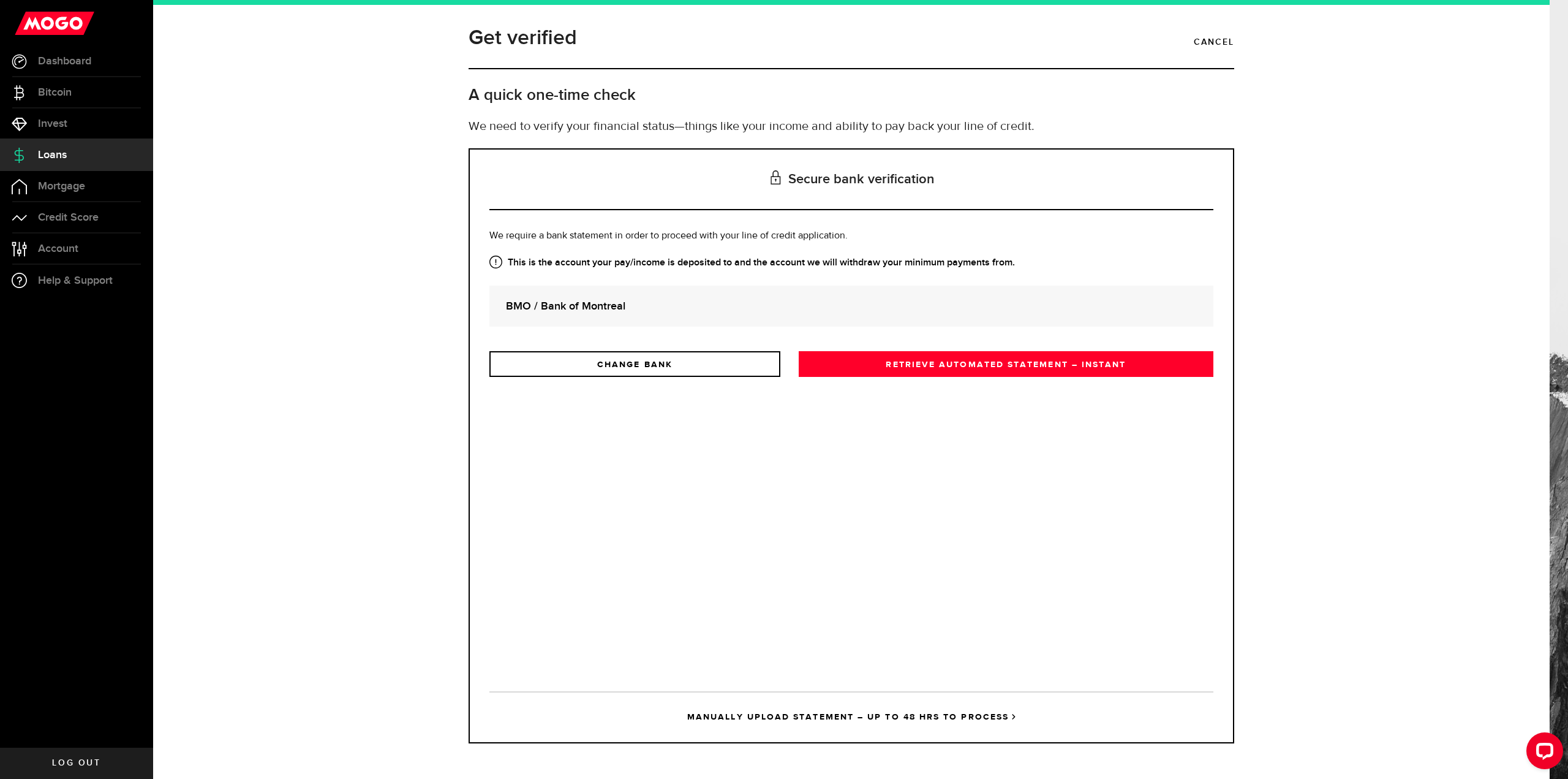
click at [605, 313] on strong "BMO / Bank of Montreal" at bounding box center [851, 306] width 691 height 17
click at [928, 362] on link "RETRIEVE AUTOMATED STATEMENT – INSTANT" at bounding box center [1006, 364] width 415 height 26
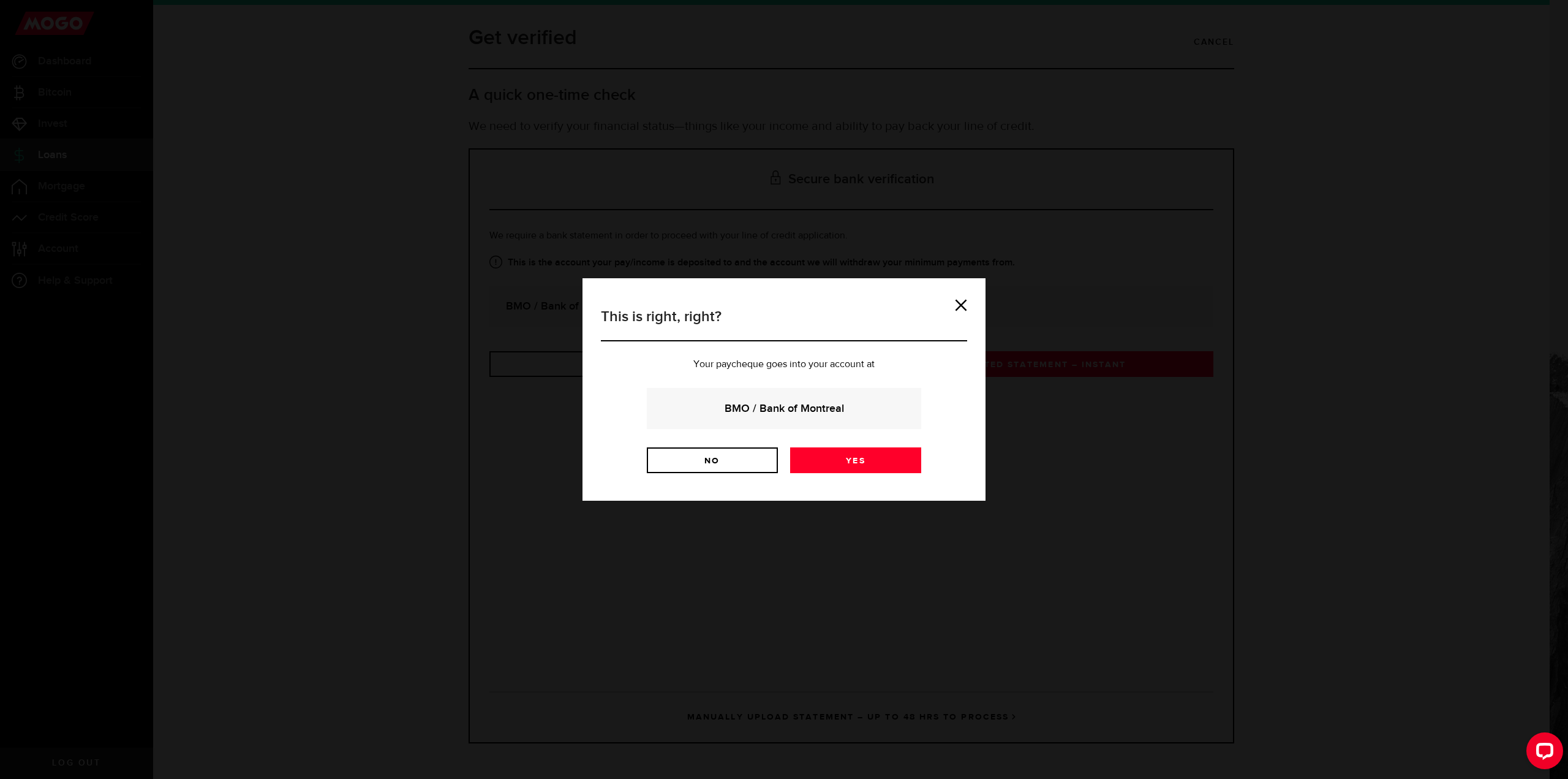
click at [792, 409] on strong "BMO / Bank of Montreal" at bounding box center [784, 408] width 241 height 17
click at [854, 451] on link "Yes" at bounding box center [856, 460] width 131 height 26
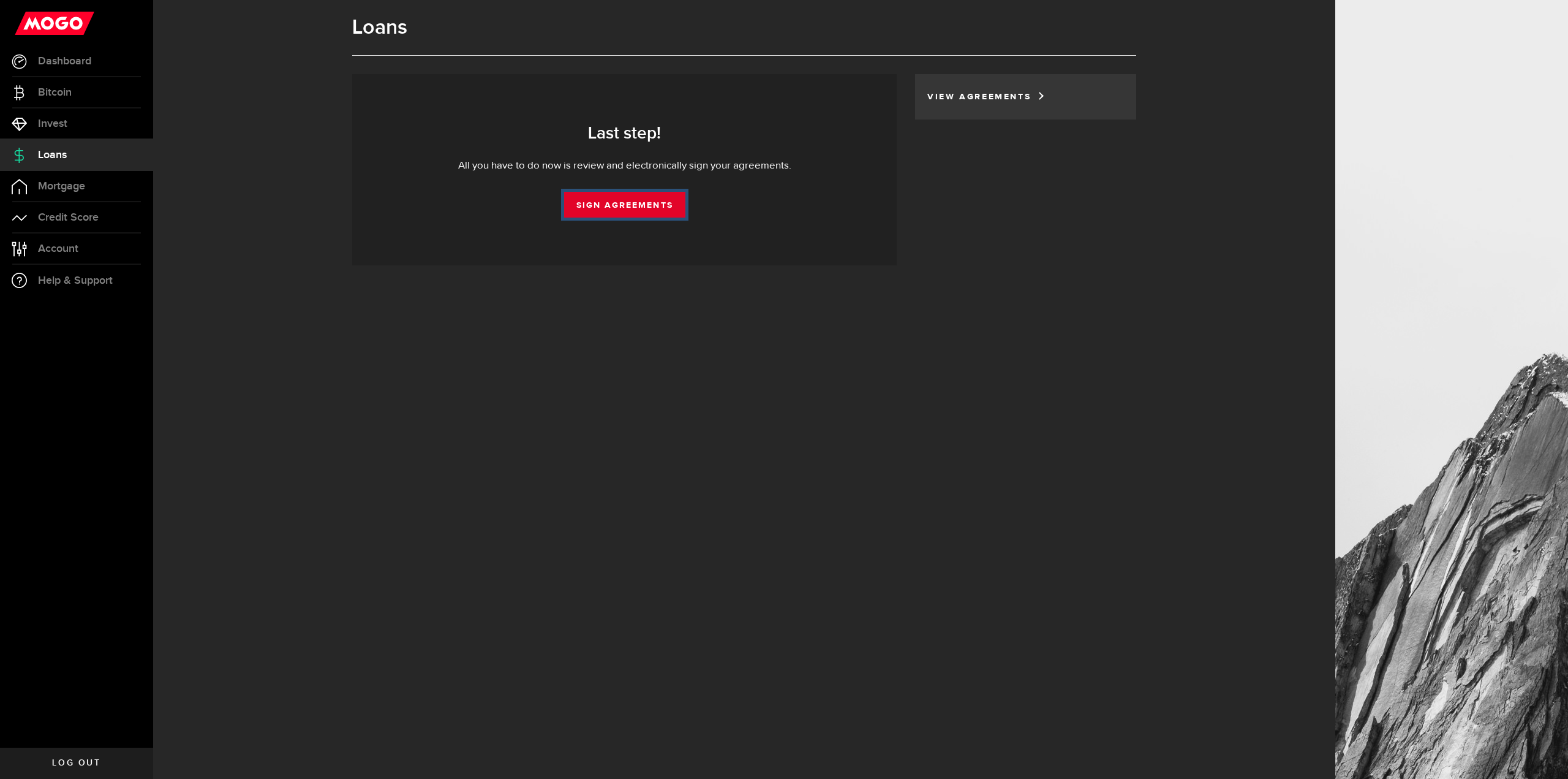
click at [634, 195] on link "Sign Agreements" at bounding box center [624, 205] width 121 height 26
click at [615, 211] on link "Sign Agreements" at bounding box center [624, 205] width 121 height 26
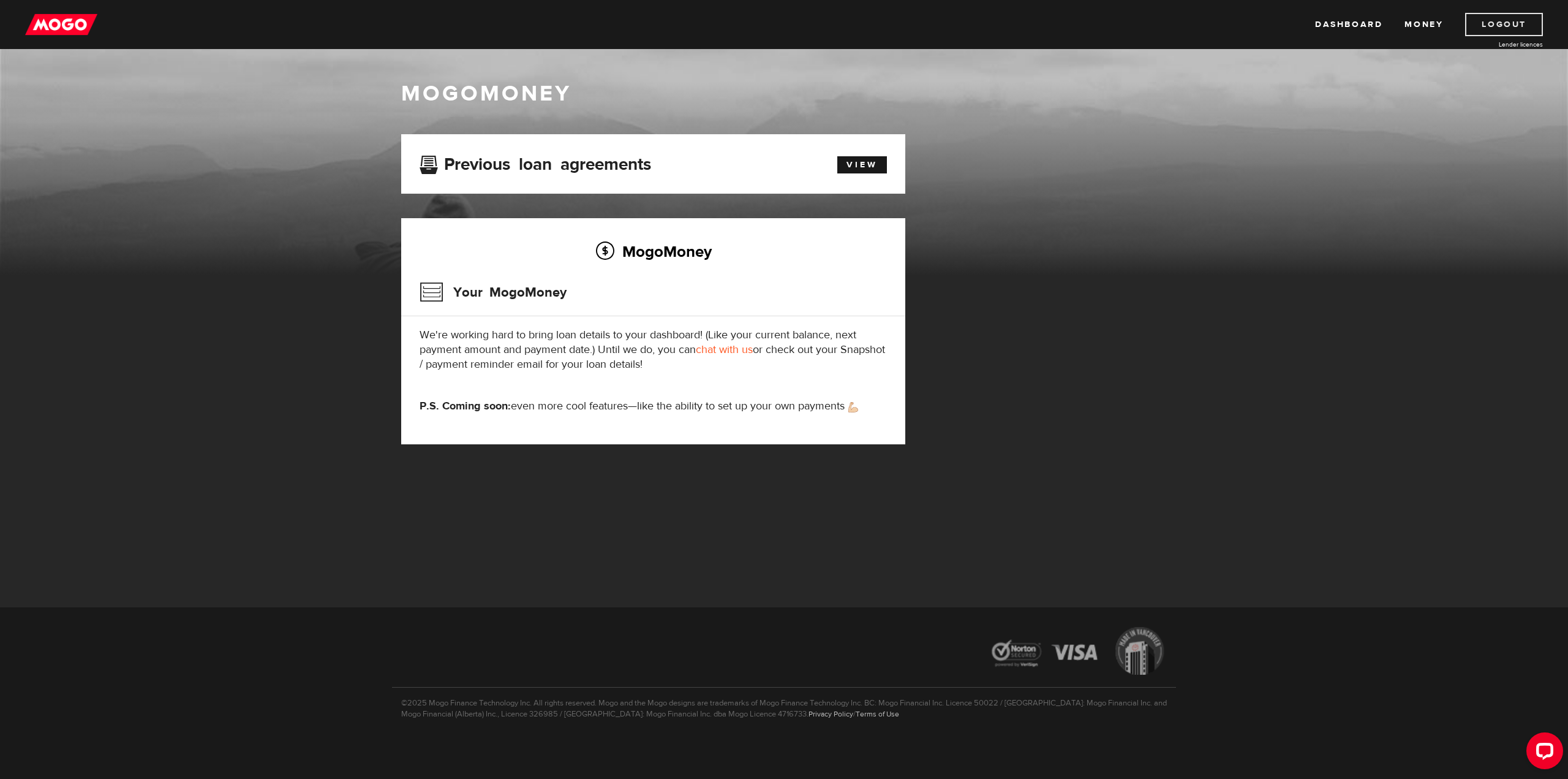
click at [1506, 23] on link "Logout" at bounding box center [1503, 24] width 77 height 23
